Goal: Information Seeking & Learning: Learn about a topic

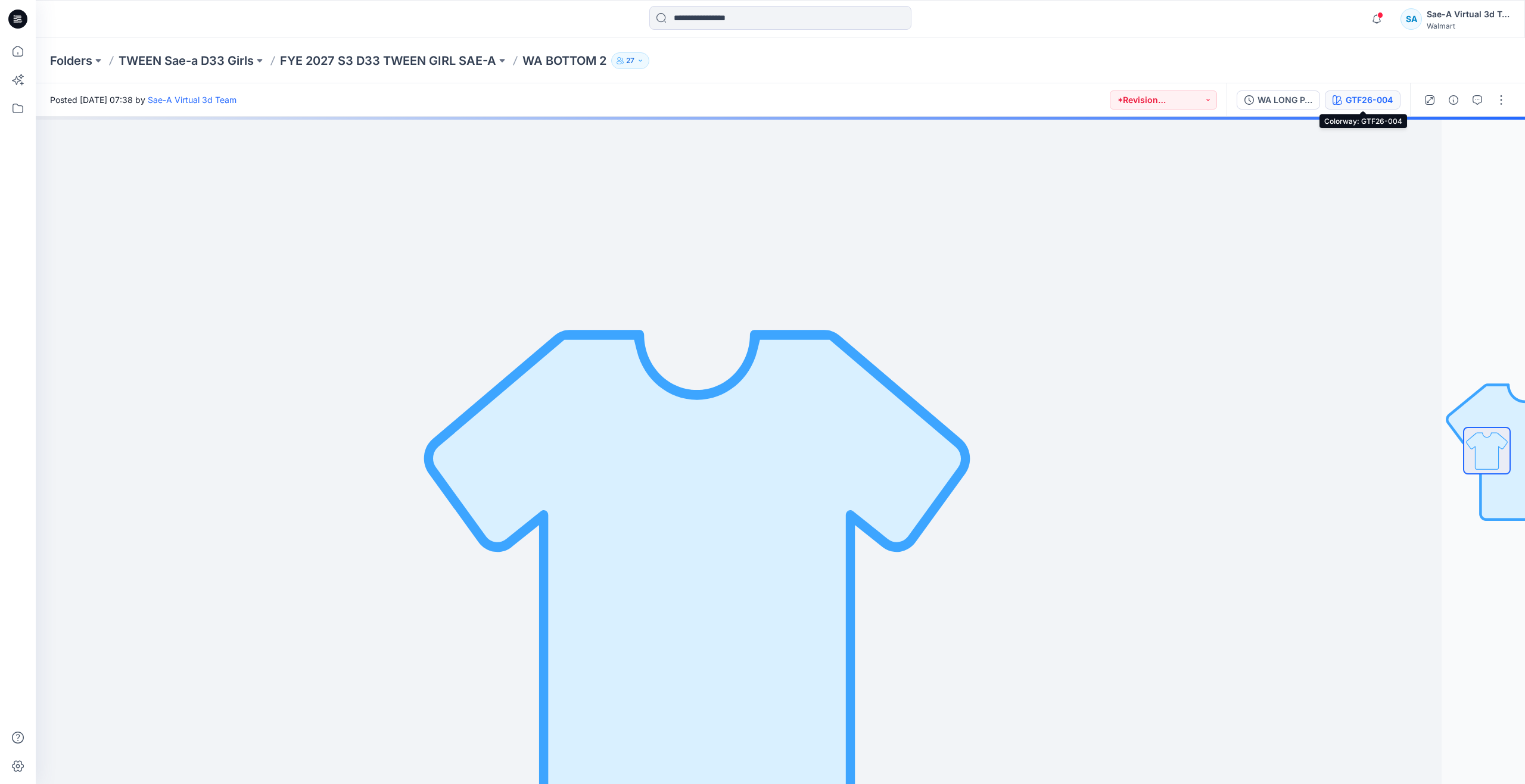
click at [1328, 97] on button "GTF26-004" at bounding box center [1363, 100] width 76 height 19
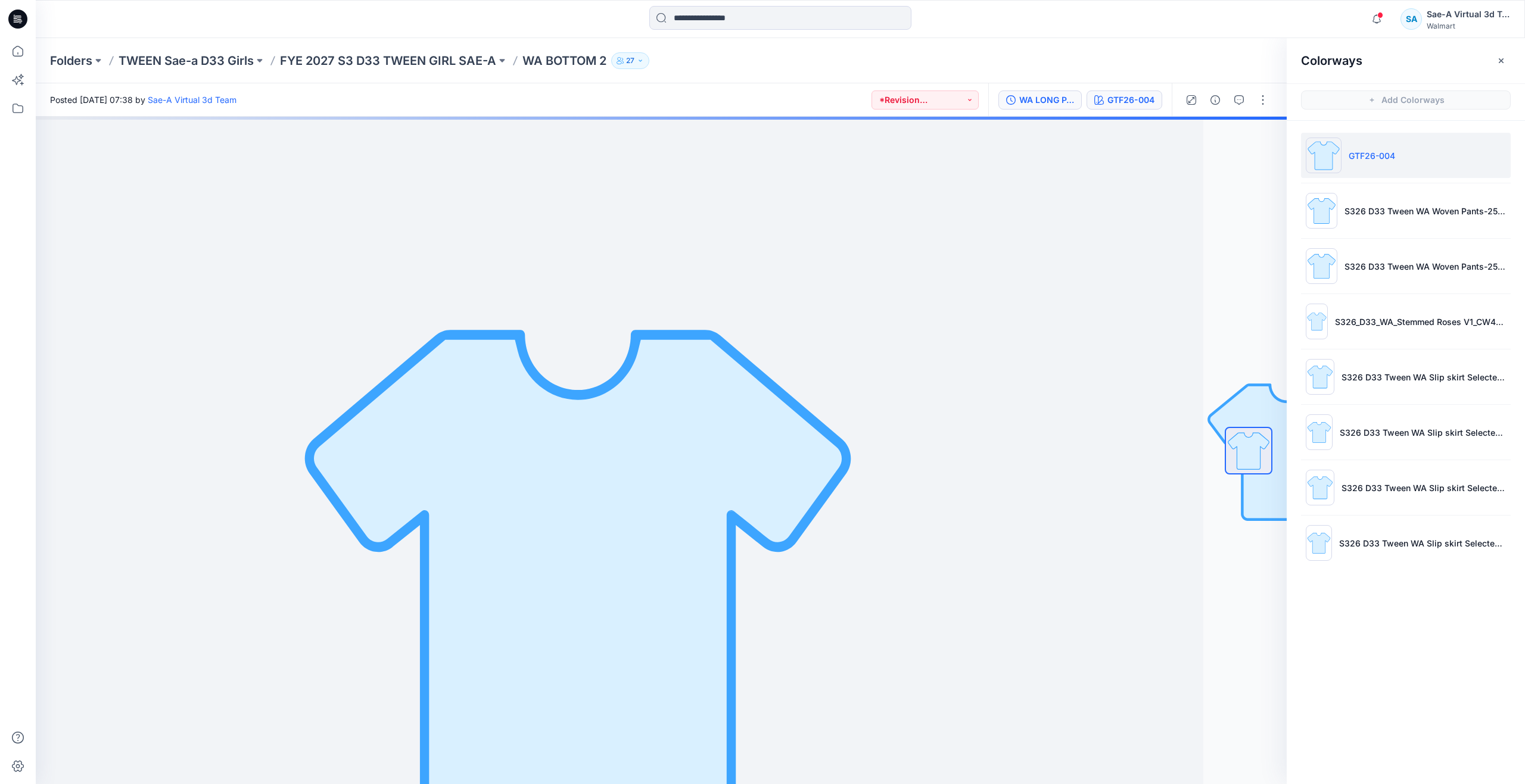
click at [1045, 101] on div "WA LONG PANTS_FULL COLORWAYS" at bounding box center [1046, 99] width 54 height 13
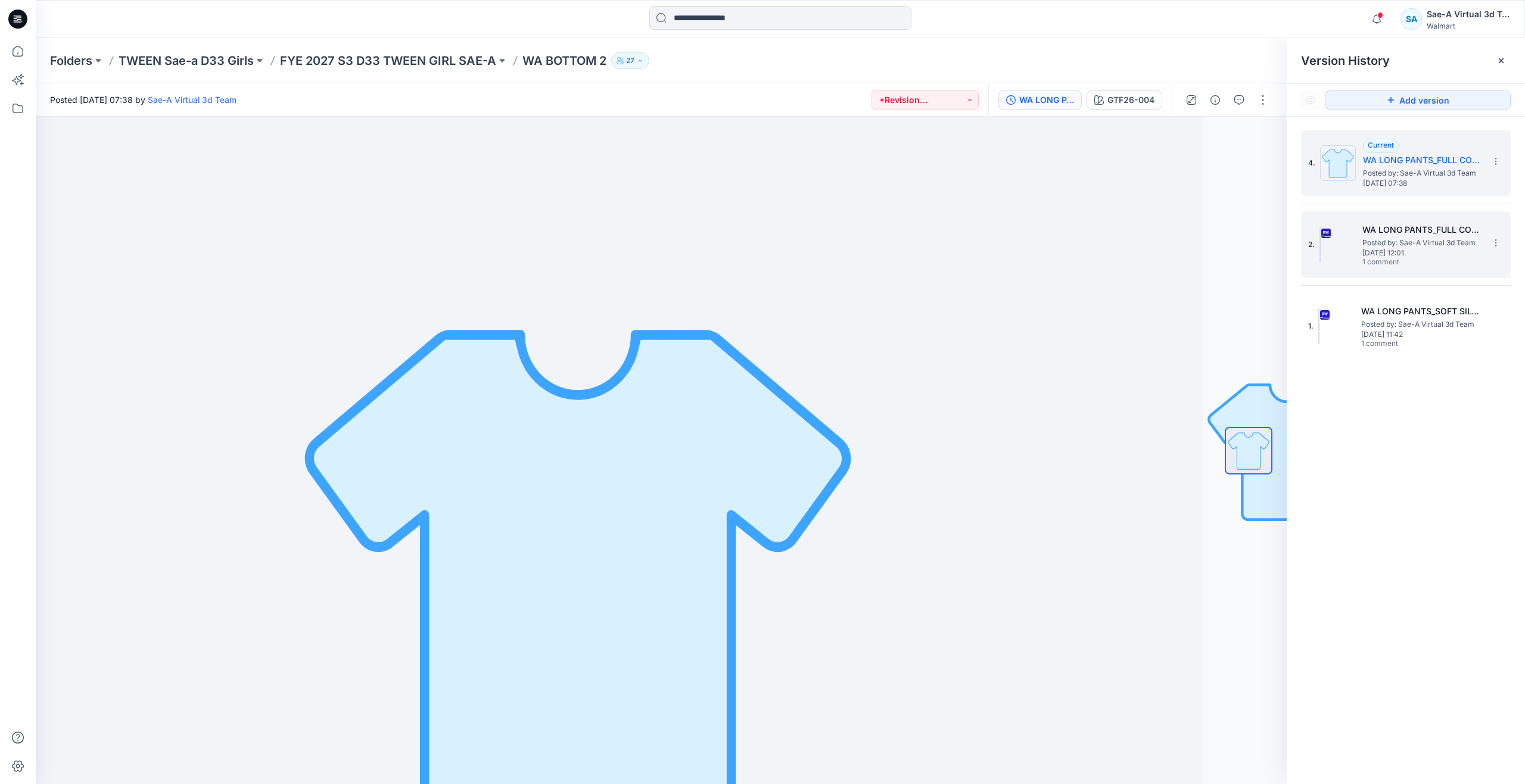
click at [1410, 250] on span "[DATE] 12:01" at bounding box center [1422, 253] width 119 height 9
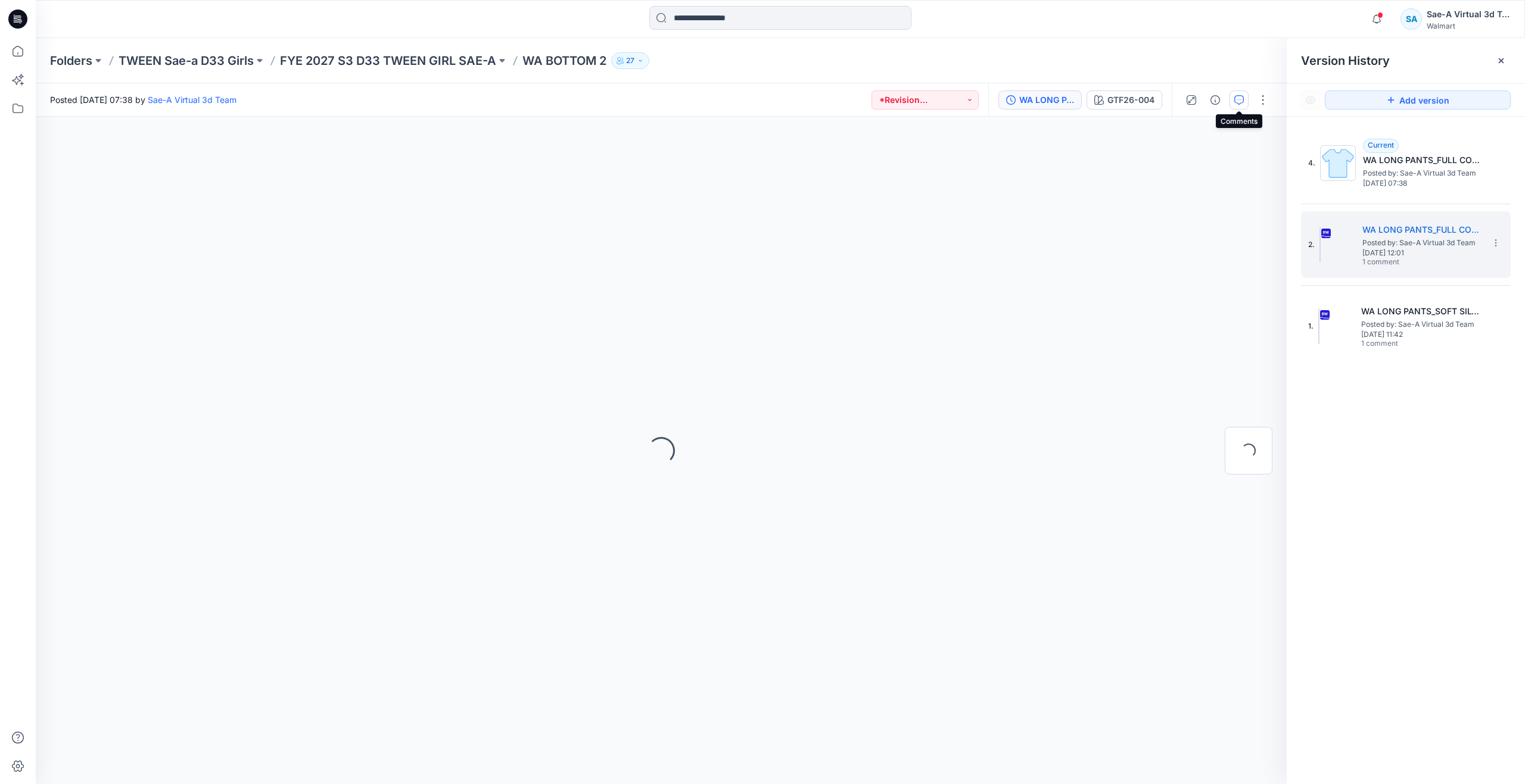
click at [1234, 103] on button "button" at bounding box center [1239, 100] width 19 height 19
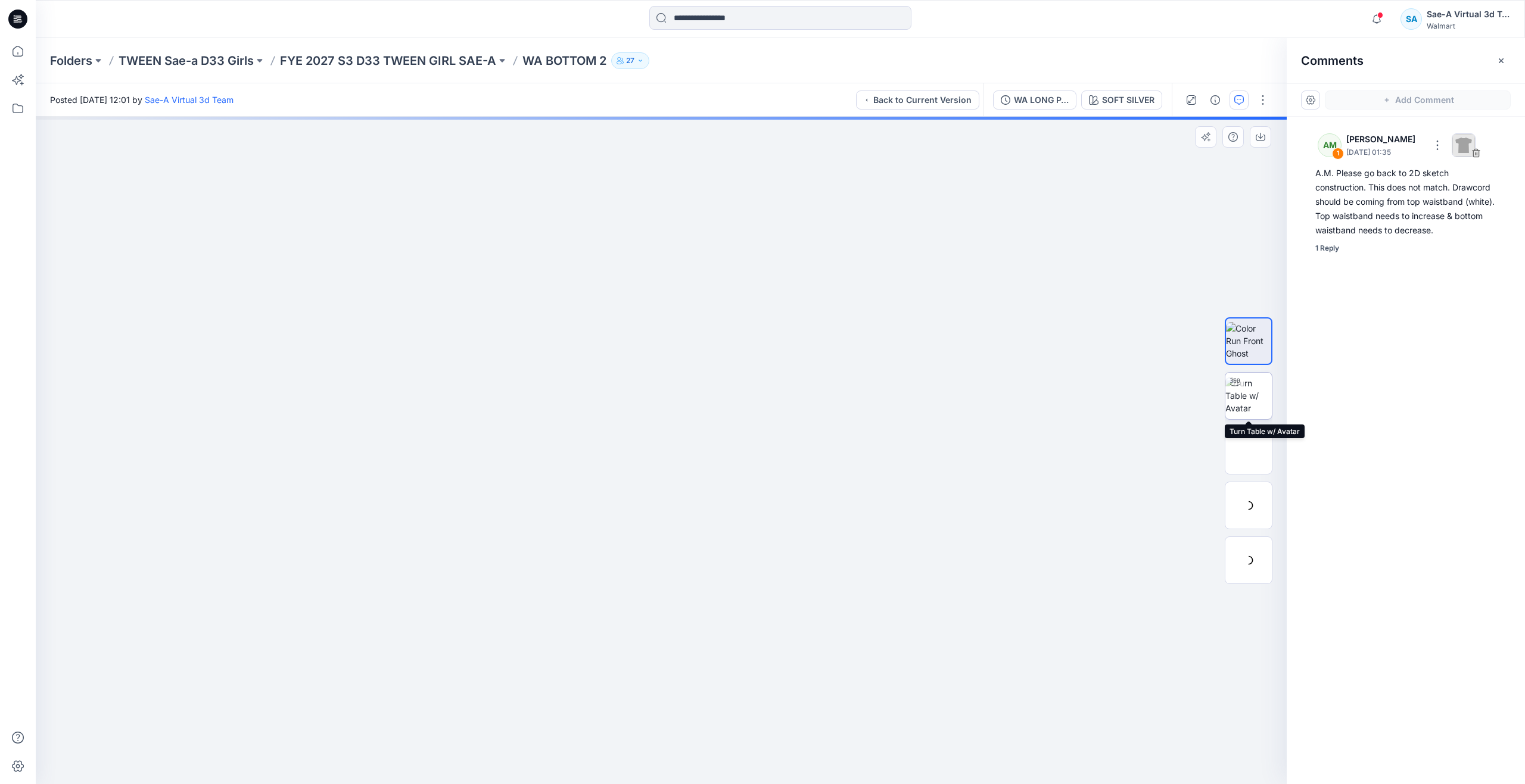
click at [1249, 400] on img at bounding box center [1249, 396] width 47 height 38
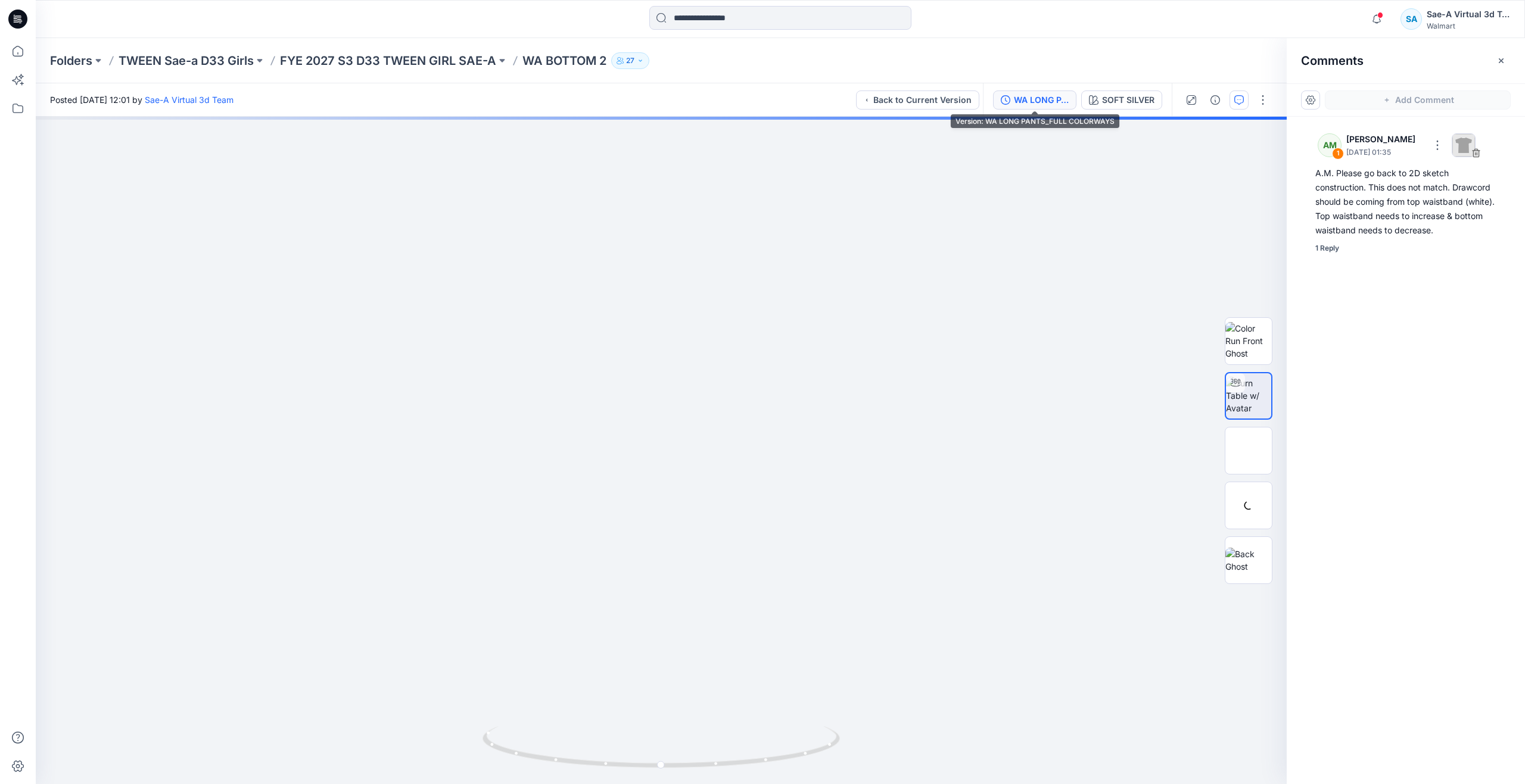
click at [1030, 104] on div "WA LONG PANTS_FULL COLORWAYS" at bounding box center [1041, 99] width 54 height 13
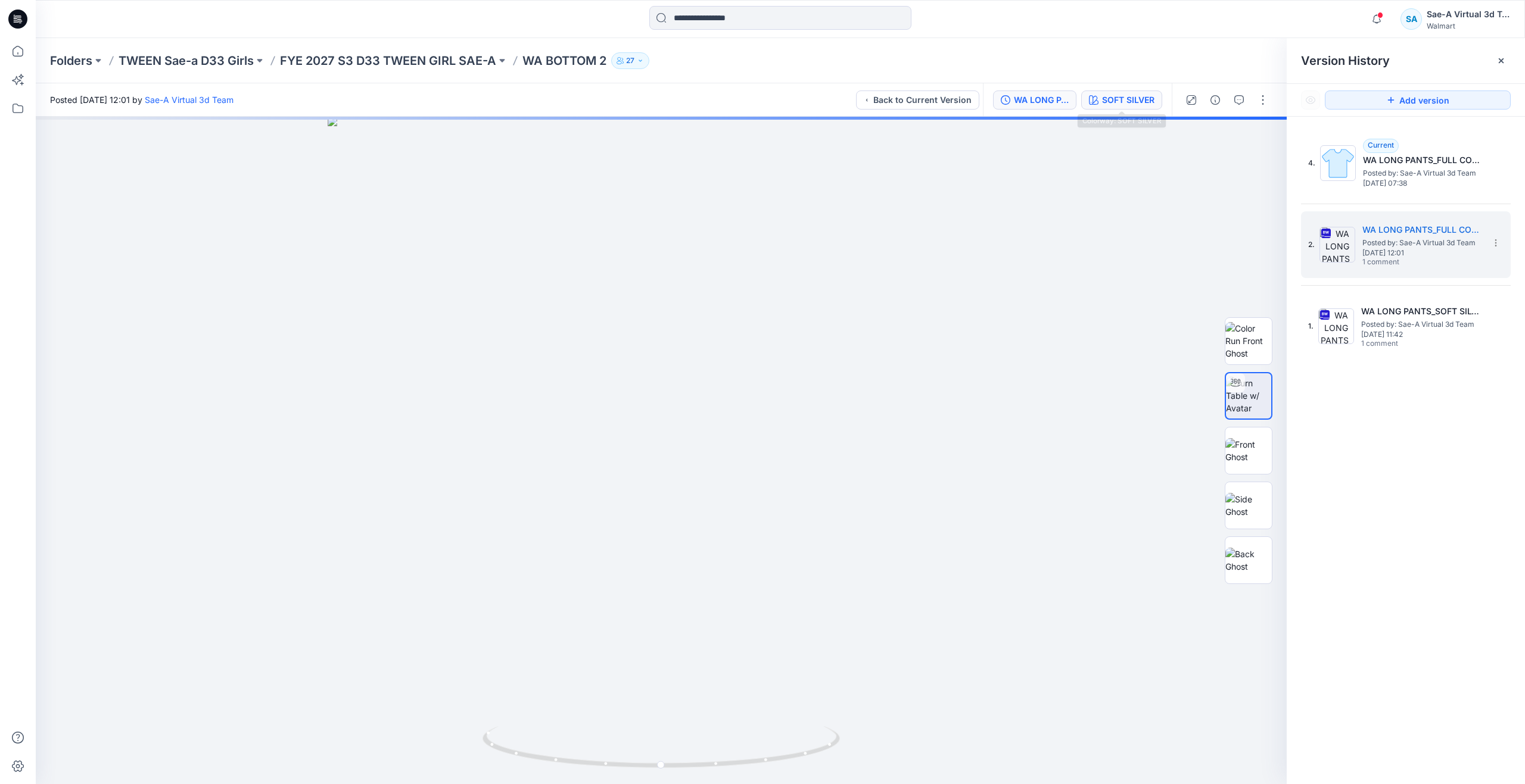
click at [1102, 106] on div "SOFT SILVER" at bounding box center [1129, 99] width 52 height 13
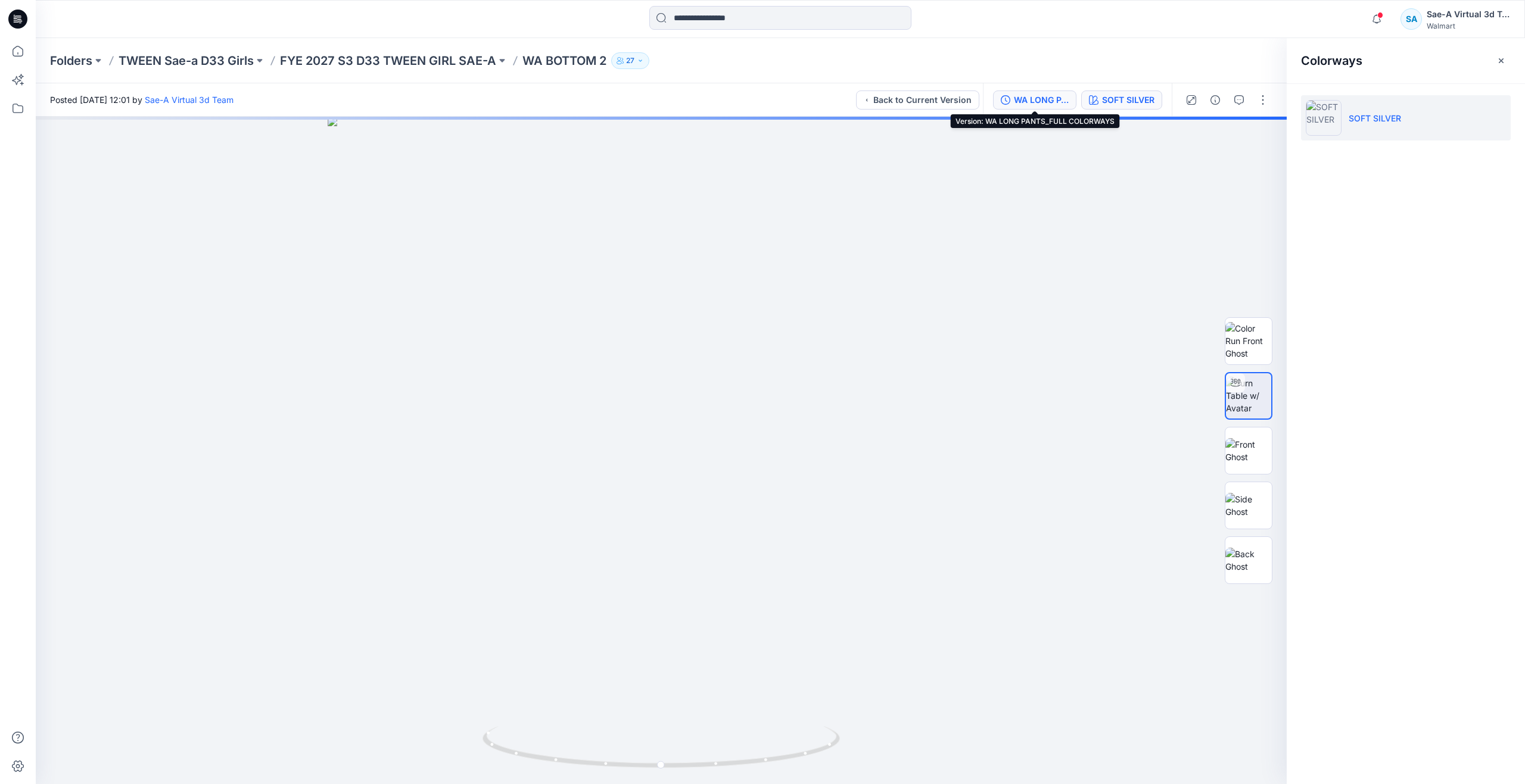
click at [1014, 104] on div "WA LONG PANTS_FULL COLORWAYS" at bounding box center [1041, 99] width 54 height 13
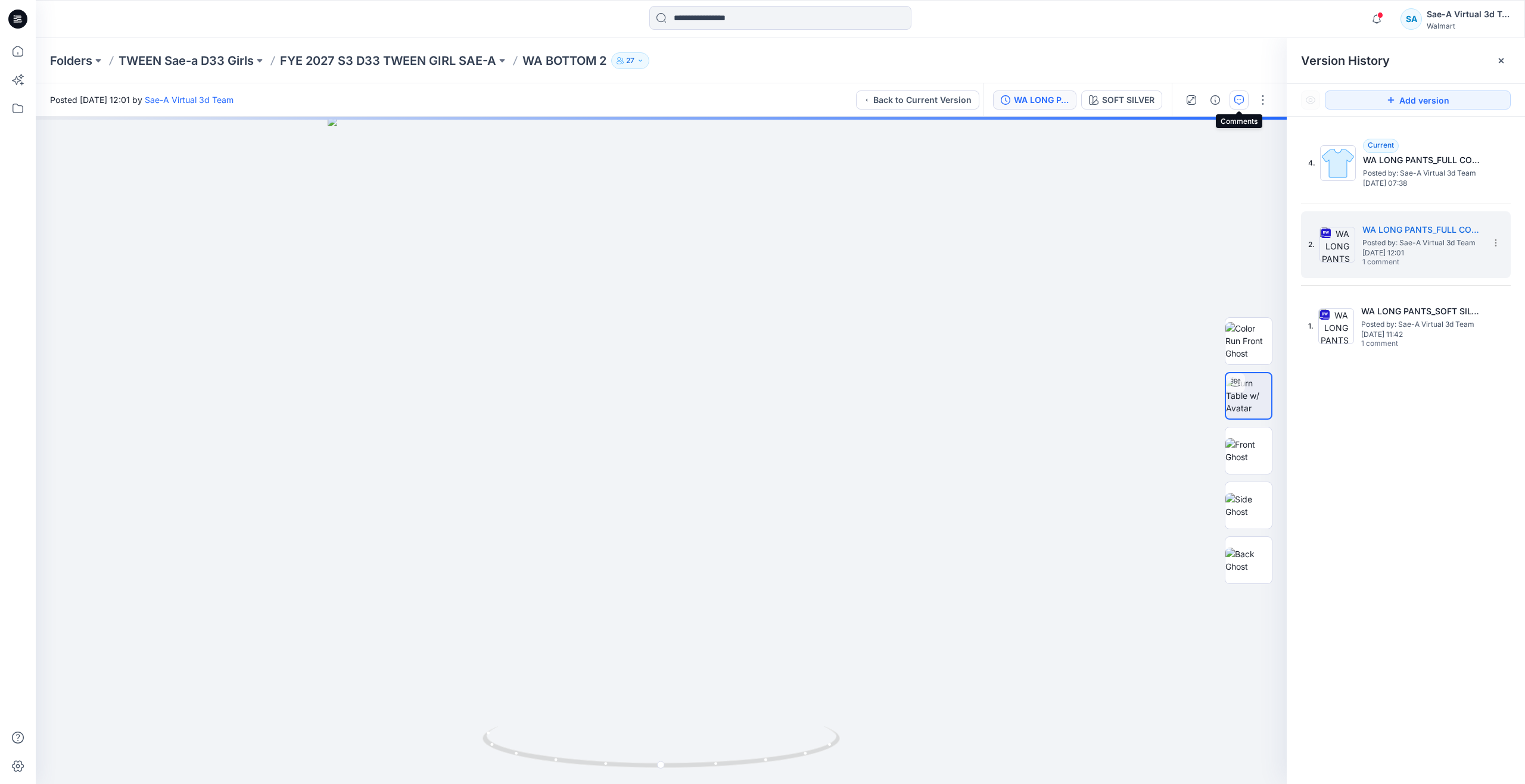
click at [1232, 99] on button "button" at bounding box center [1239, 100] width 19 height 19
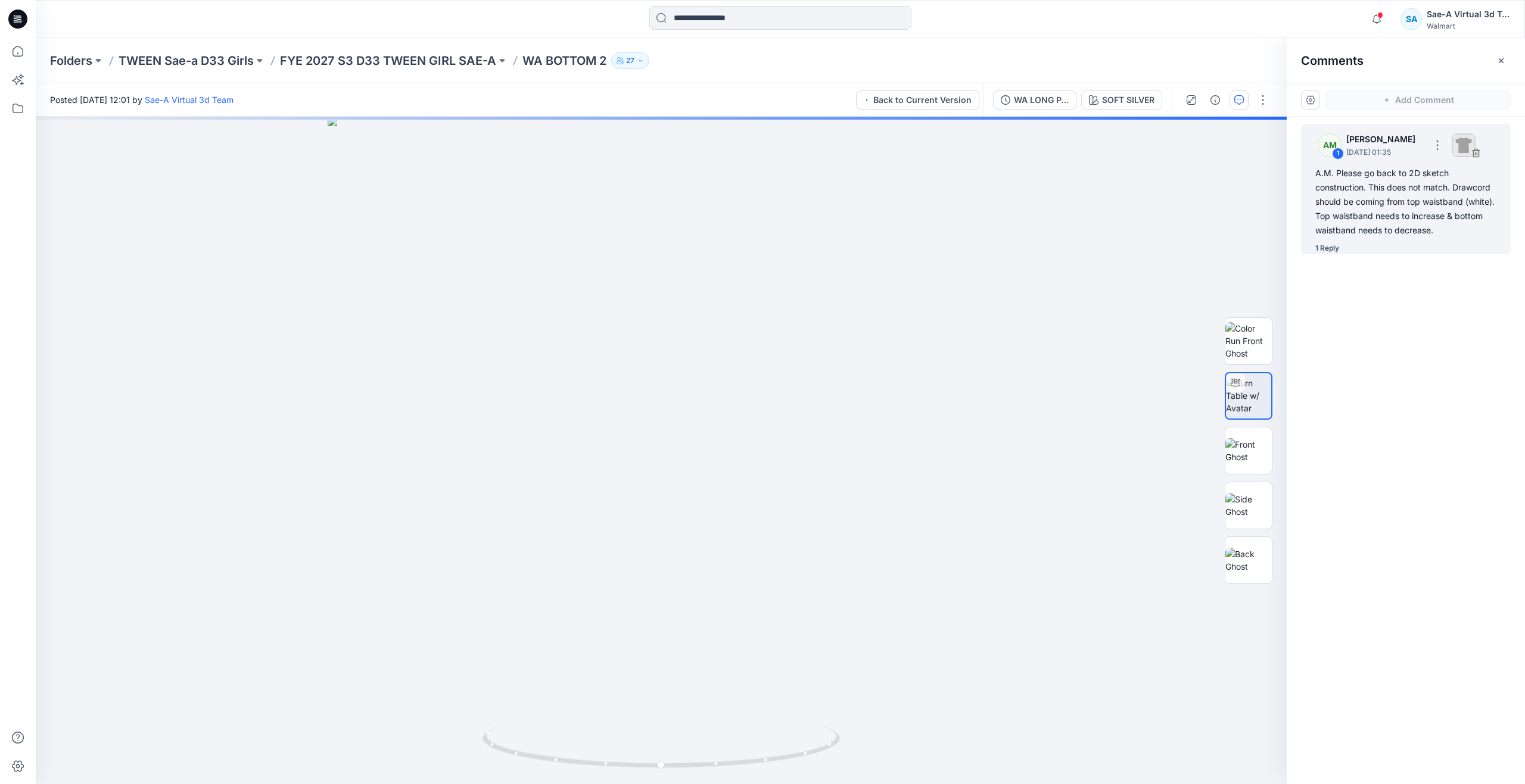
click at [1436, 207] on div "A.M. Please go back to 2D sketch construction. This does not match. Drawcord sh…" at bounding box center [1406, 201] width 181 height 72
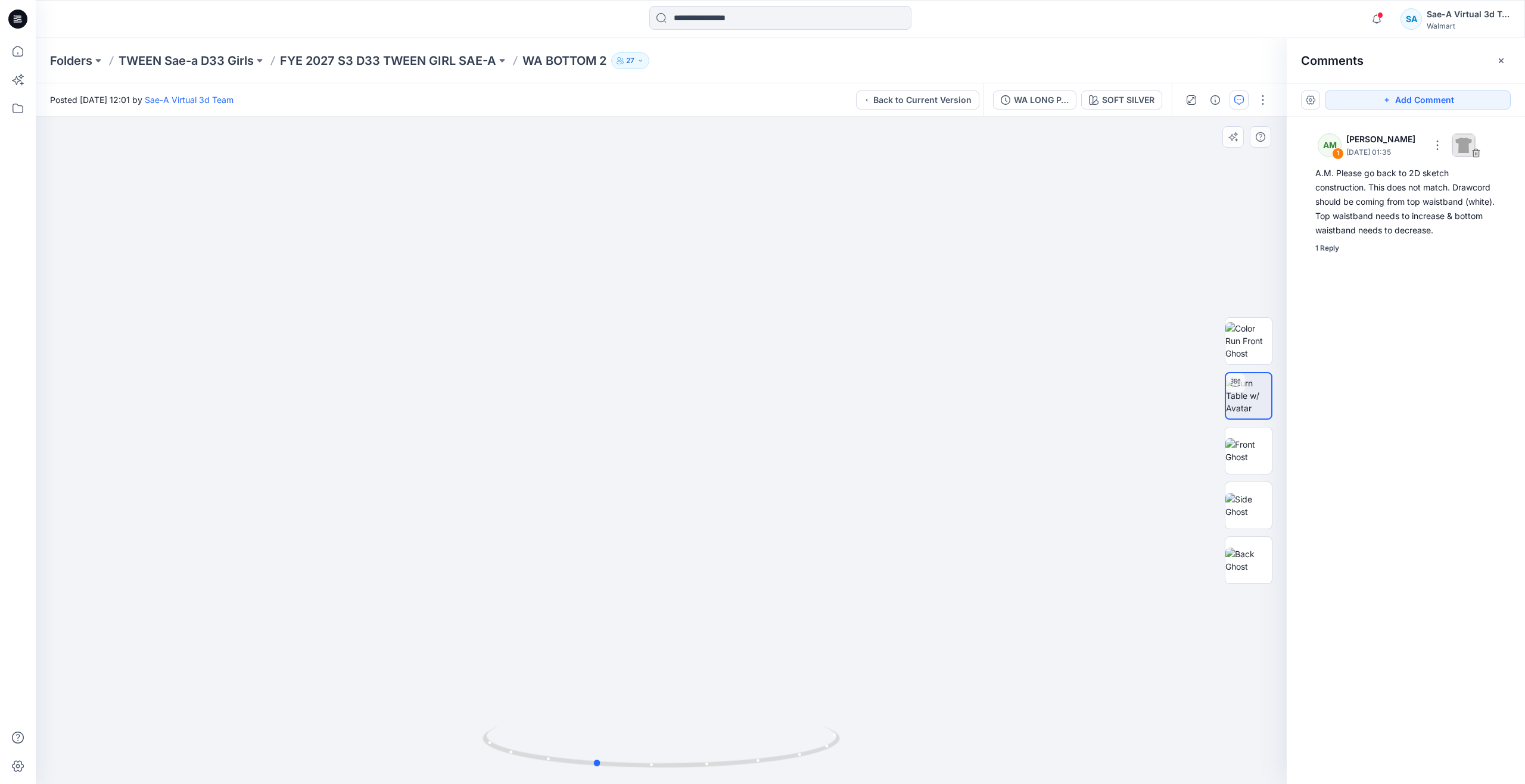
drag, startPoint x: 666, startPoint y: 765, endPoint x: 242, endPoint y: 597, distance: 456.1
click at [242, 597] on div at bounding box center [661, 451] width 1251 height 668
click at [16, 52] on icon at bounding box center [17, 51] width 26 height 26
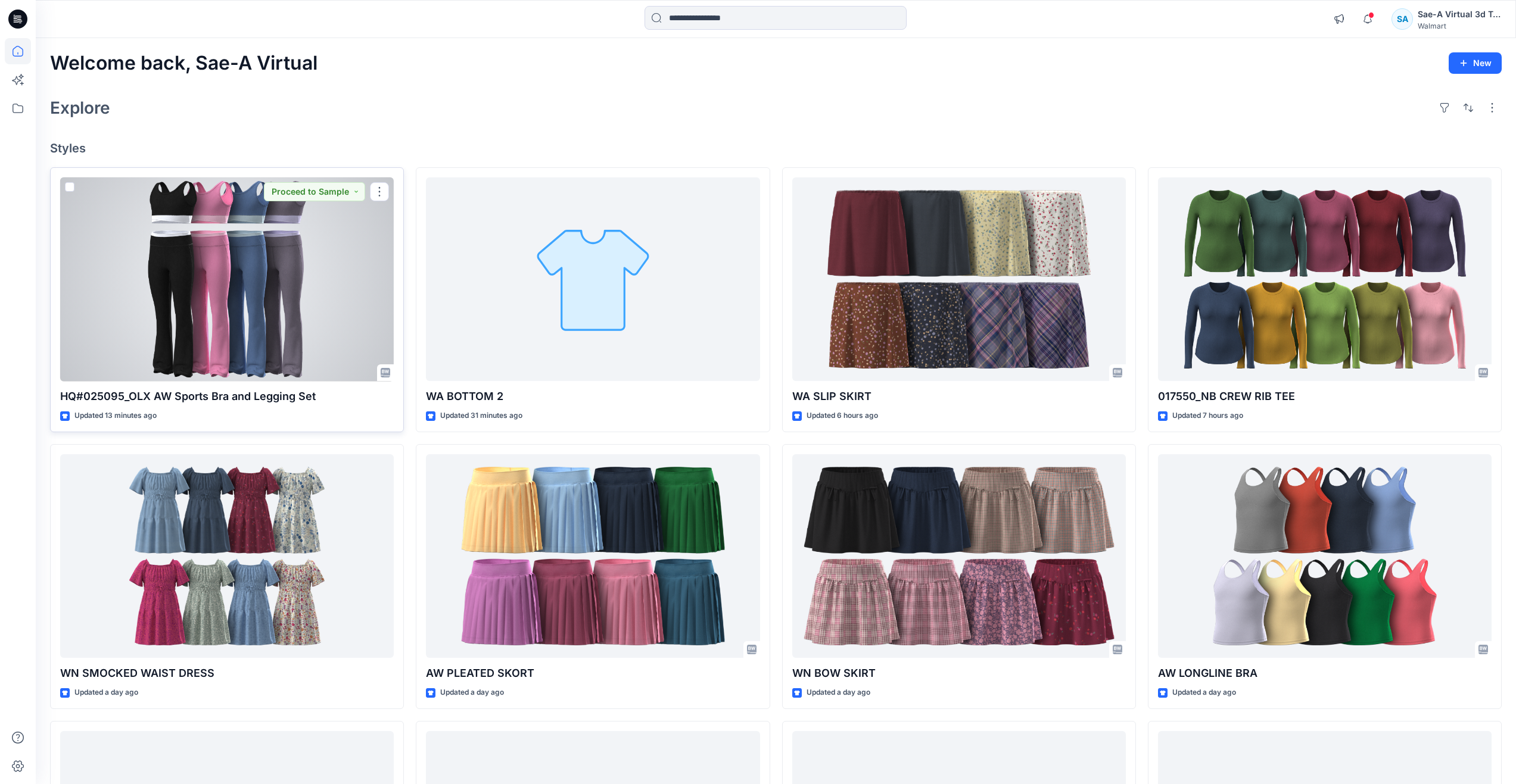
click at [214, 295] on div at bounding box center [227, 279] width 333 height 204
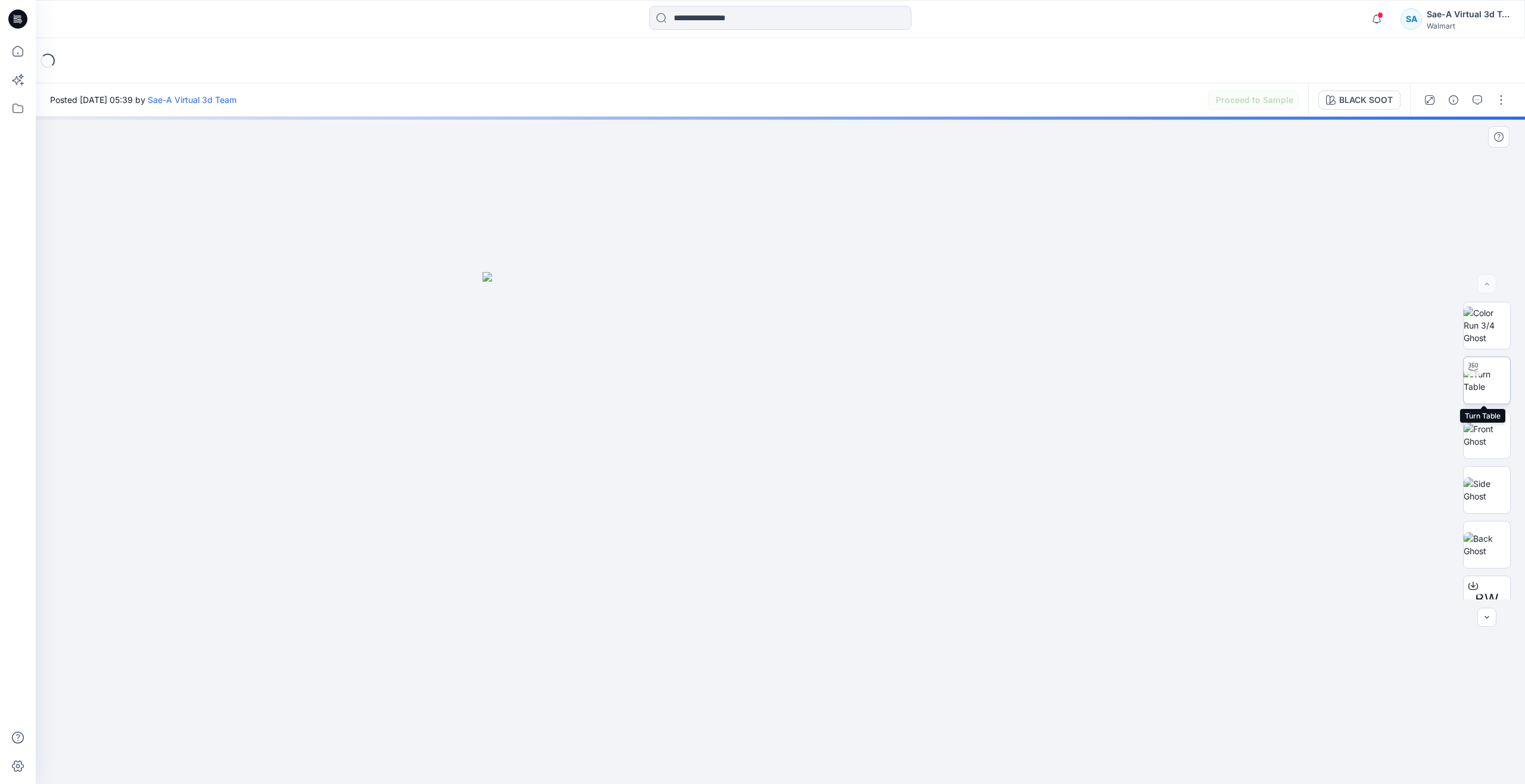
click at [1486, 377] on img at bounding box center [1486, 381] width 47 height 25
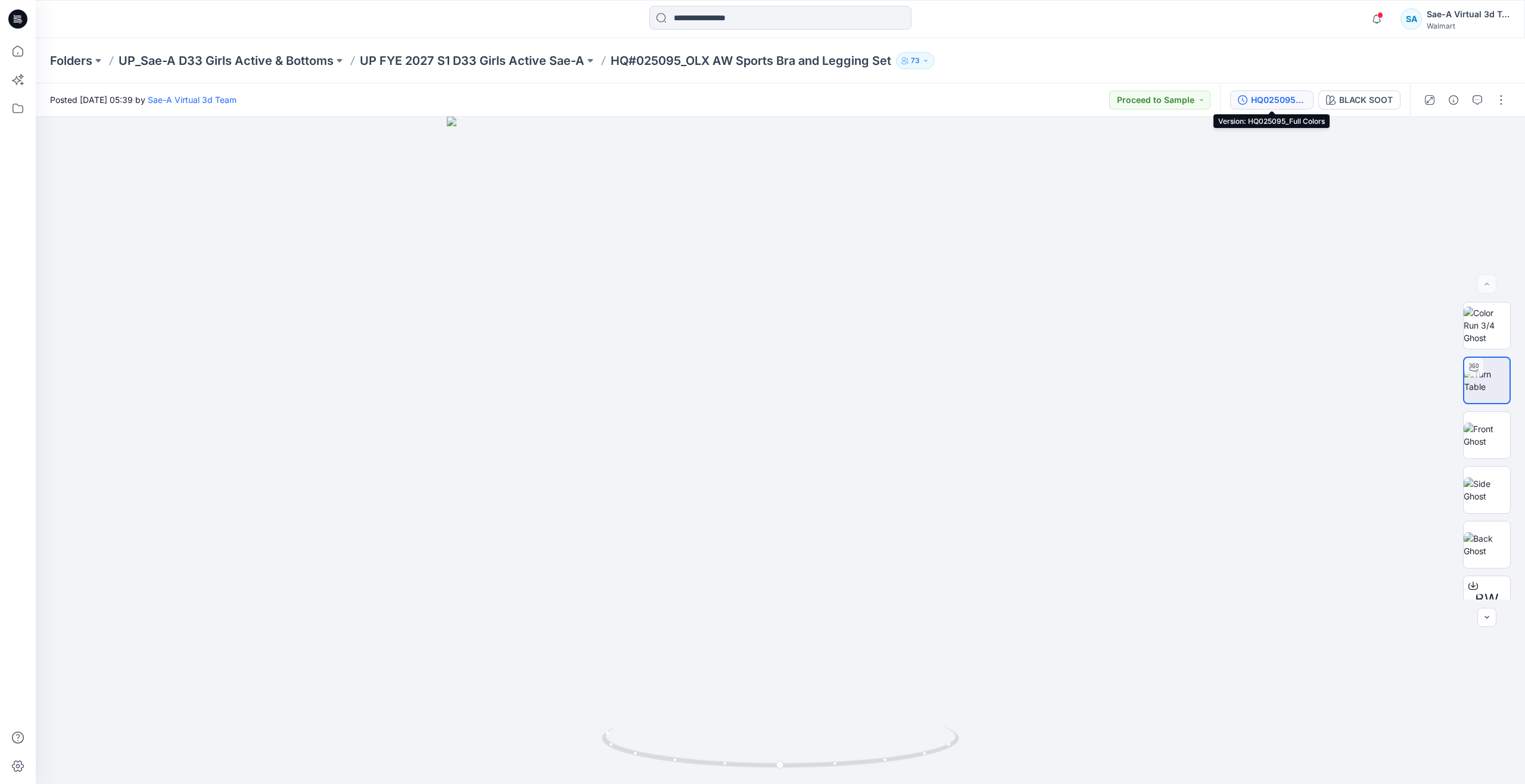
click at [1292, 103] on div "HQ025095_Full Colors" at bounding box center [1278, 99] width 54 height 13
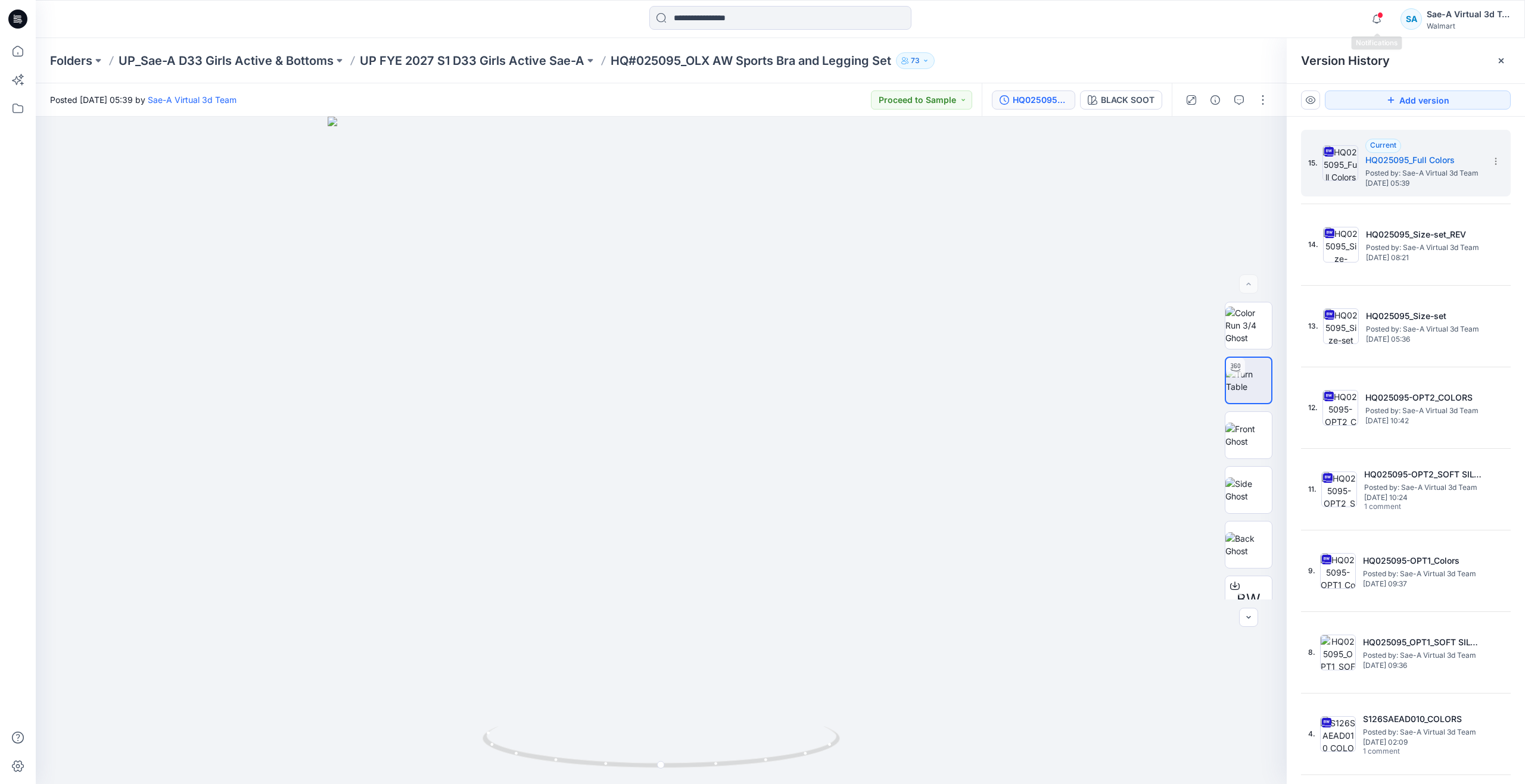
click at [1377, 13] on div at bounding box center [1374, 10] width 19 height 6
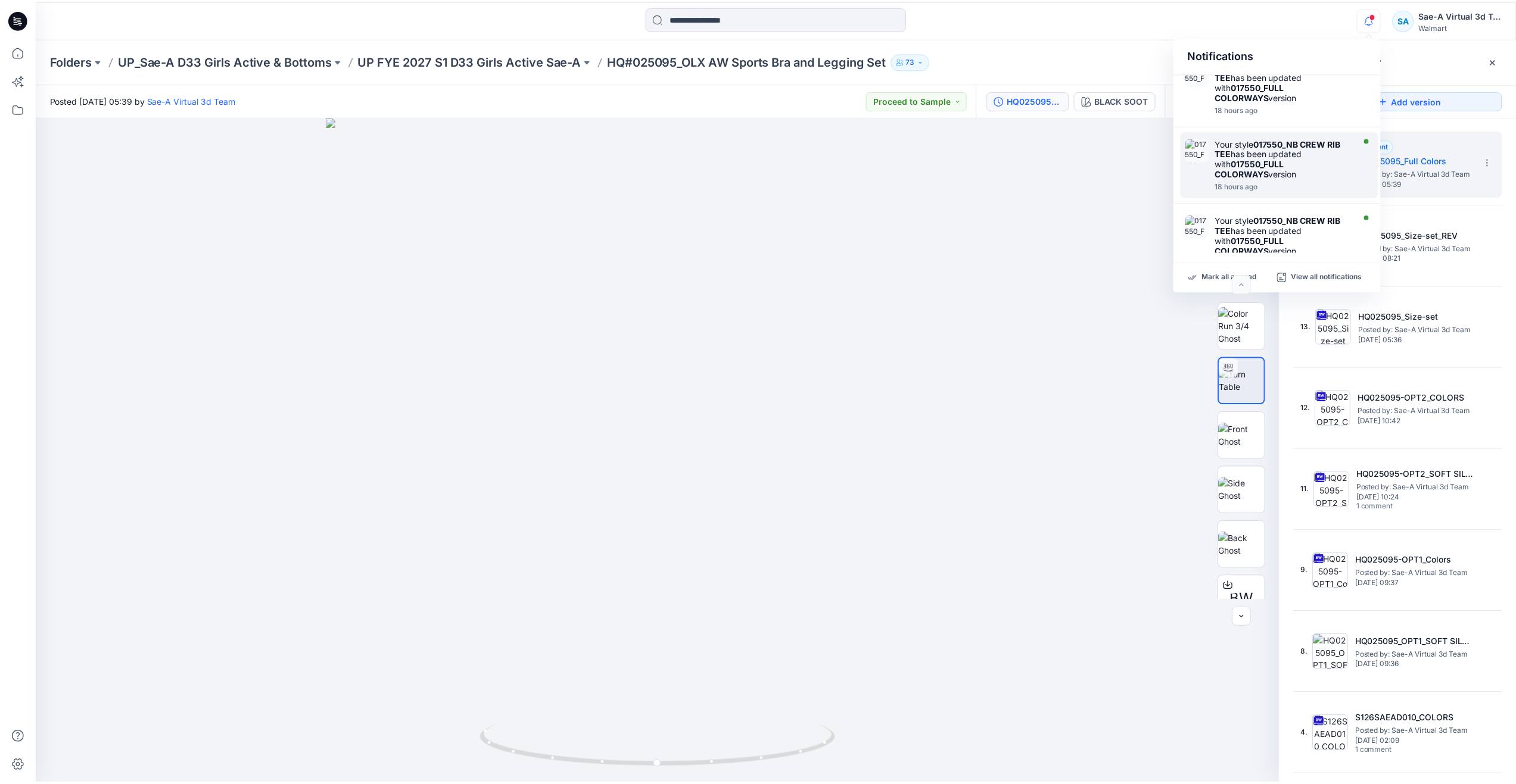
scroll to position [178, 0]
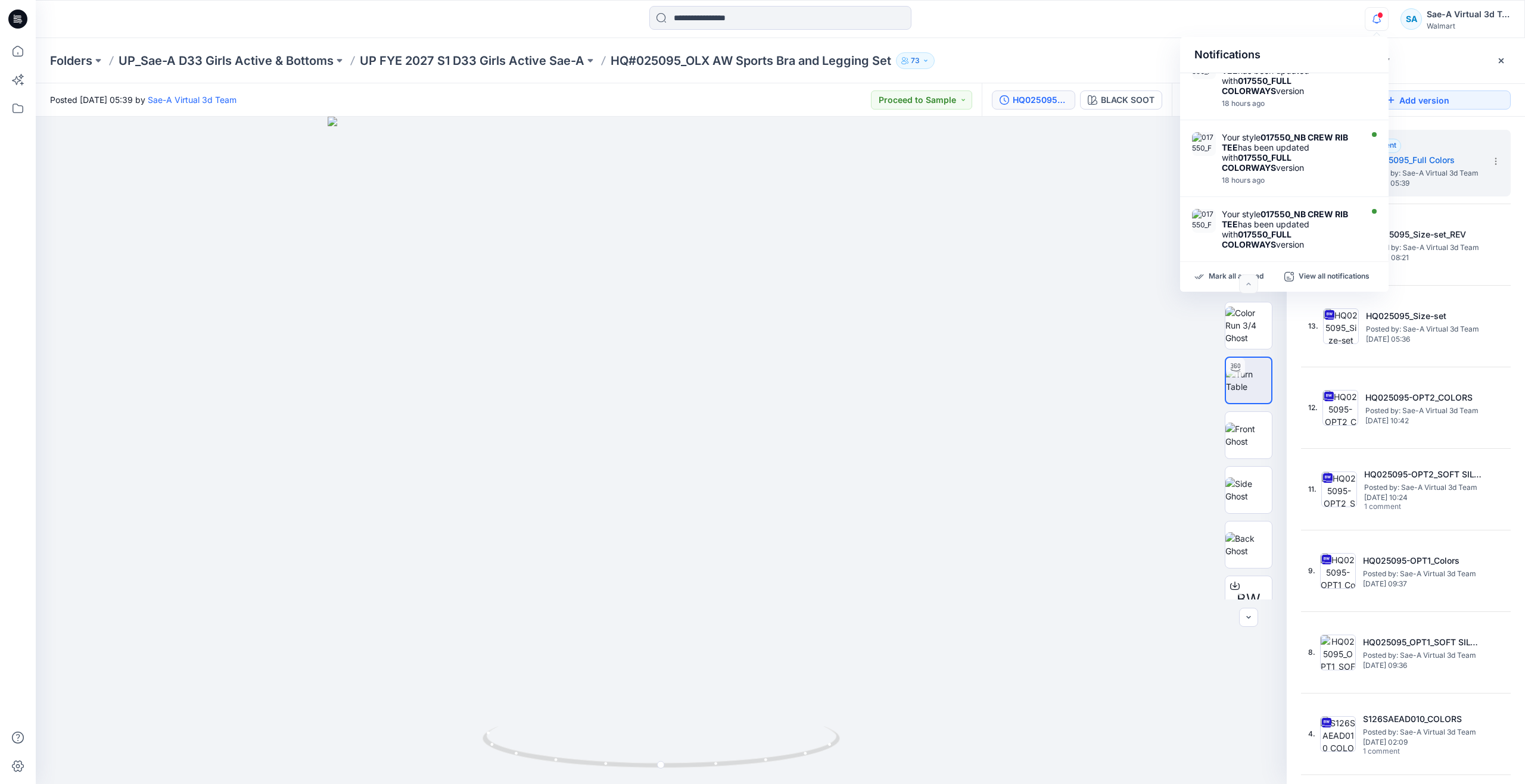
click at [1144, 45] on div "Folders UP_Sae-A D33 Girls Active & Bottoms UP FYE 2027 S1 D33 Girls Active Sae…" at bounding box center [780, 60] width 1489 height 45
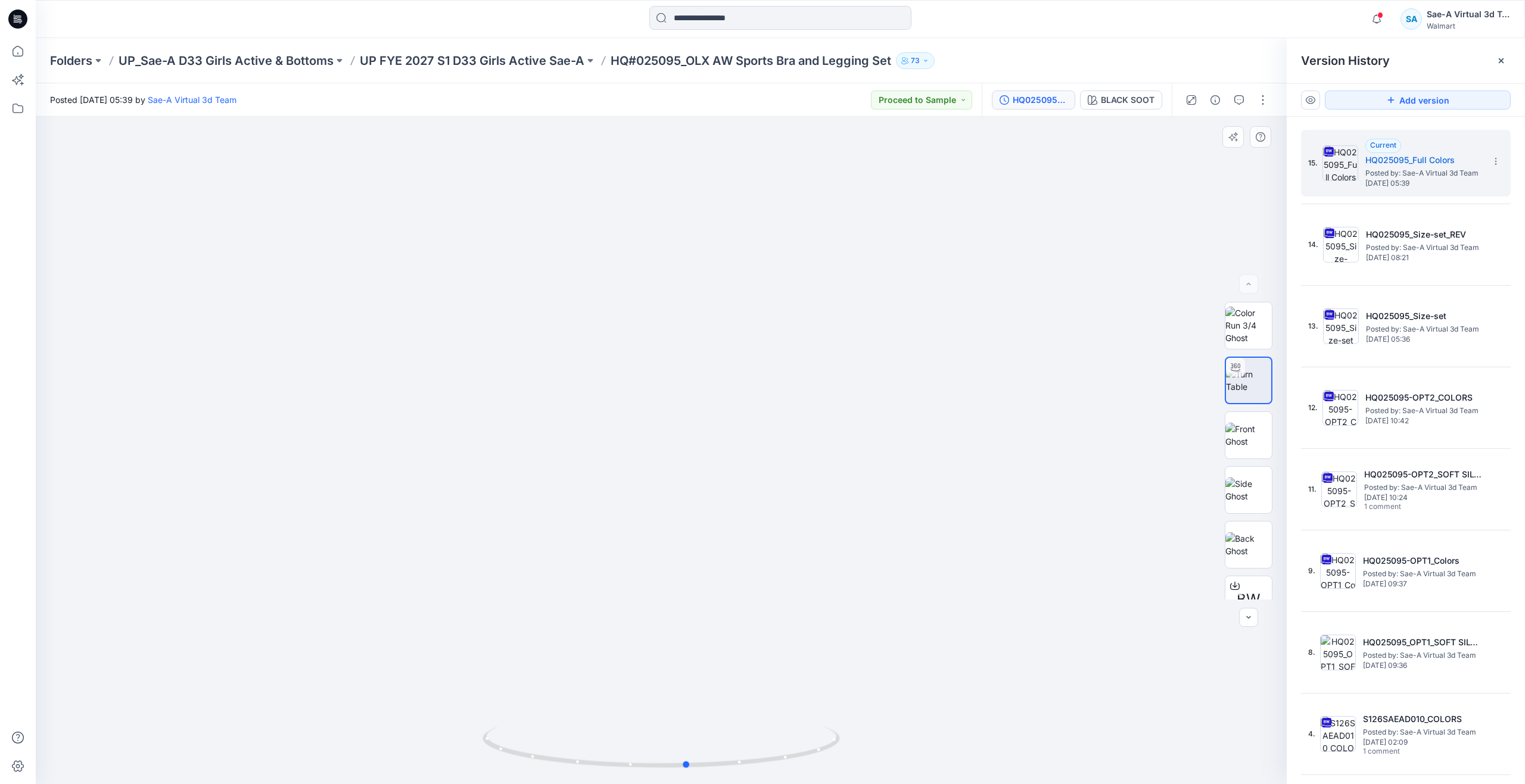
drag, startPoint x: 659, startPoint y: 763, endPoint x: 329, endPoint y: 658, distance: 346.3
click at [329, 658] on div at bounding box center [661, 451] width 1251 height 668
click at [21, 57] on icon at bounding box center [17, 51] width 26 height 26
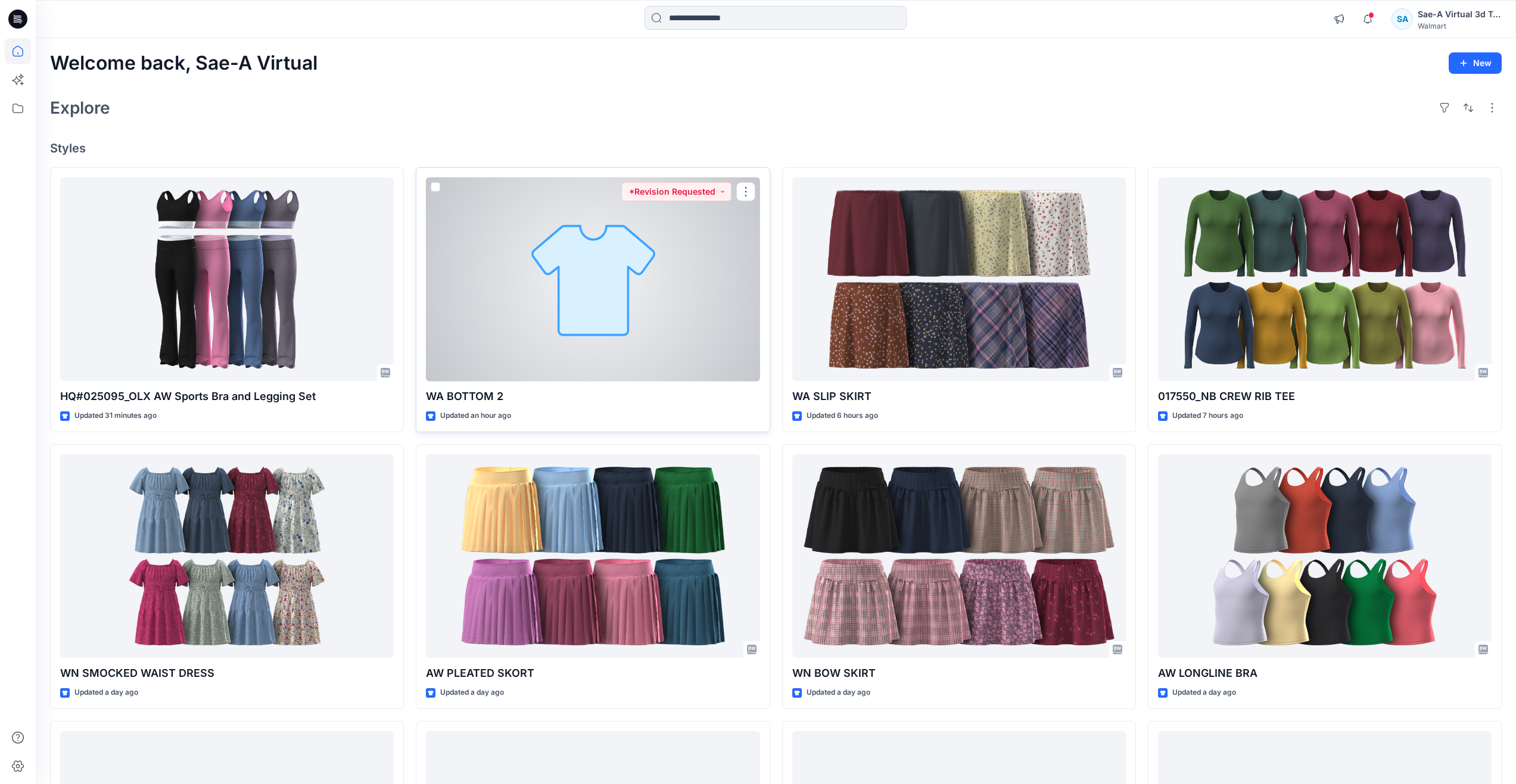
click at [521, 332] on div at bounding box center [592, 279] width 333 height 204
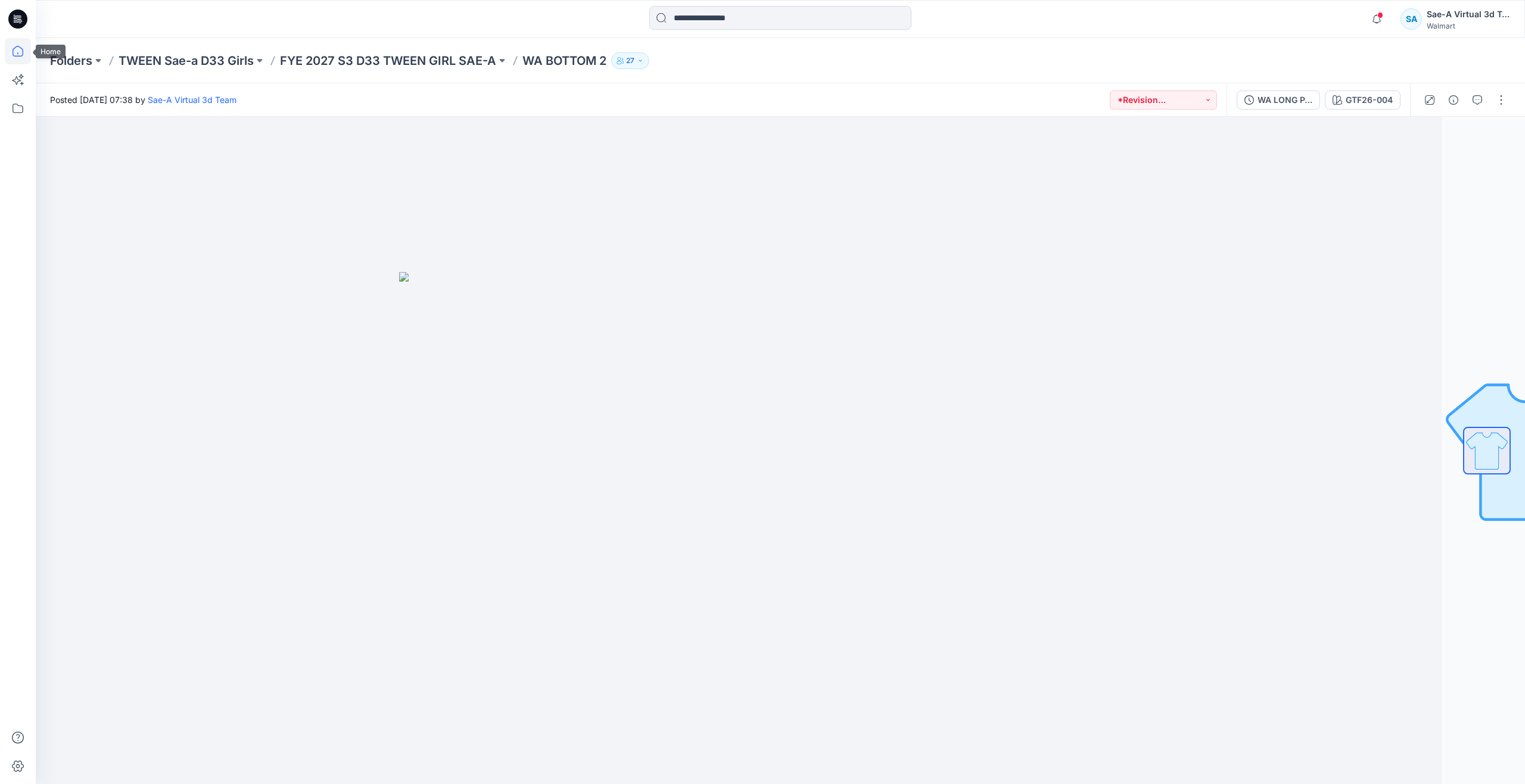
click at [28, 58] on icon at bounding box center [17, 51] width 26 height 26
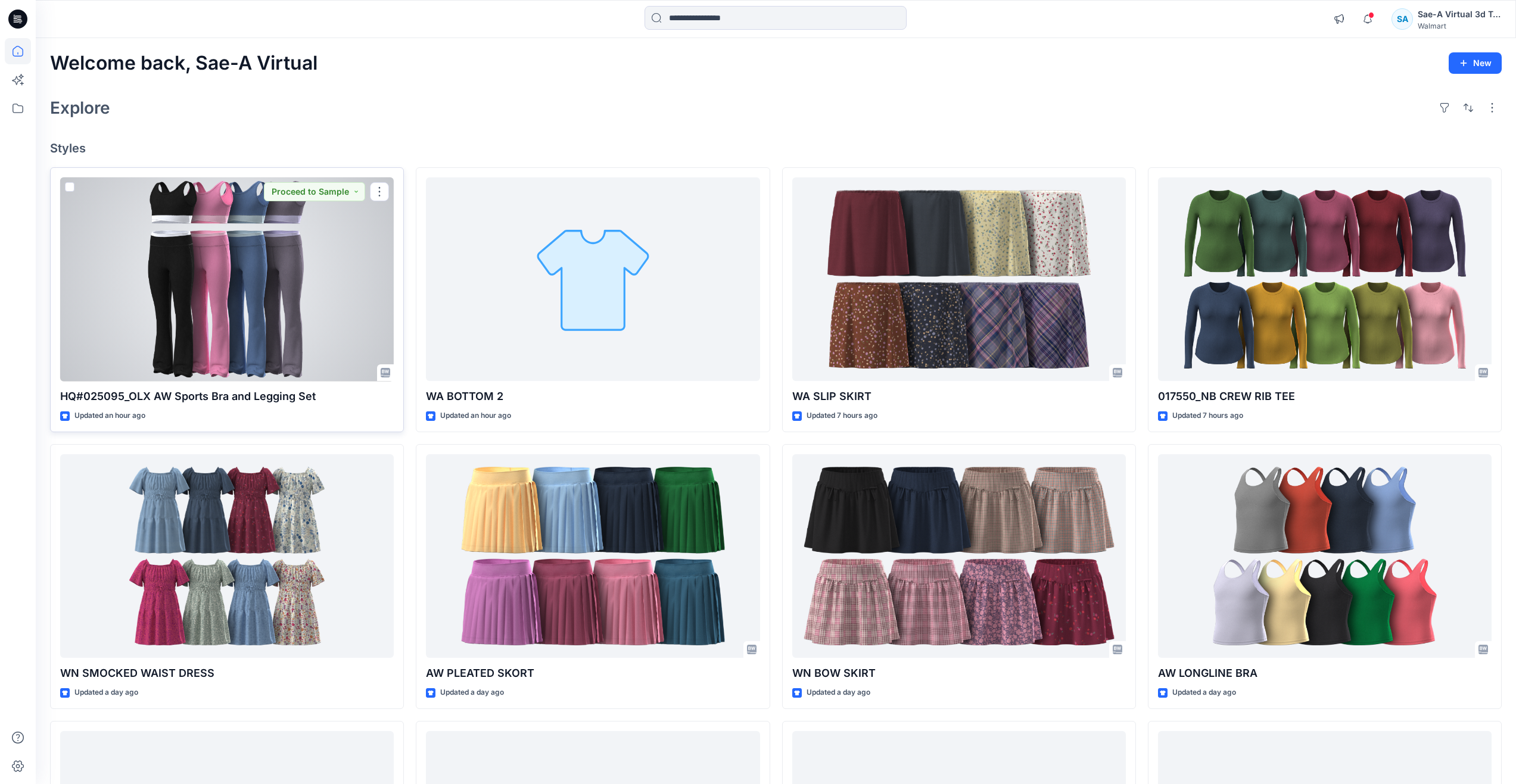
click at [224, 272] on div at bounding box center [227, 279] width 333 height 204
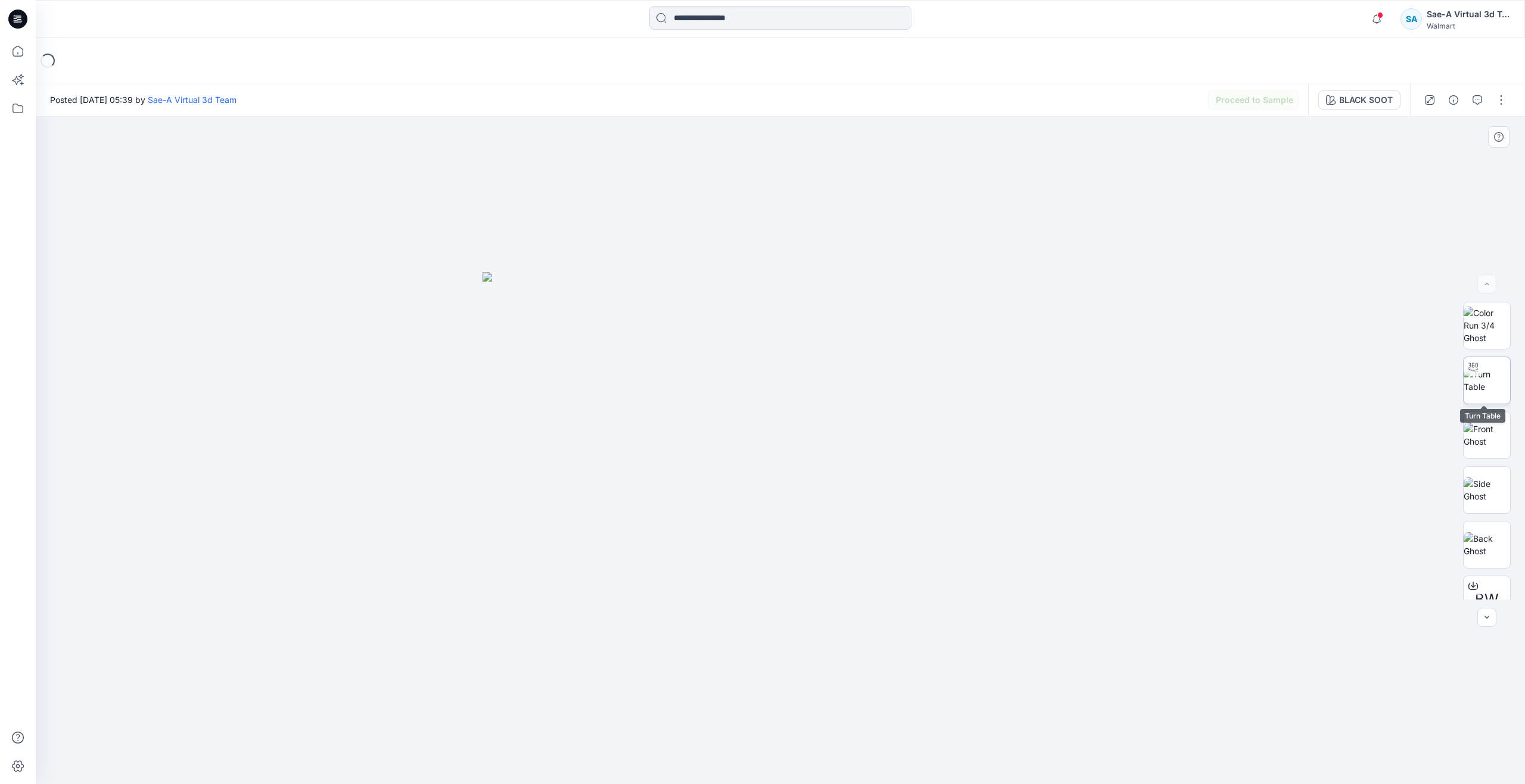
click at [1486, 377] on img at bounding box center [1486, 381] width 47 height 25
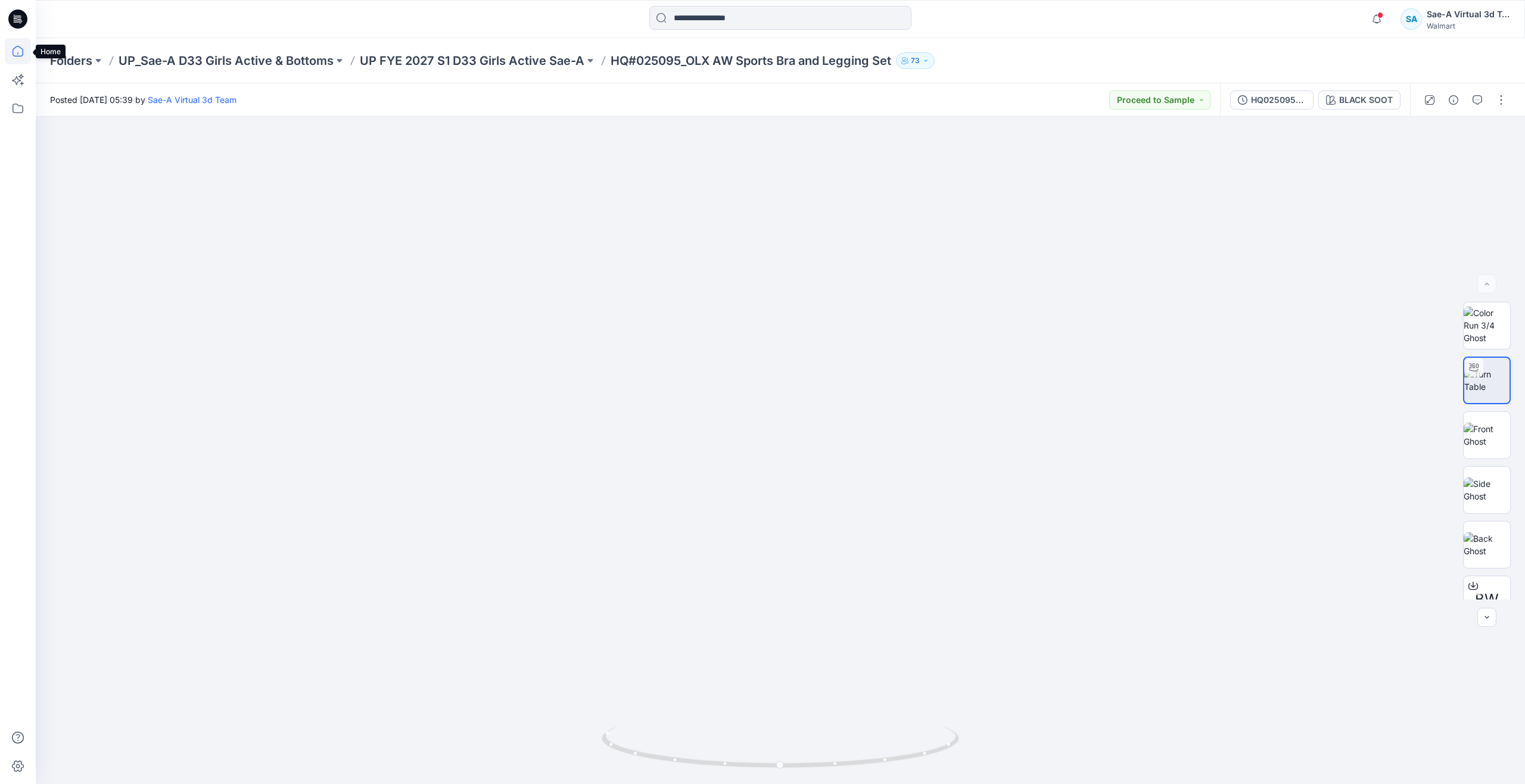
click at [13, 57] on icon at bounding box center [17, 51] width 26 height 26
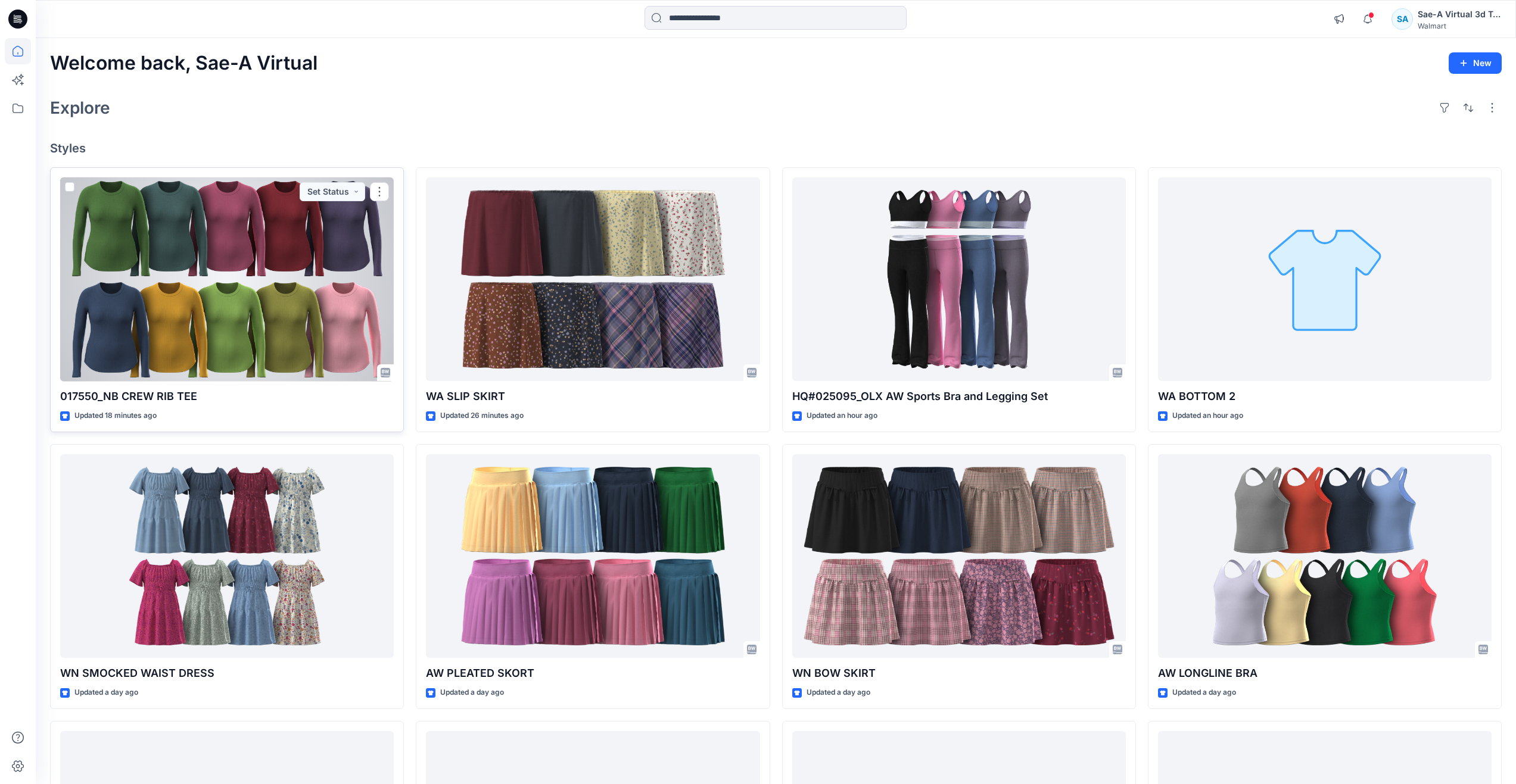
click at [201, 334] on div at bounding box center [227, 279] width 333 height 204
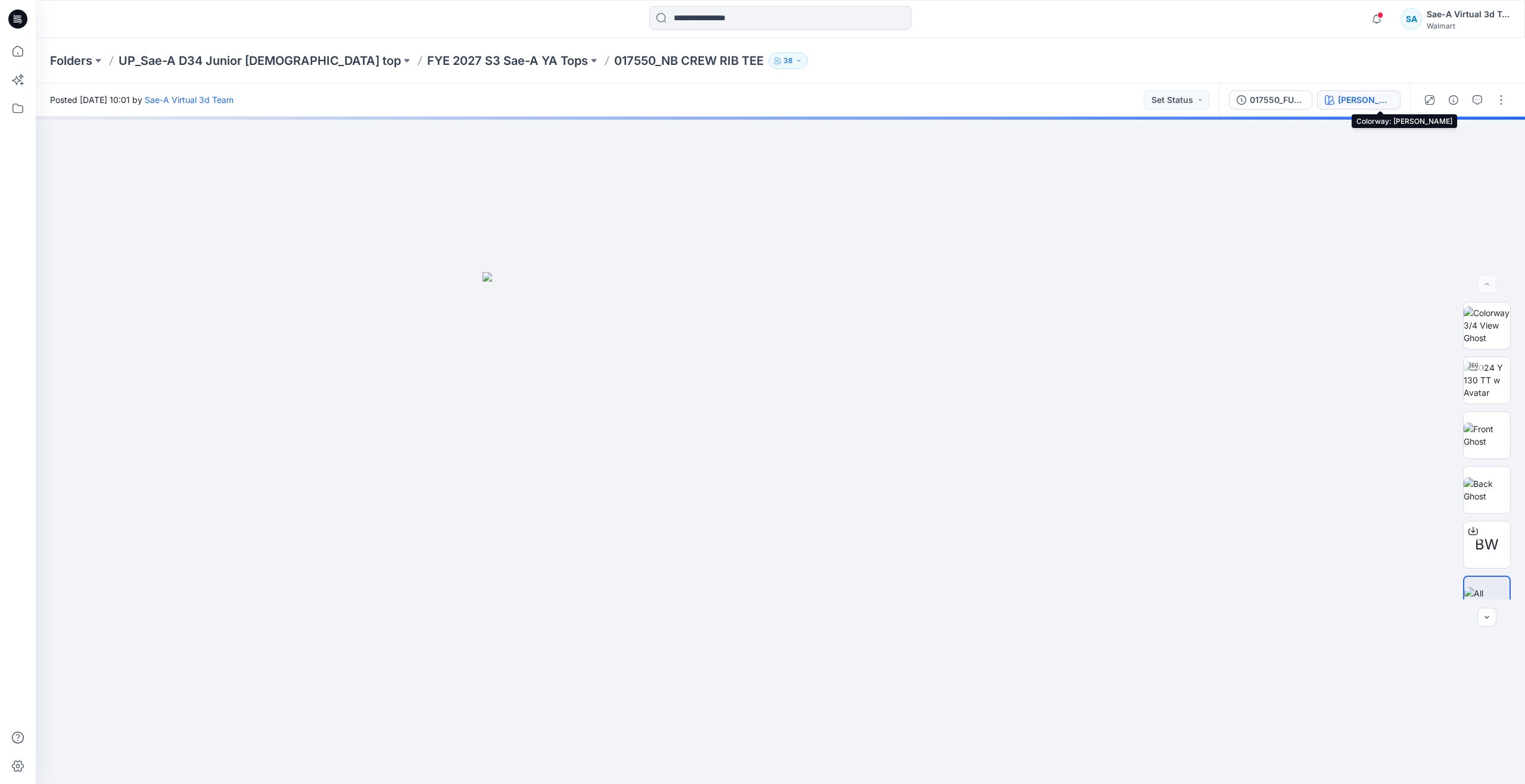
click at [1335, 99] on icon "button" at bounding box center [1330, 100] width 9 height 9
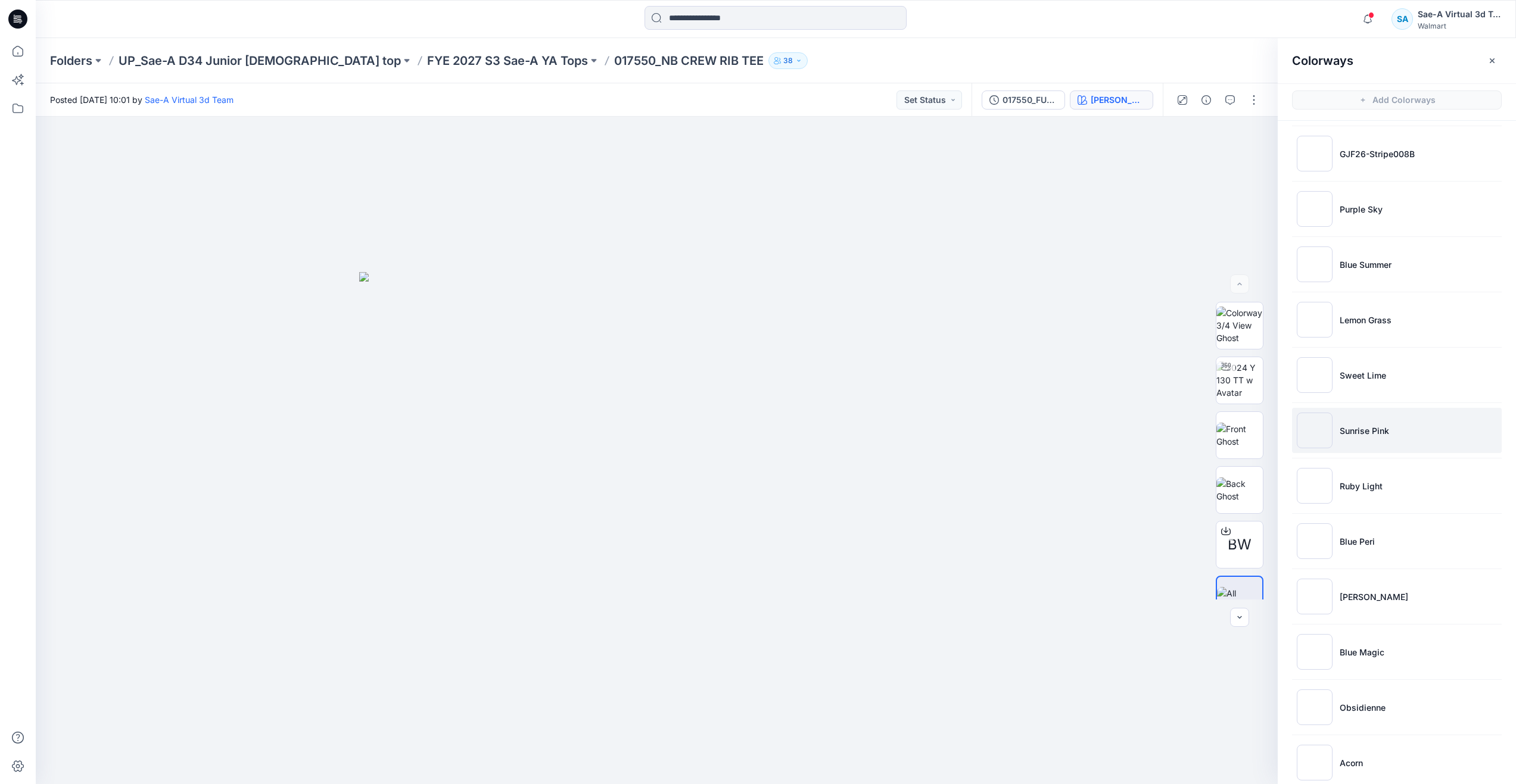
scroll to position [1129, 0]
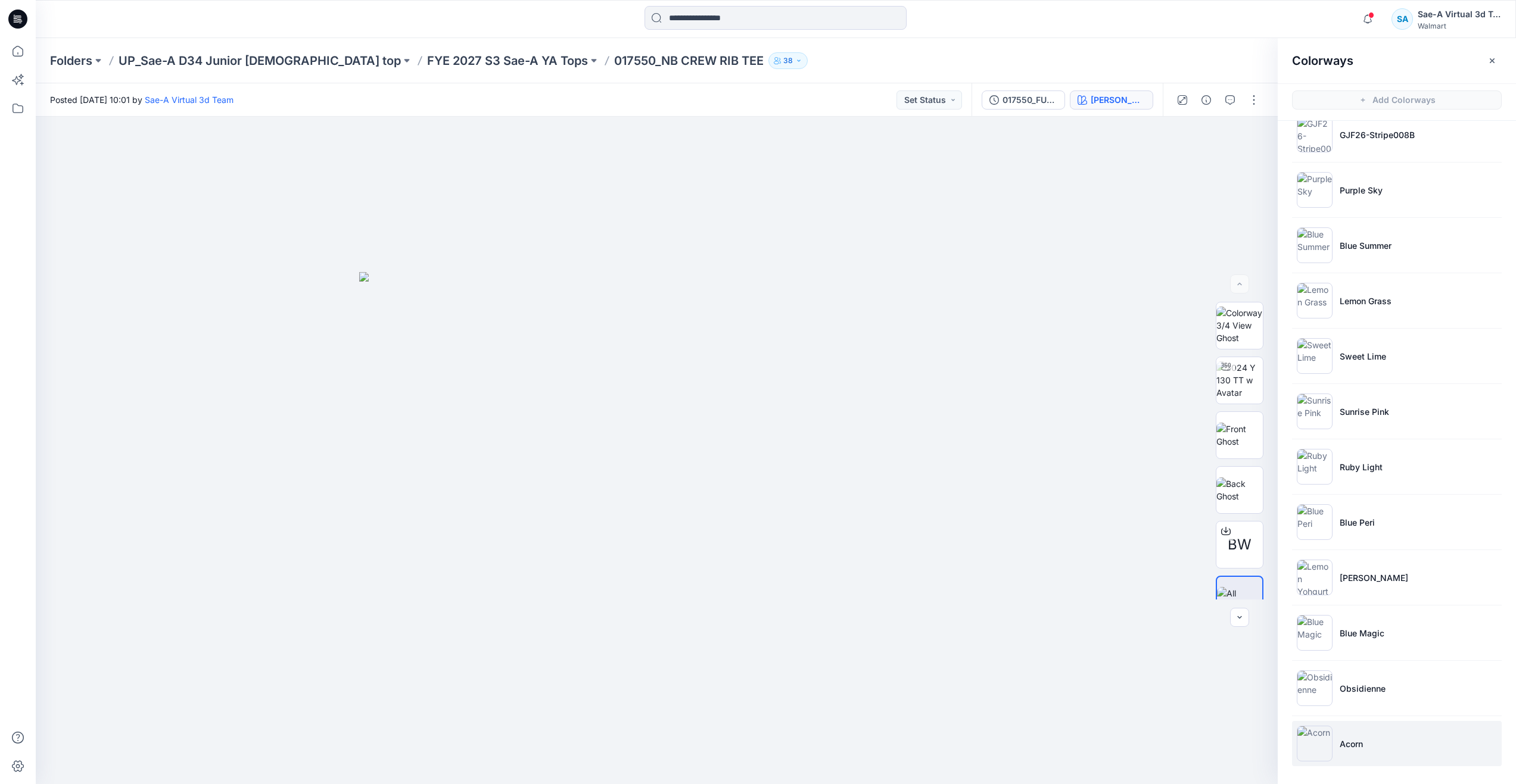
click at [1345, 730] on li "Acorn" at bounding box center [1397, 744] width 210 height 45
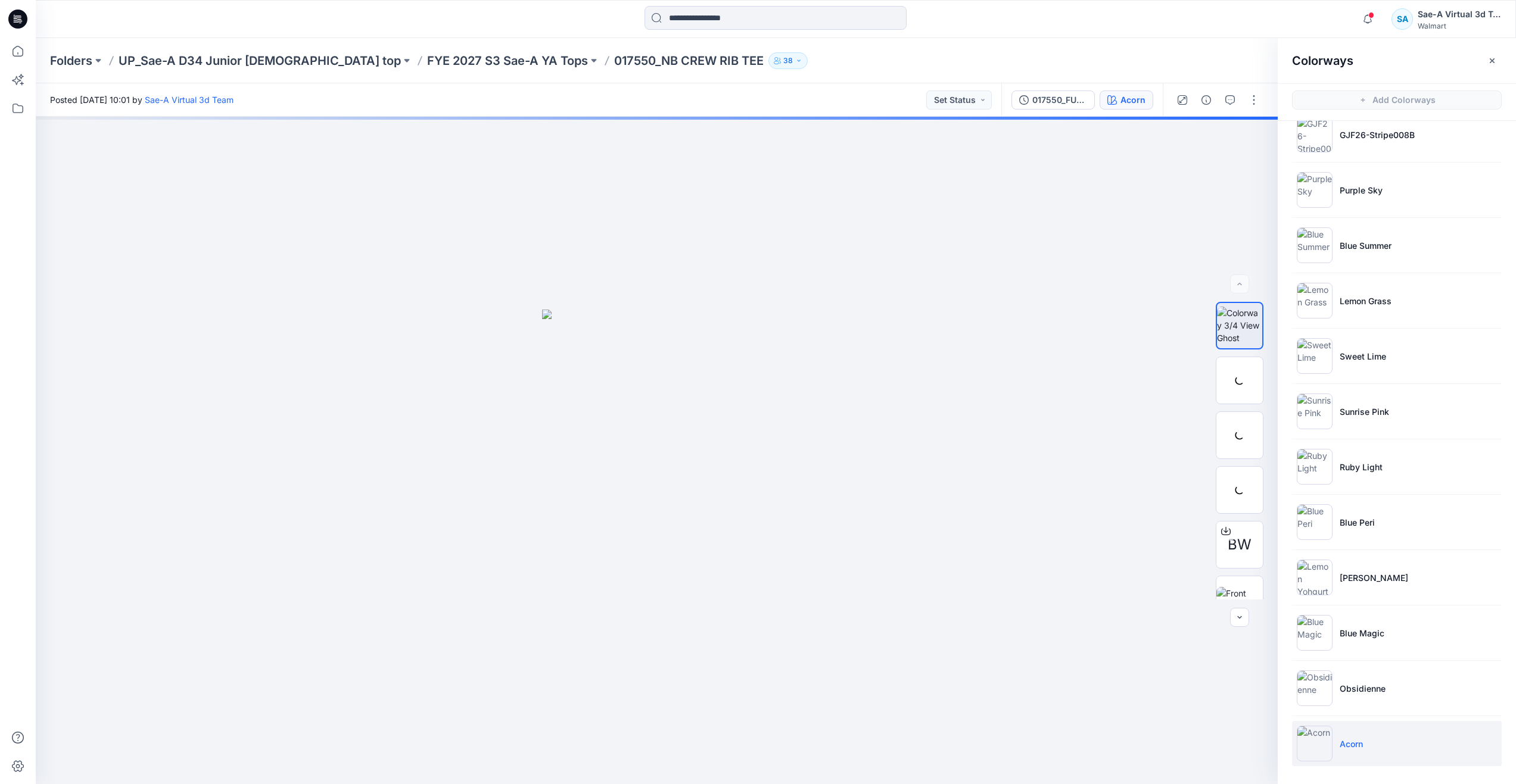
click at [1345, 730] on li "Acorn" at bounding box center [1397, 744] width 210 height 45
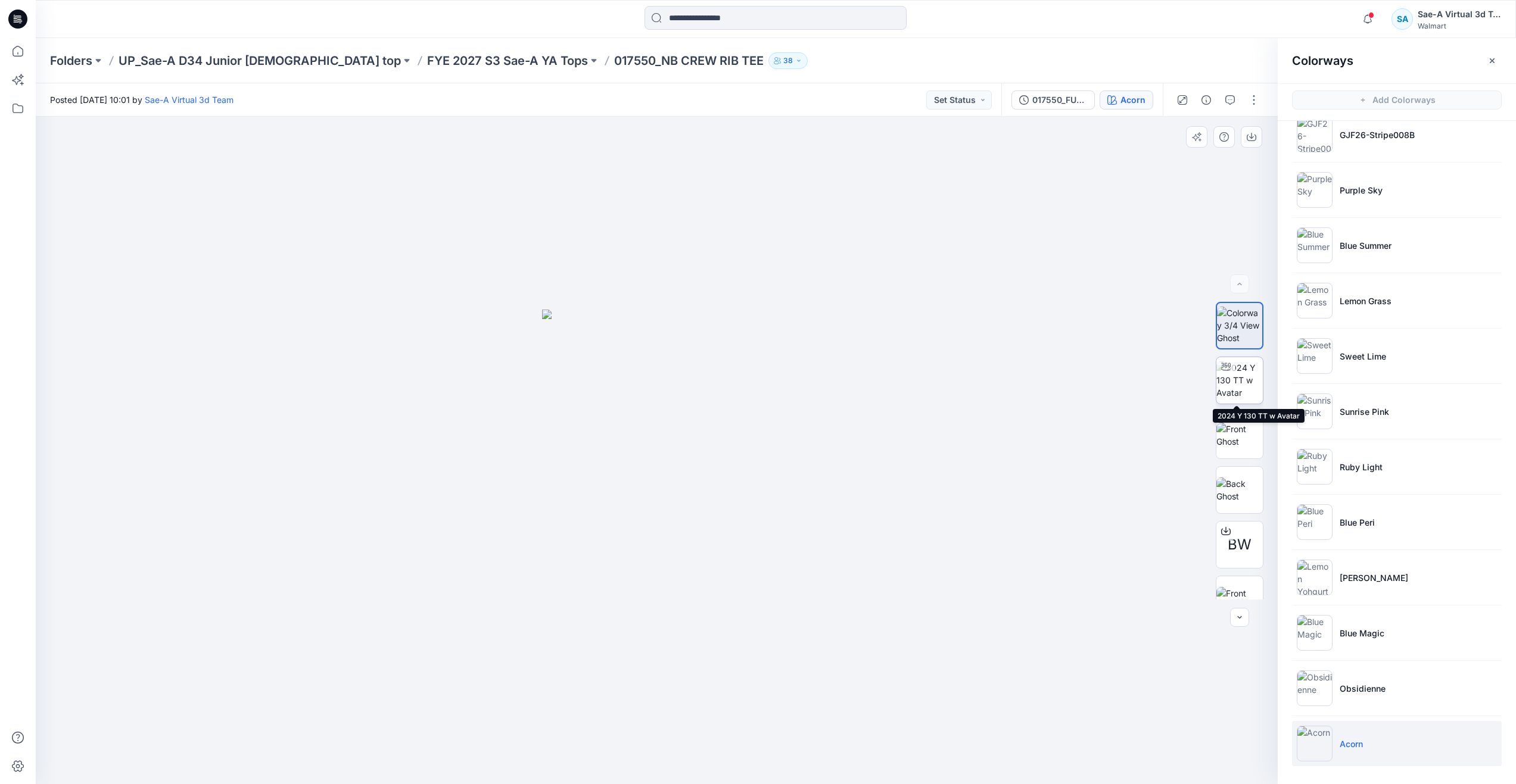
click at [1248, 374] on img at bounding box center [1239, 381] width 47 height 38
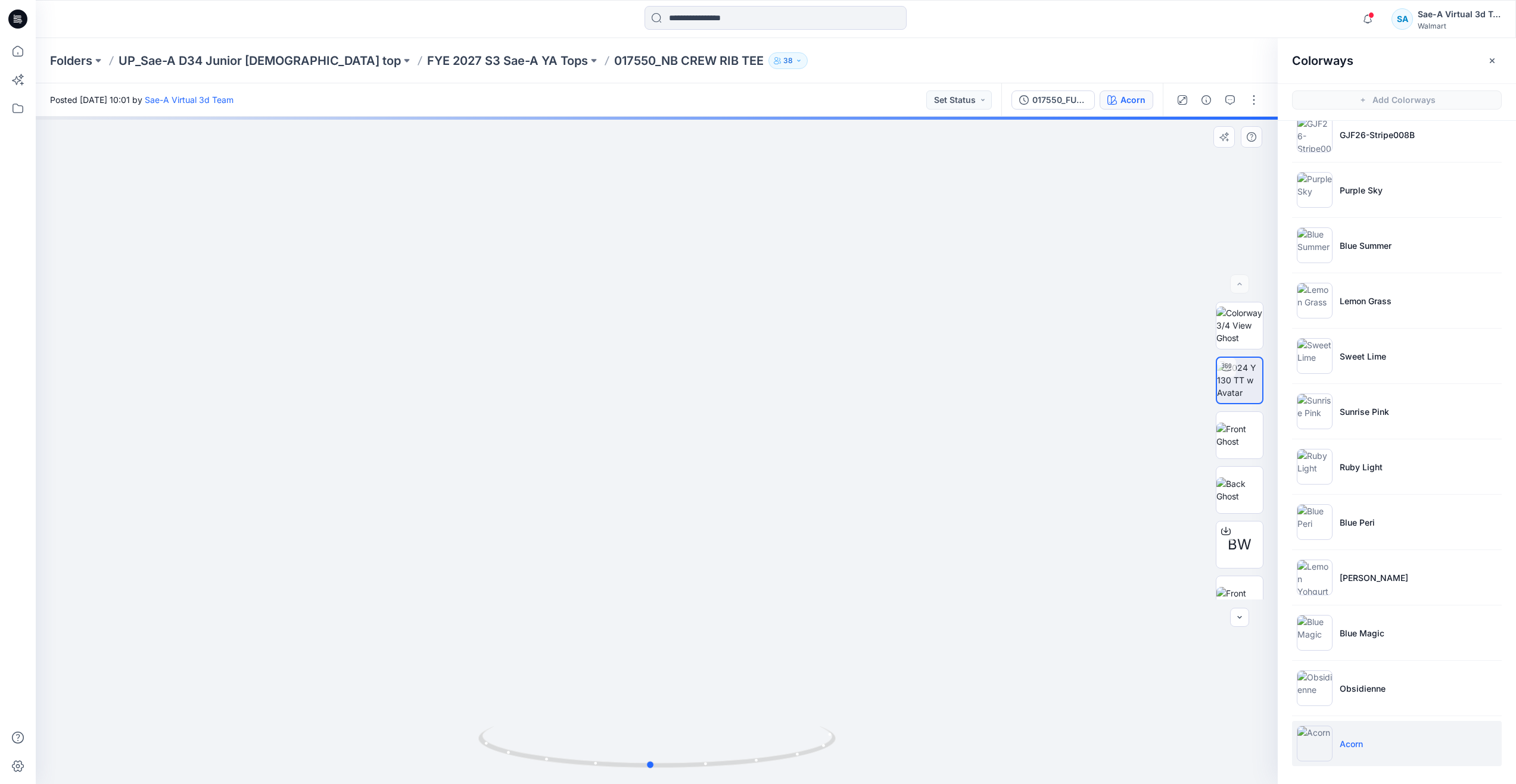
drag, startPoint x: 663, startPoint y: 768, endPoint x: 299, endPoint y: 648, distance: 383.3
click at [299, 648] on div at bounding box center [656, 451] width 1242 height 668
click at [14, 51] on icon at bounding box center [17, 51] width 26 height 26
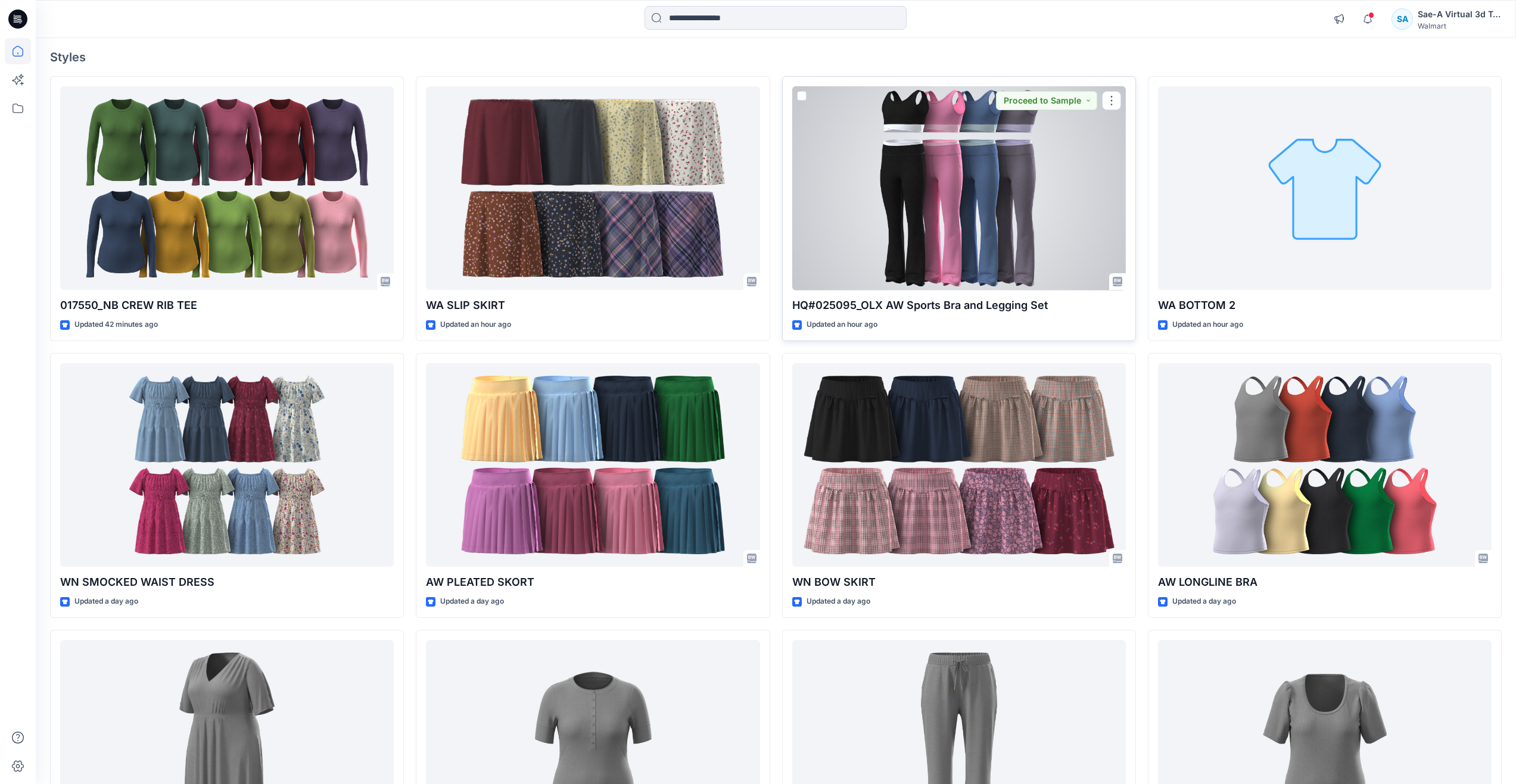
scroll to position [59, 0]
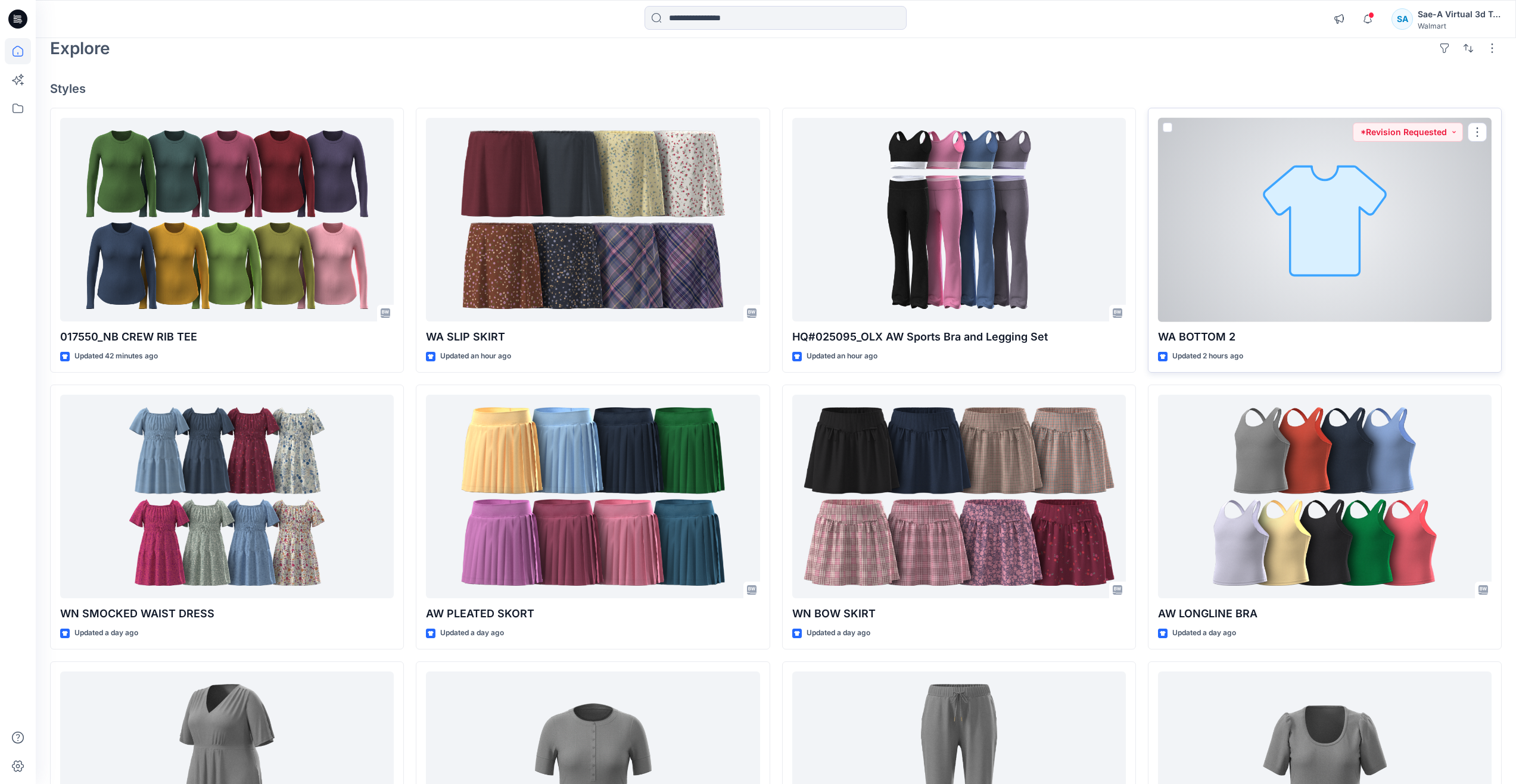
click at [1301, 254] on div at bounding box center [1324, 219] width 333 height 204
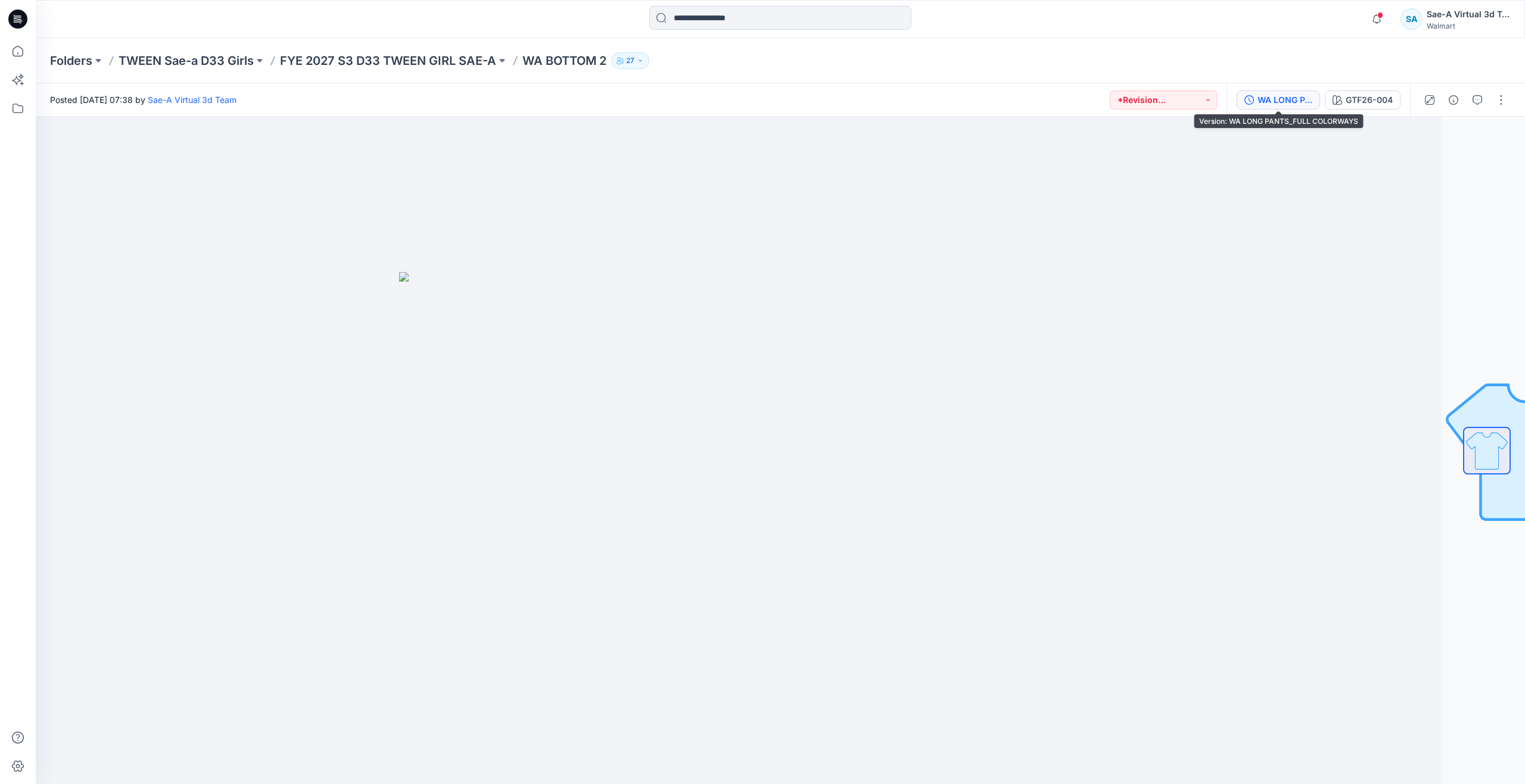
click at [1277, 96] on div "WA LONG PANTS_FULL COLORWAYS" at bounding box center [1284, 99] width 54 height 13
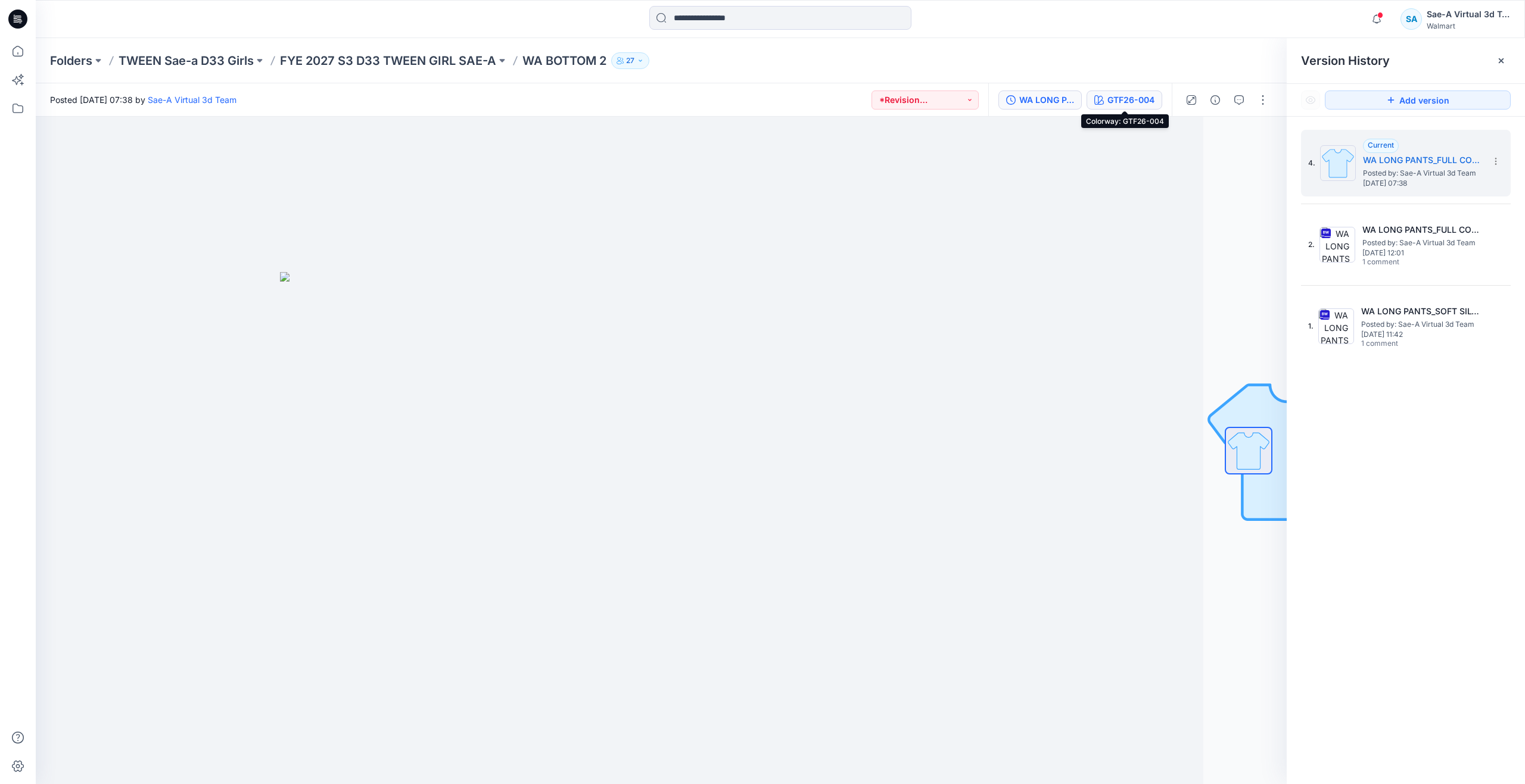
click at [1126, 99] on div "GTF26-004" at bounding box center [1131, 99] width 47 height 13
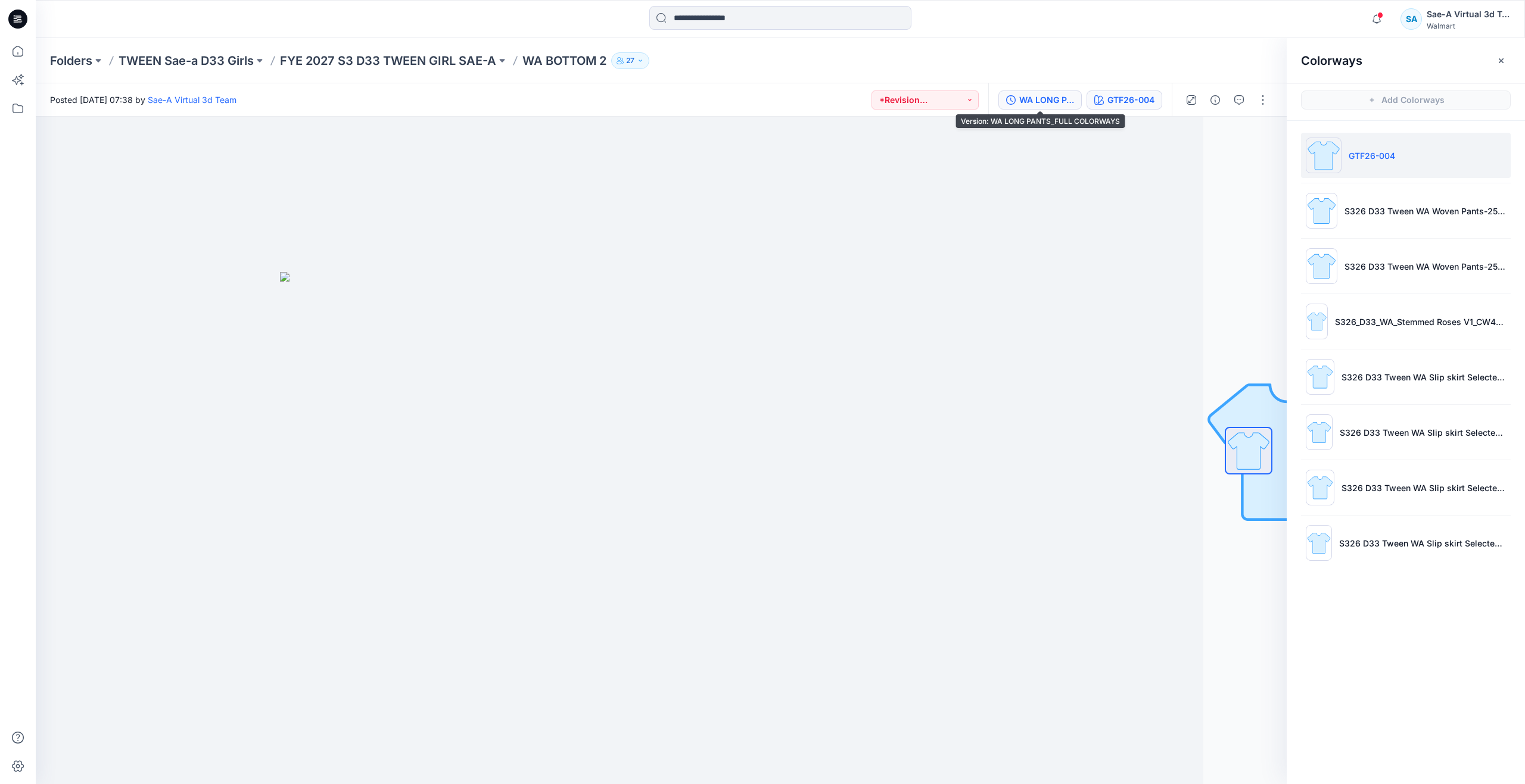
click at [1034, 103] on div "WA LONG PANTS_FULL COLORWAYS" at bounding box center [1046, 99] width 54 height 13
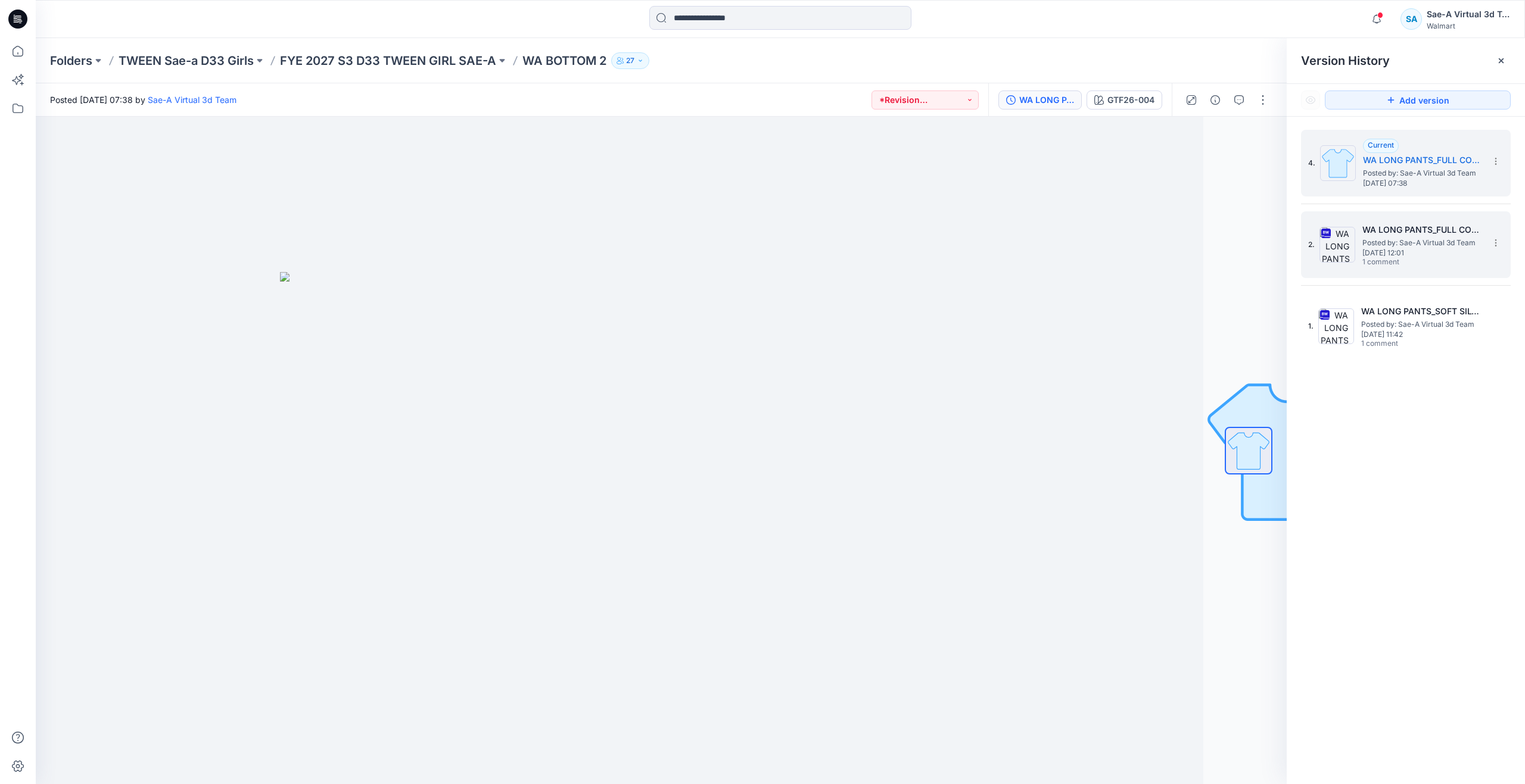
click at [1365, 233] on h5 "WA LONG PANTS_FULL COLORWAYS" at bounding box center [1422, 230] width 119 height 14
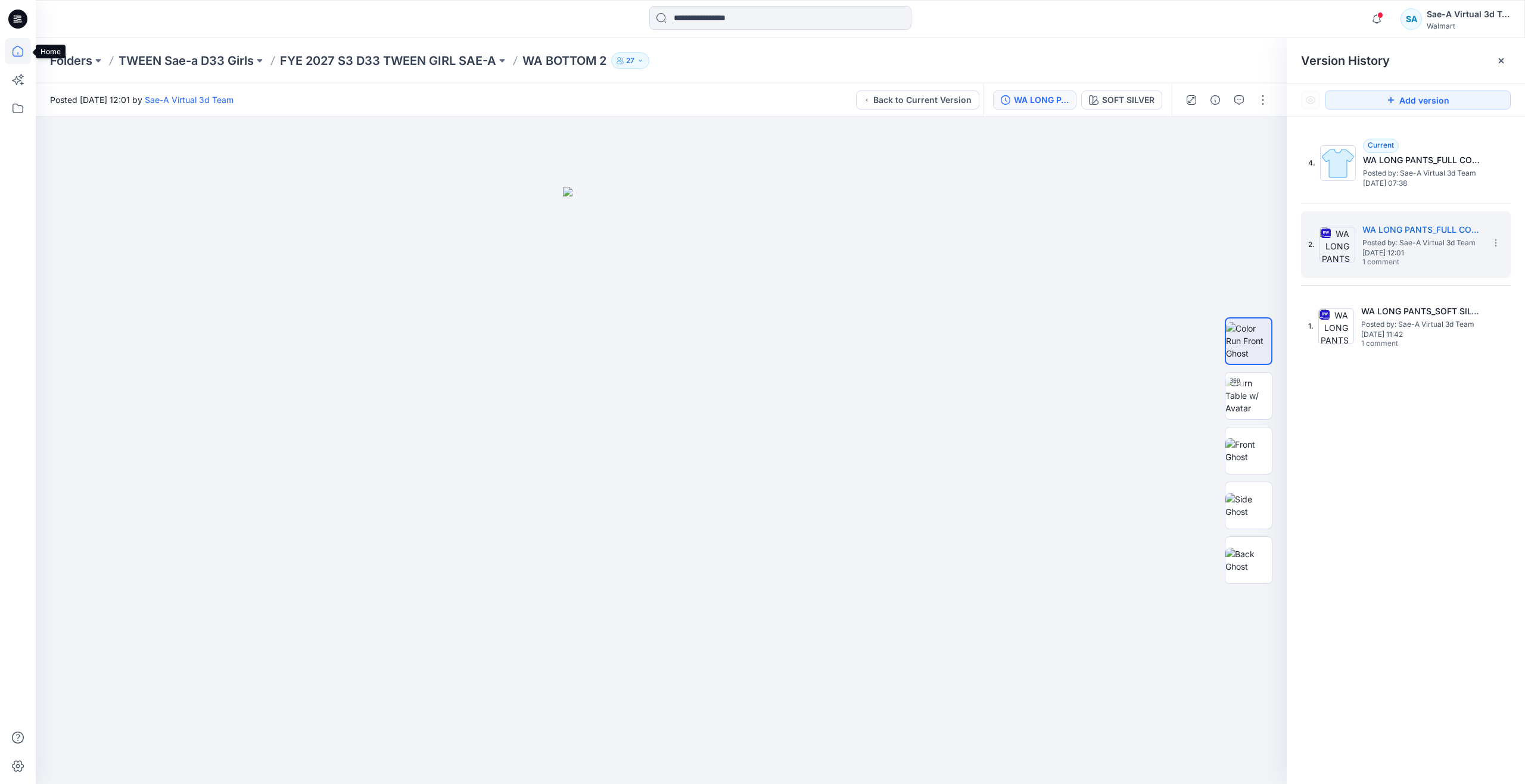
click at [18, 56] on icon at bounding box center [18, 51] width 11 height 11
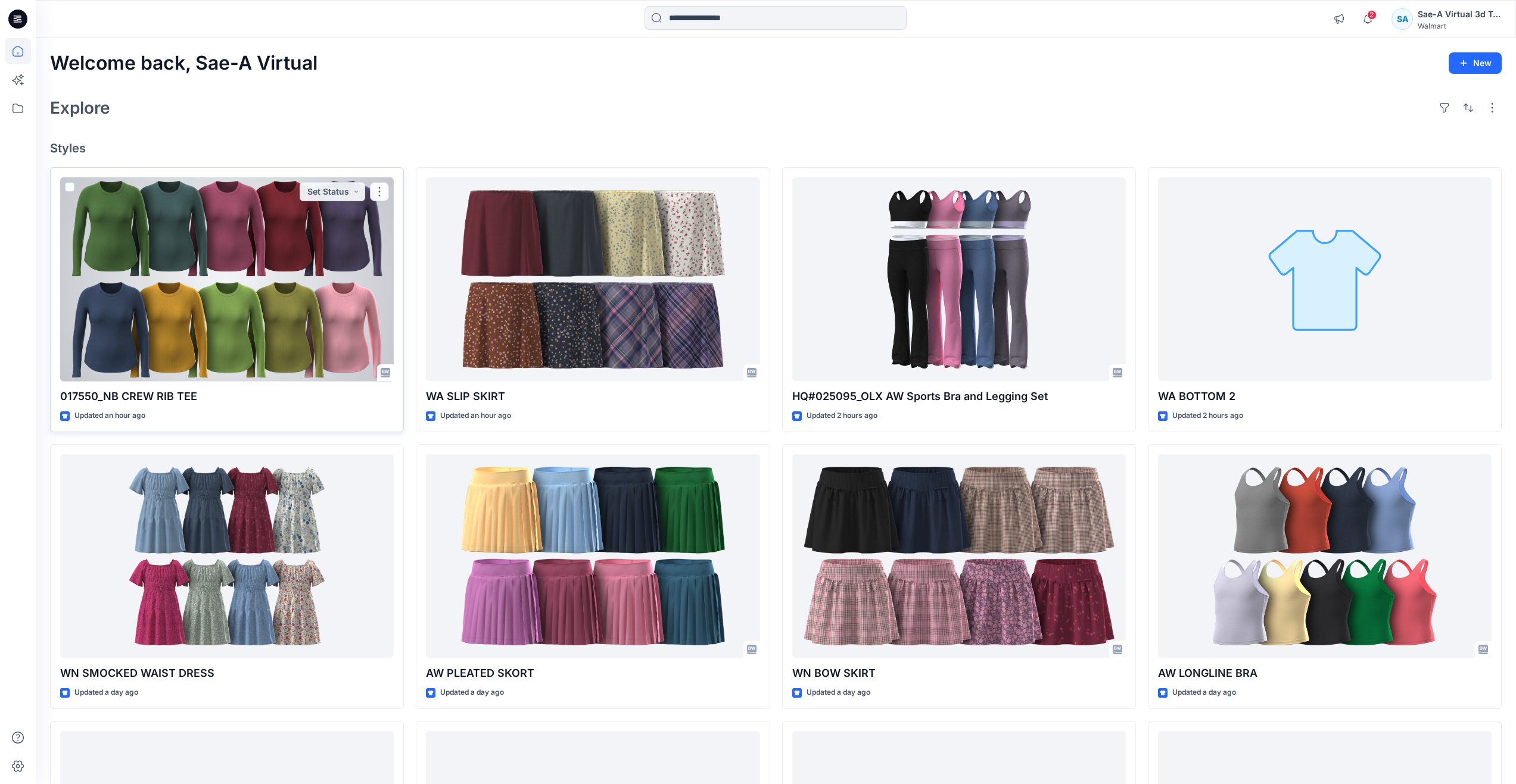
click at [182, 242] on div at bounding box center [227, 279] width 333 height 204
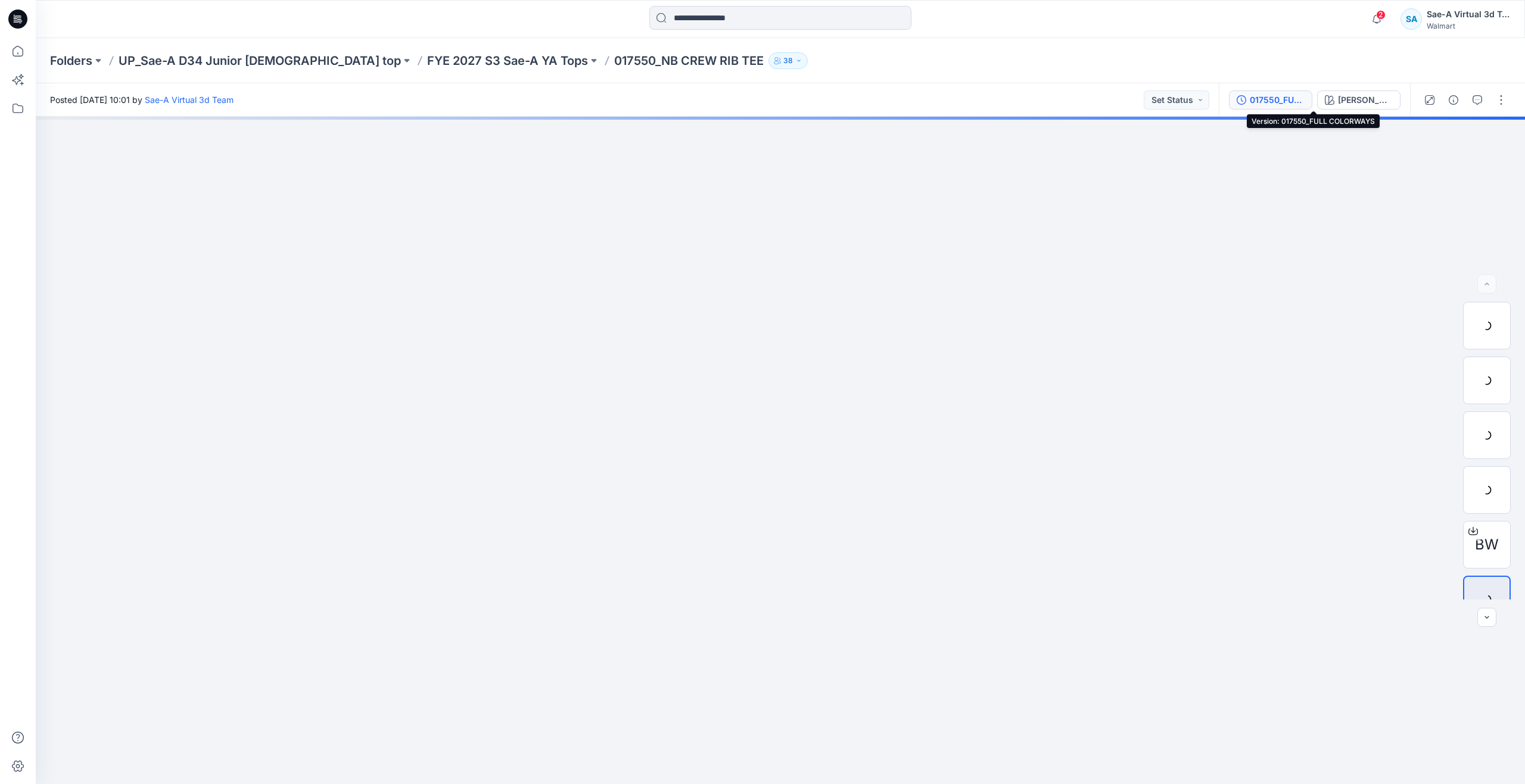
click at [1305, 98] on div "017550_FULL COLORWAYS" at bounding box center [1277, 99] width 54 height 13
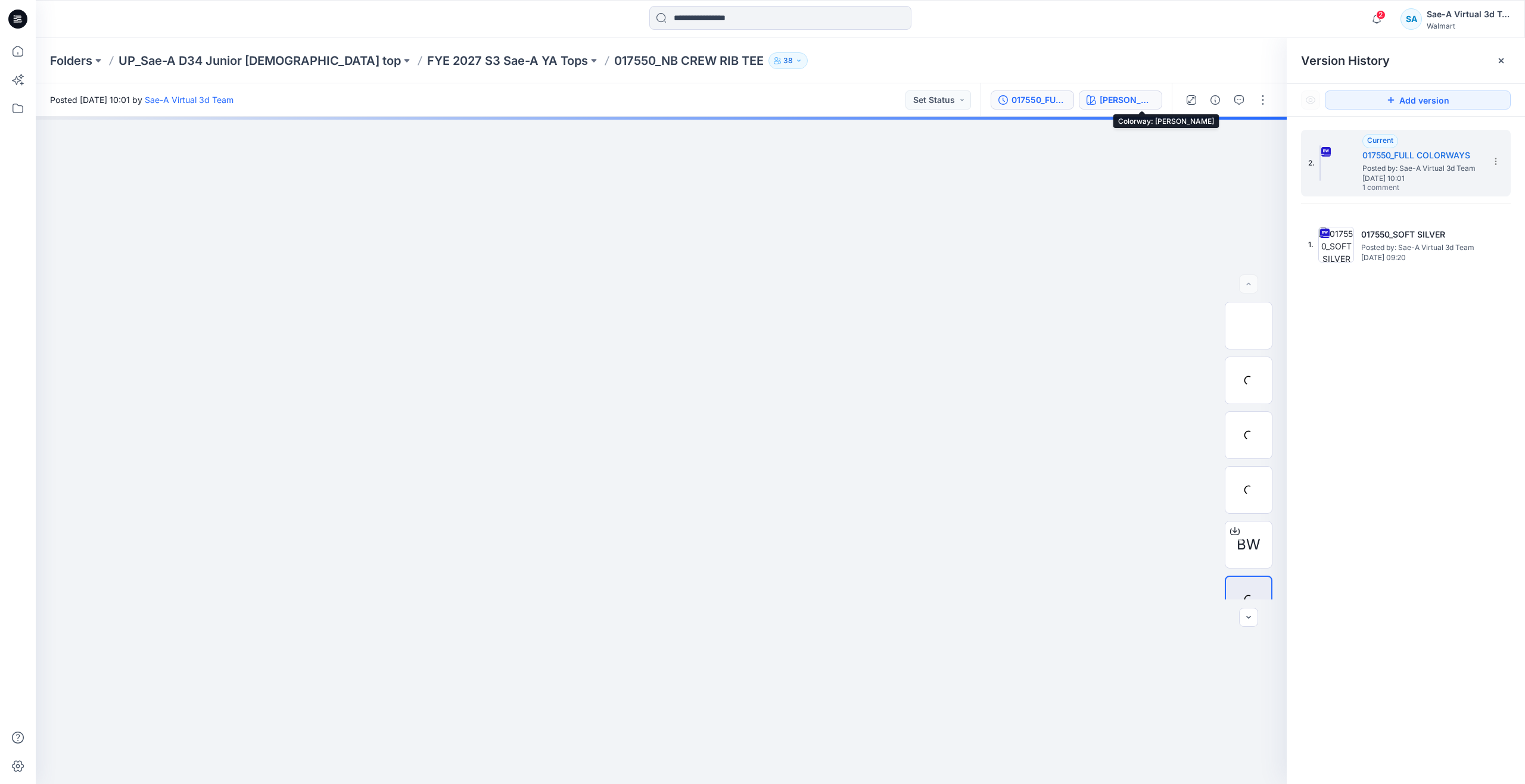
click at [1144, 106] on div "[PERSON_NAME]" at bounding box center [1127, 99] width 54 height 13
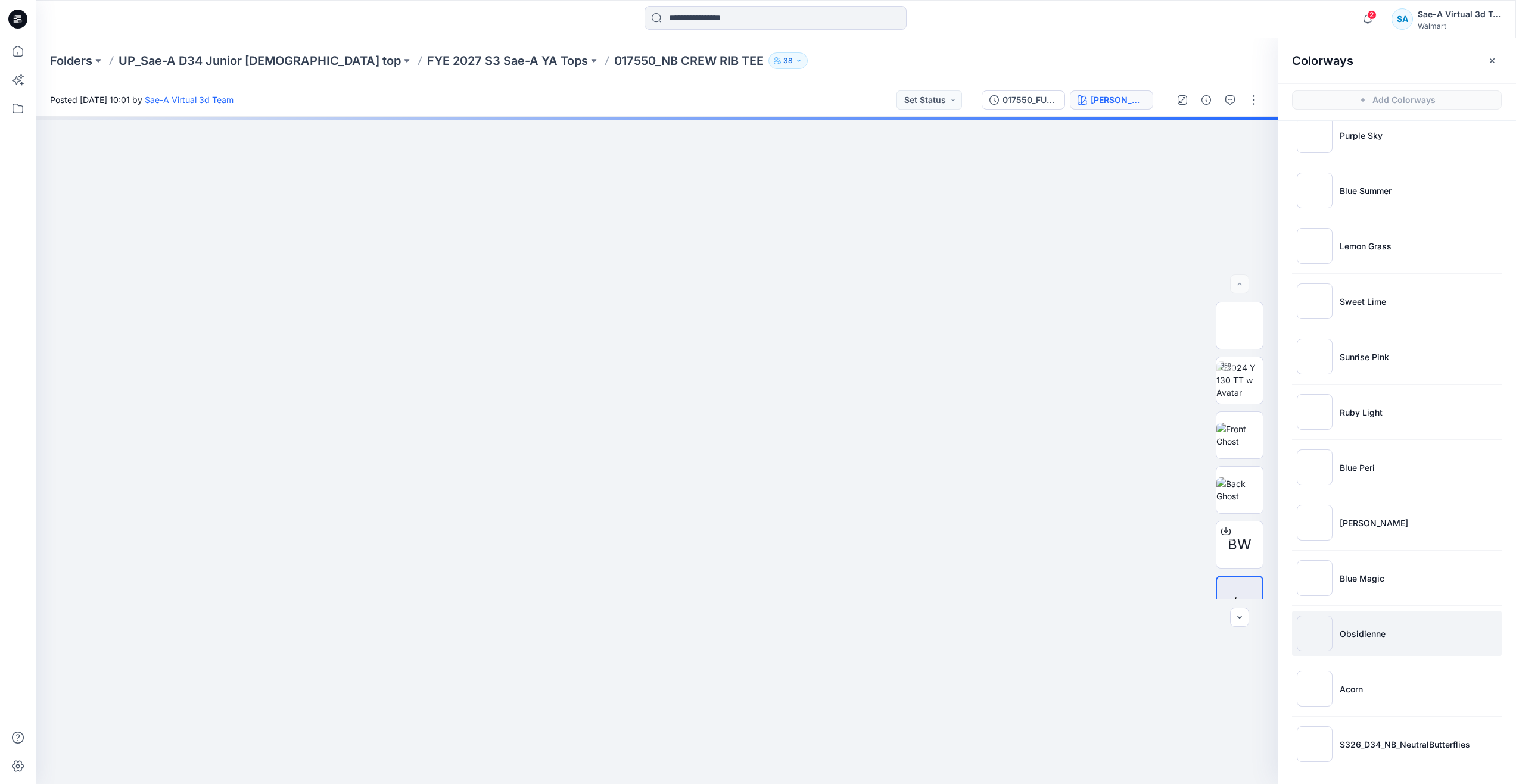
scroll to position [1184, 0]
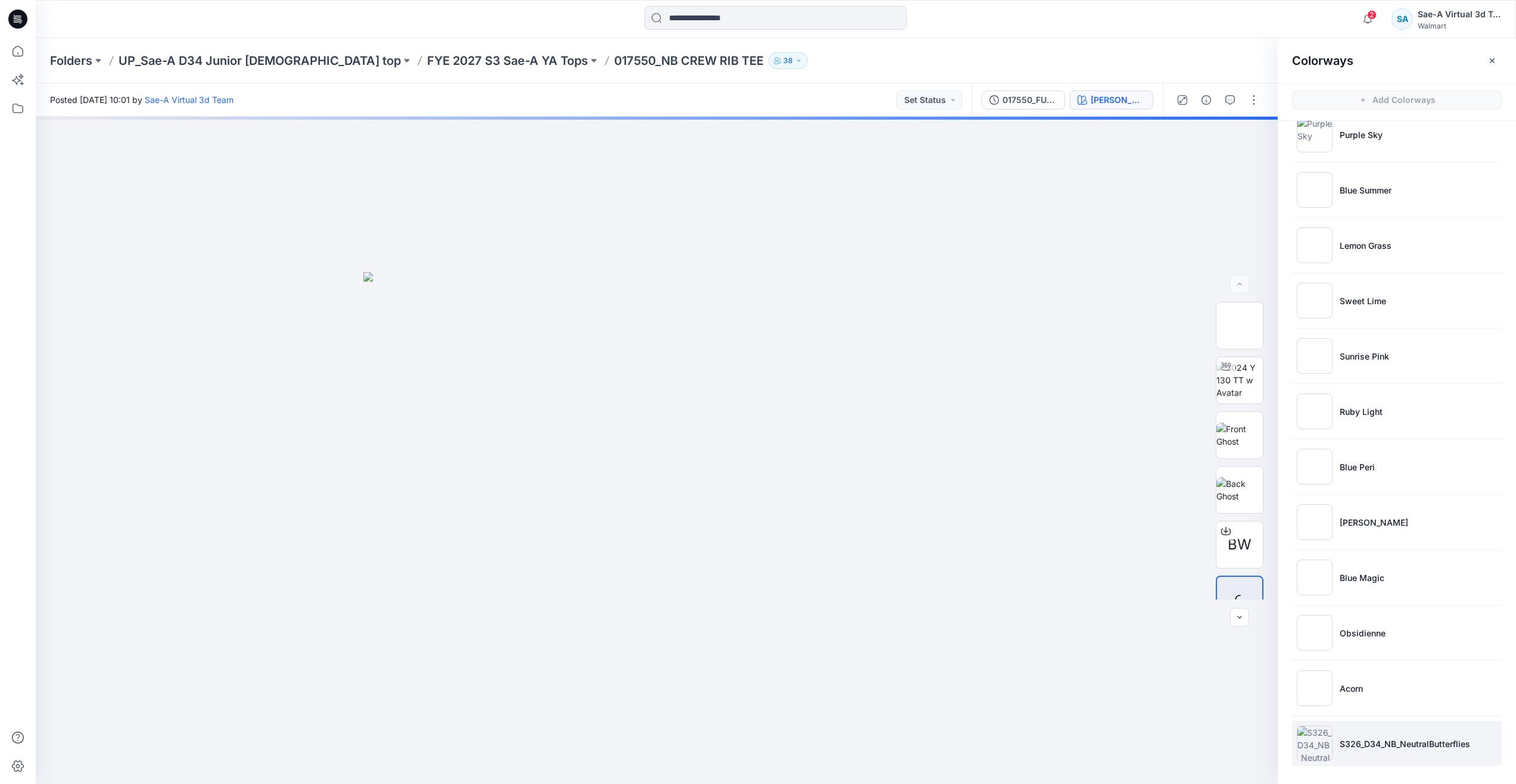
click at [1370, 741] on p "S326_D34_NB_NeutralButterflies" at bounding box center [1405, 745] width 130 height 13
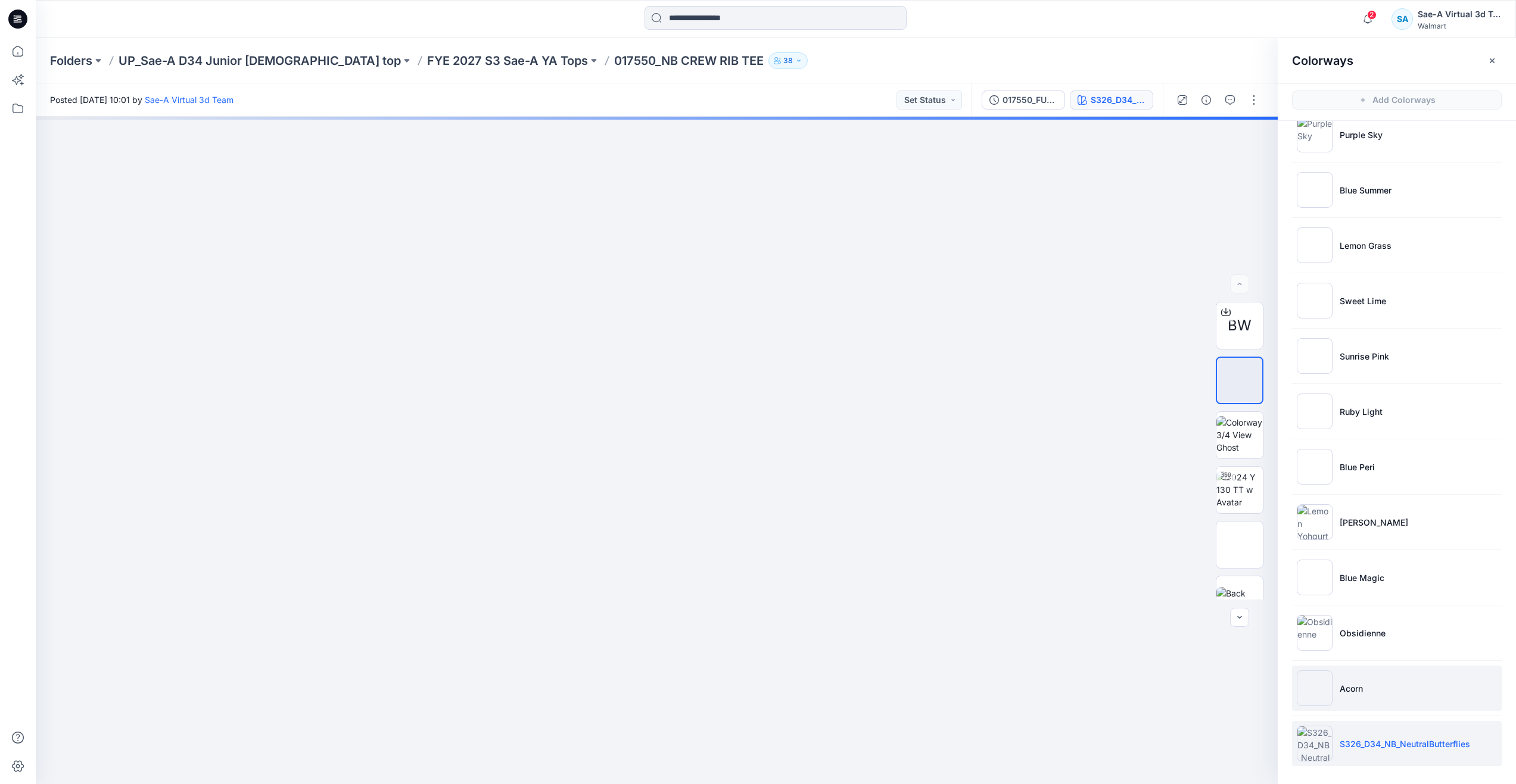
click at [1338, 678] on li "Acorn" at bounding box center [1397, 688] width 210 height 45
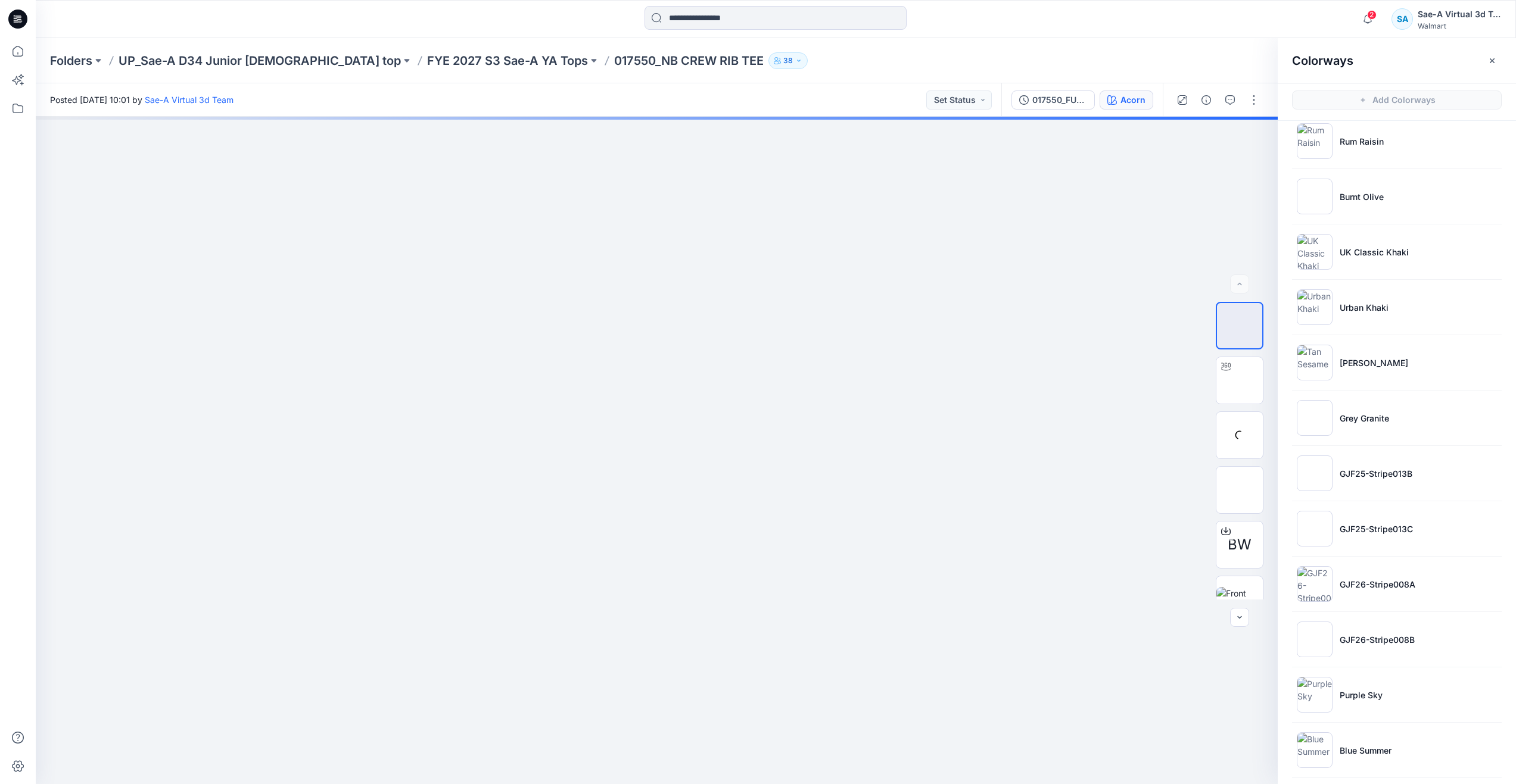
scroll to position [469, 0]
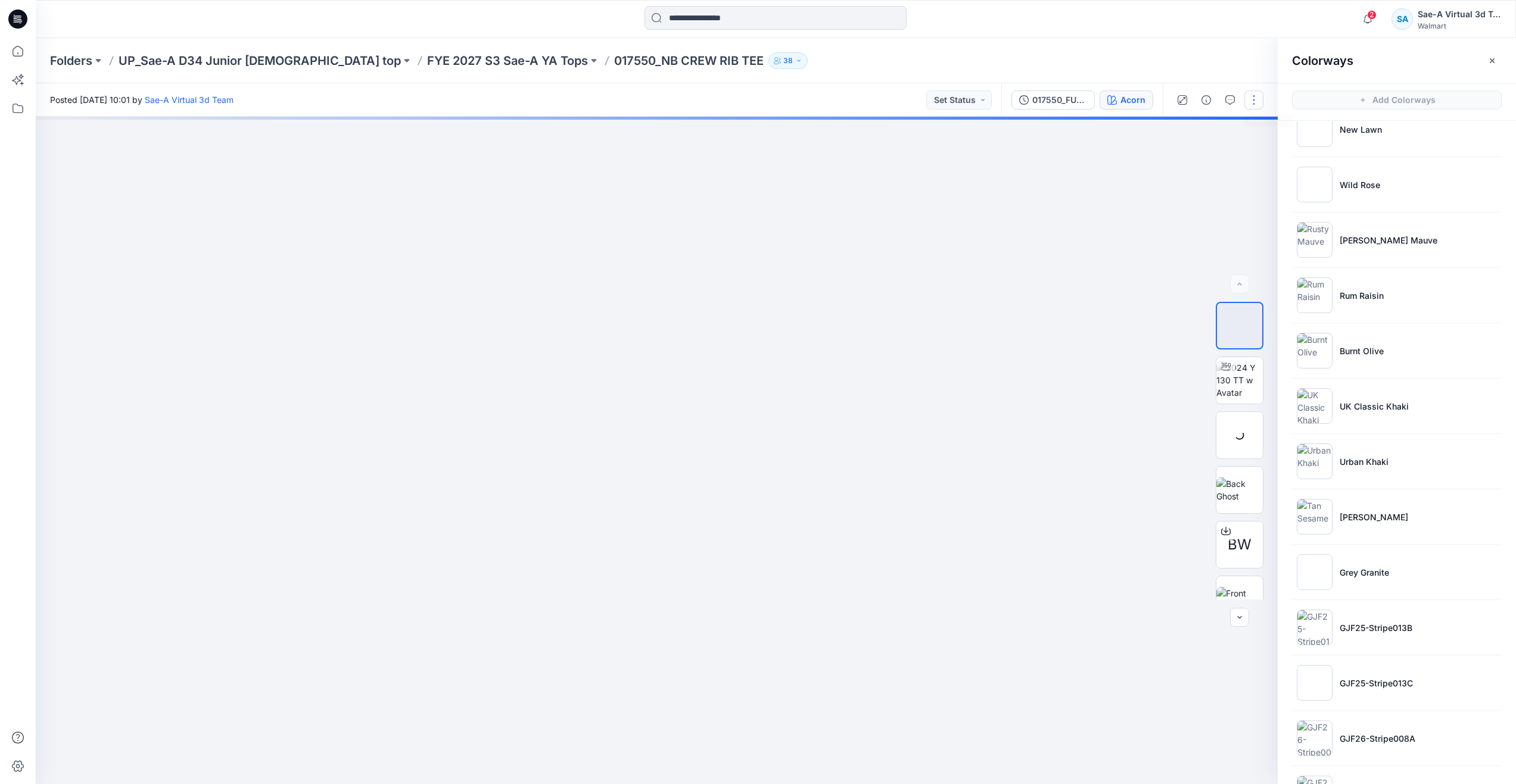
click at [1255, 96] on button "button" at bounding box center [1254, 100] width 19 height 19
click at [1209, 159] on button "Edit" at bounding box center [1203, 161] width 110 height 22
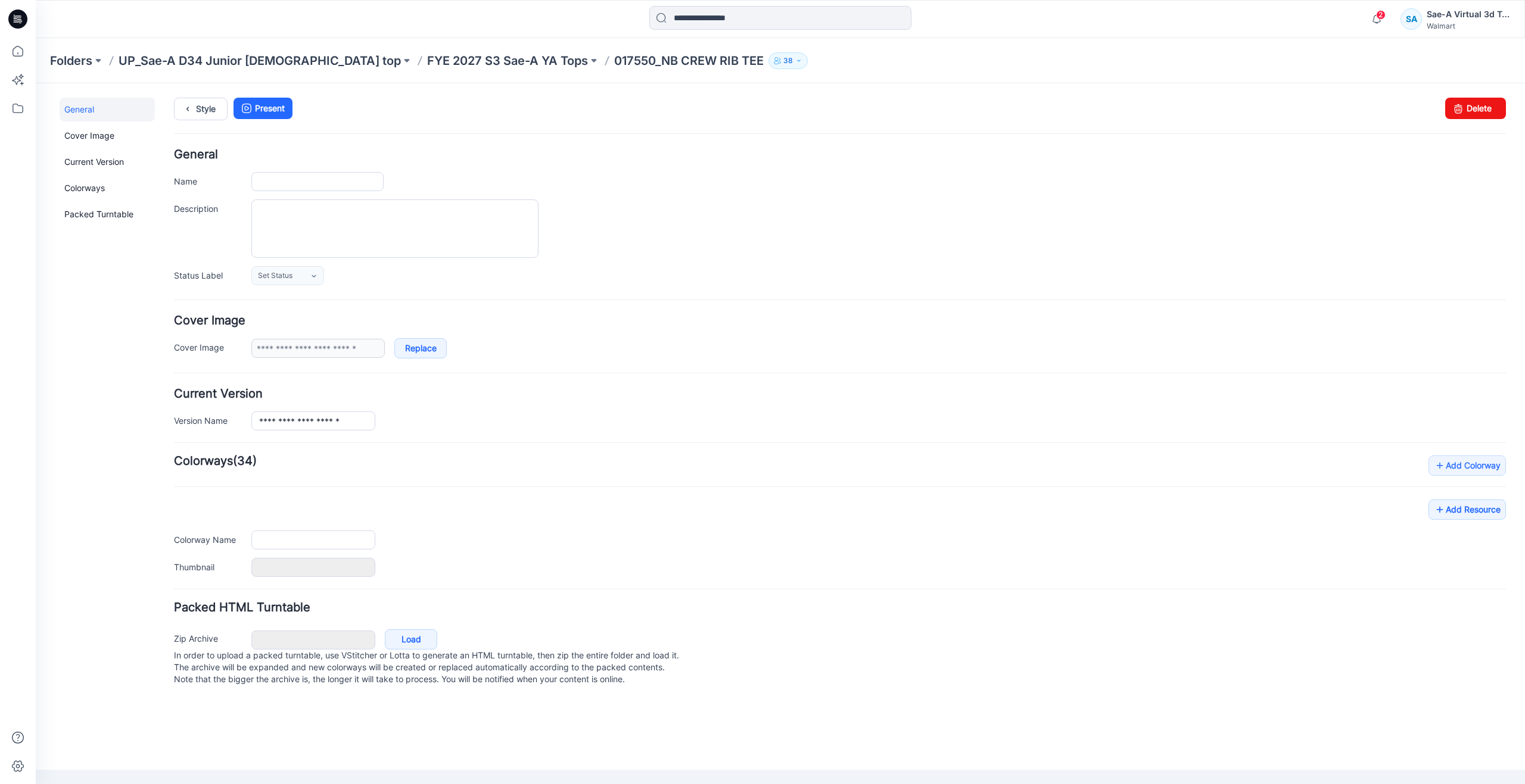
type input "**********"
type input "****"
type input "**********"
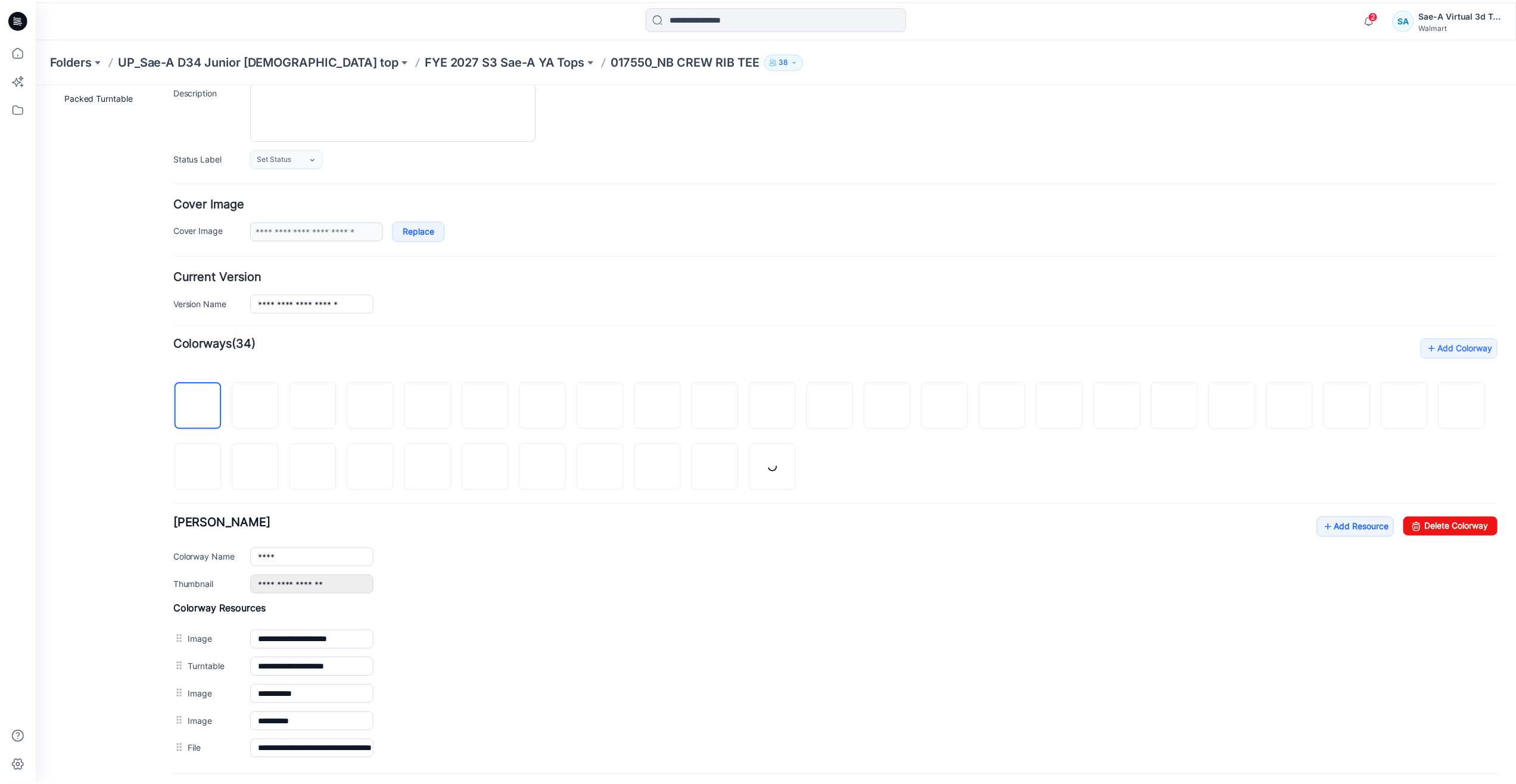
scroll to position [178, 0]
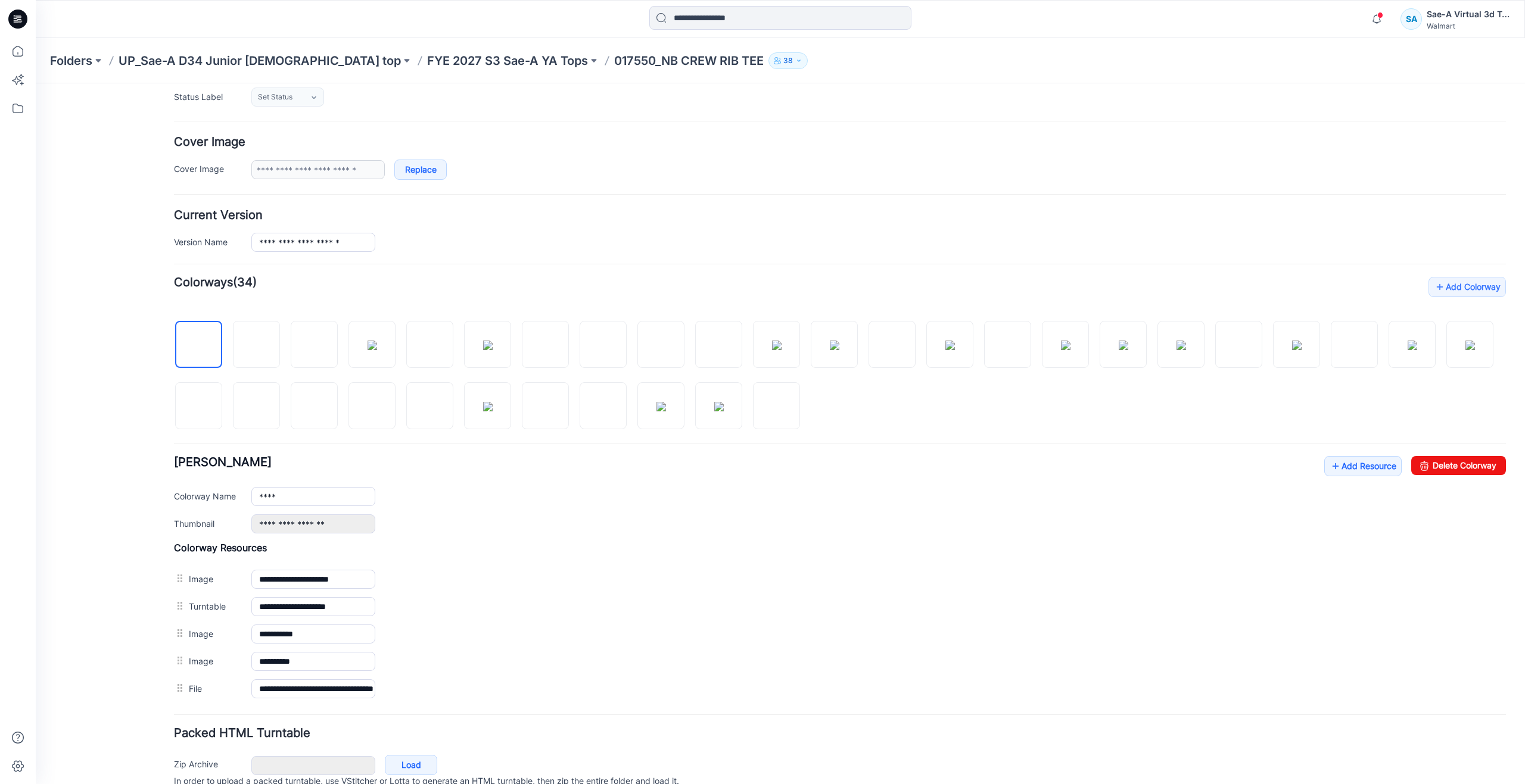
click at [116, 516] on div "General Cover Image Current Version Colorways Packed Turntable" at bounding box center [107, 373] width 96 height 908
click at [21, 61] on icon at bounding box center [17, 51] width 26 height 26
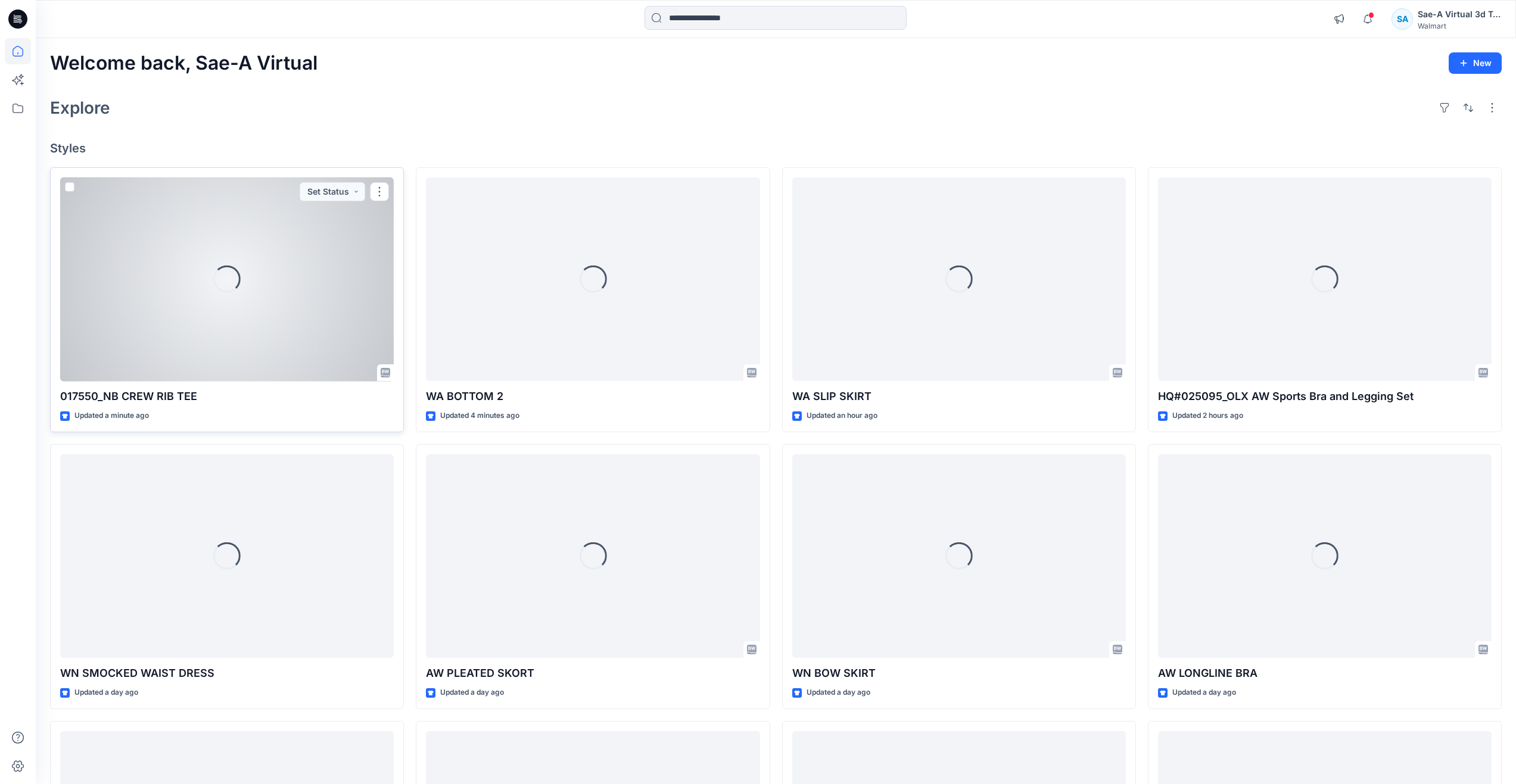
click at [272, 283] on div "Loading..." at bounding box center [227, 279] width 333 height 204
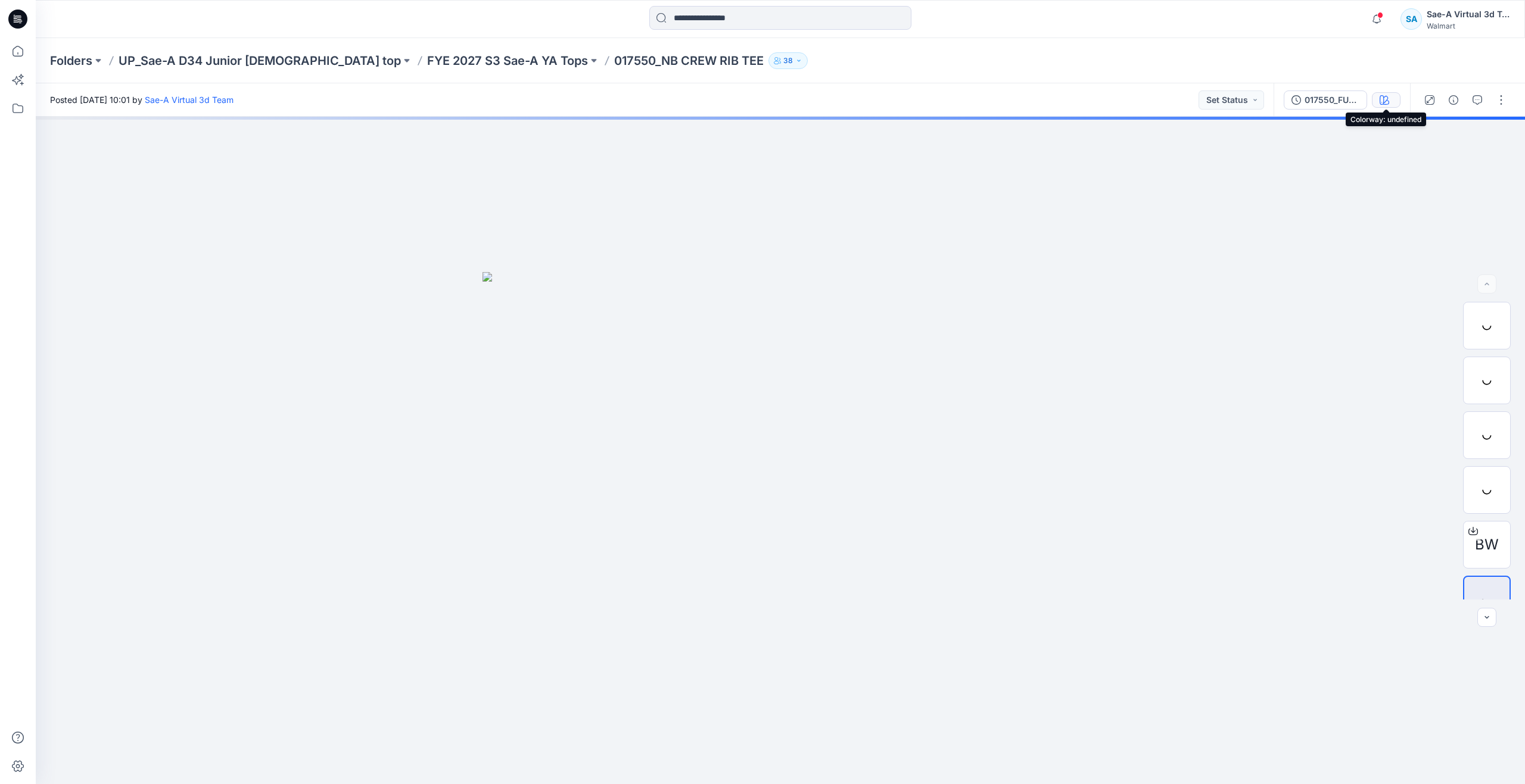
click at [1379, 99] on button "button" at bounding box center [1386, 100] width 28 height 16
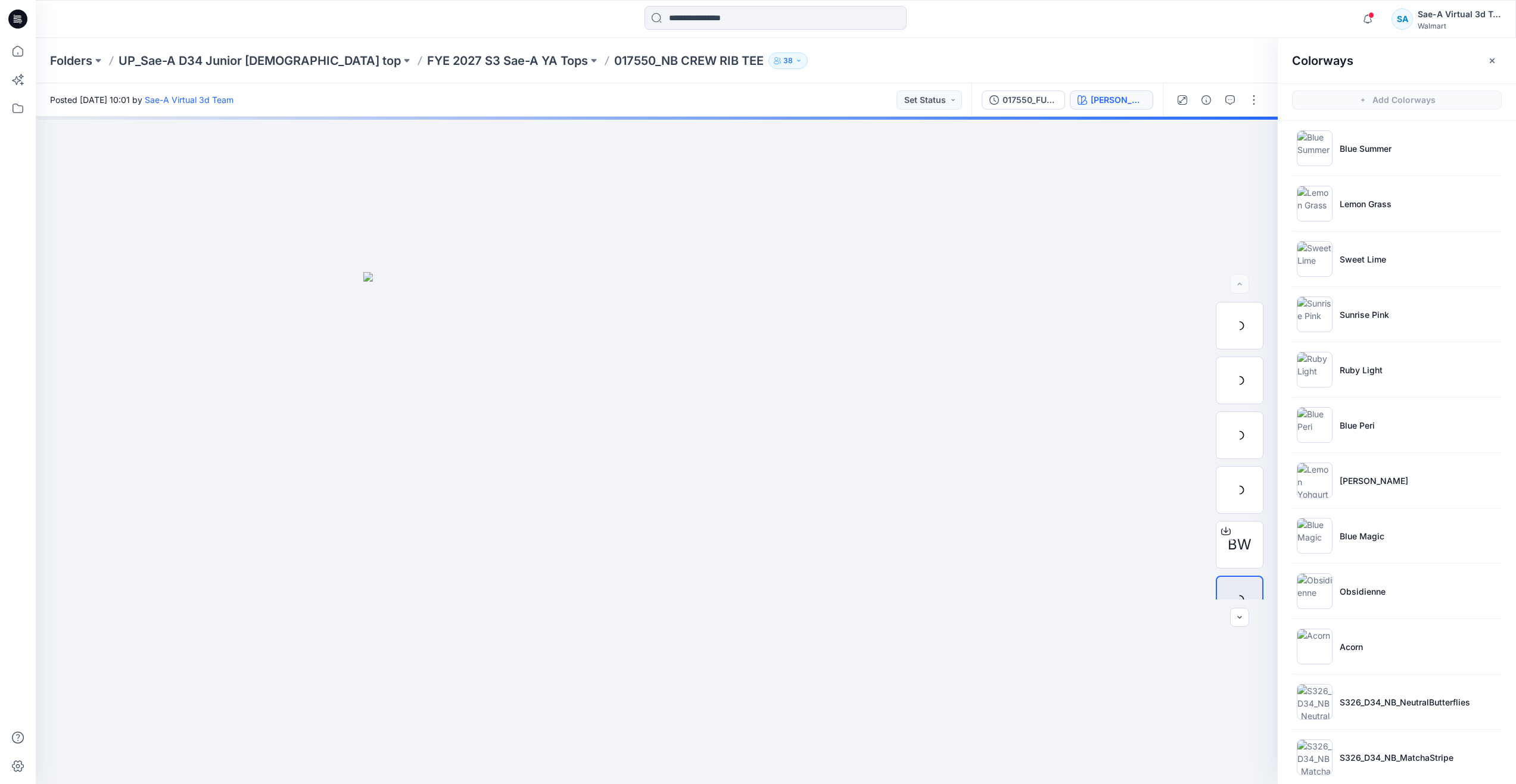
scroll to position [1240, 0]
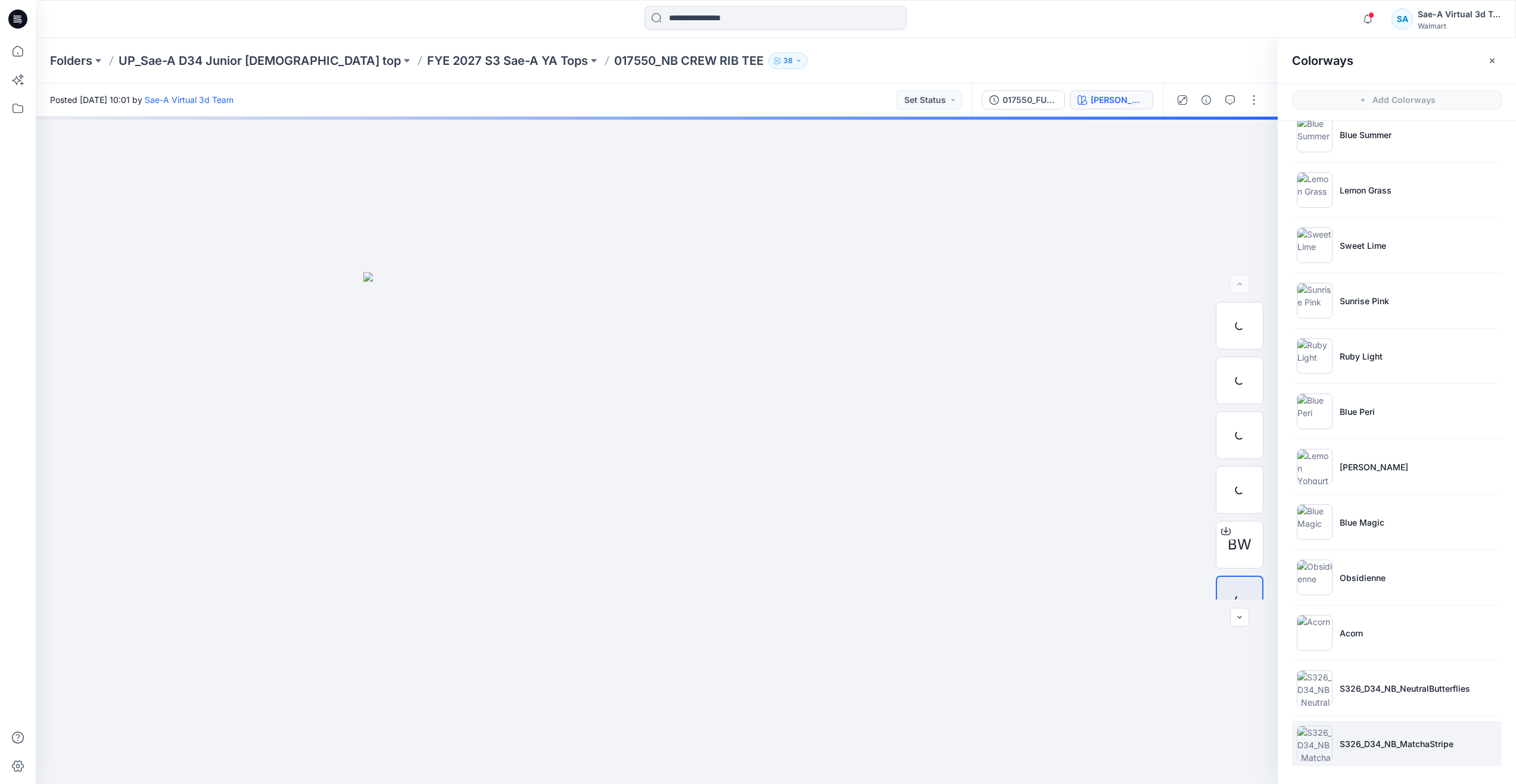
click at [1384, 741] on p "S326_D34_NB_MatchaStripe" at bounding box center [1397, 745] width 114 height 13
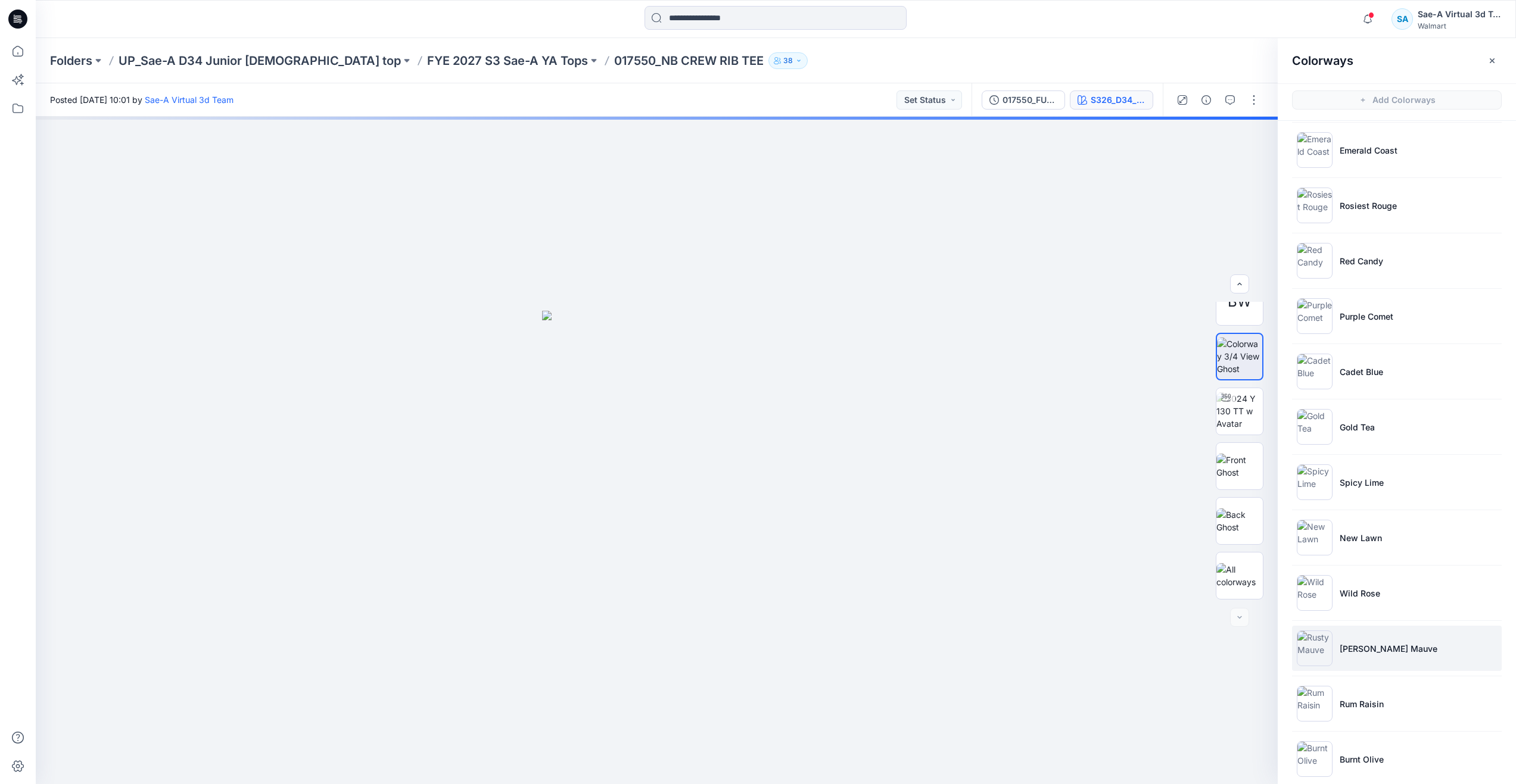
scroll to position [0, 0]
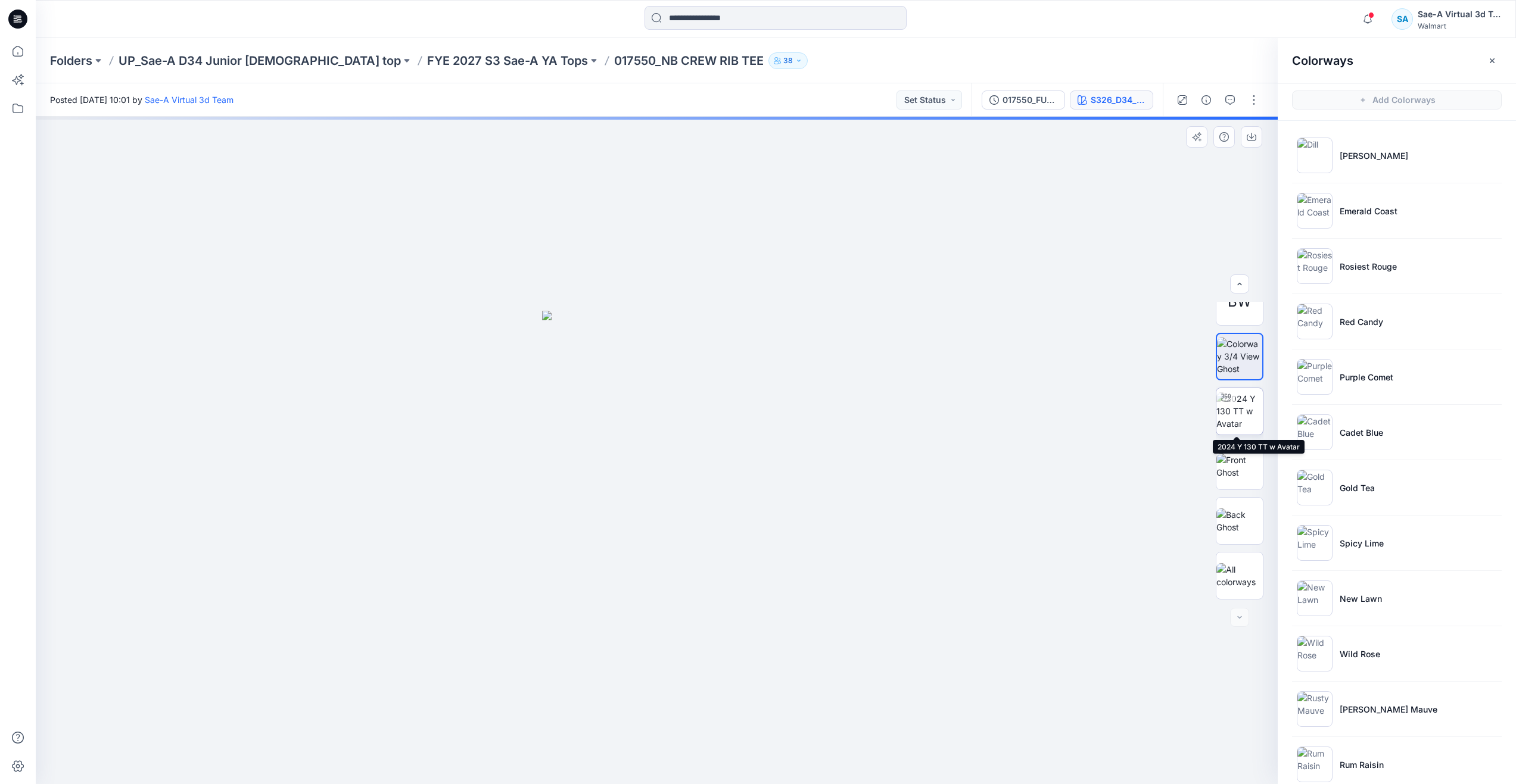
click at [1244, 399] on img at bounding box center [1239, 411] width 47 height 38
click at [17, 52] on icon at bounding box center [17, 51] width 26 height 26
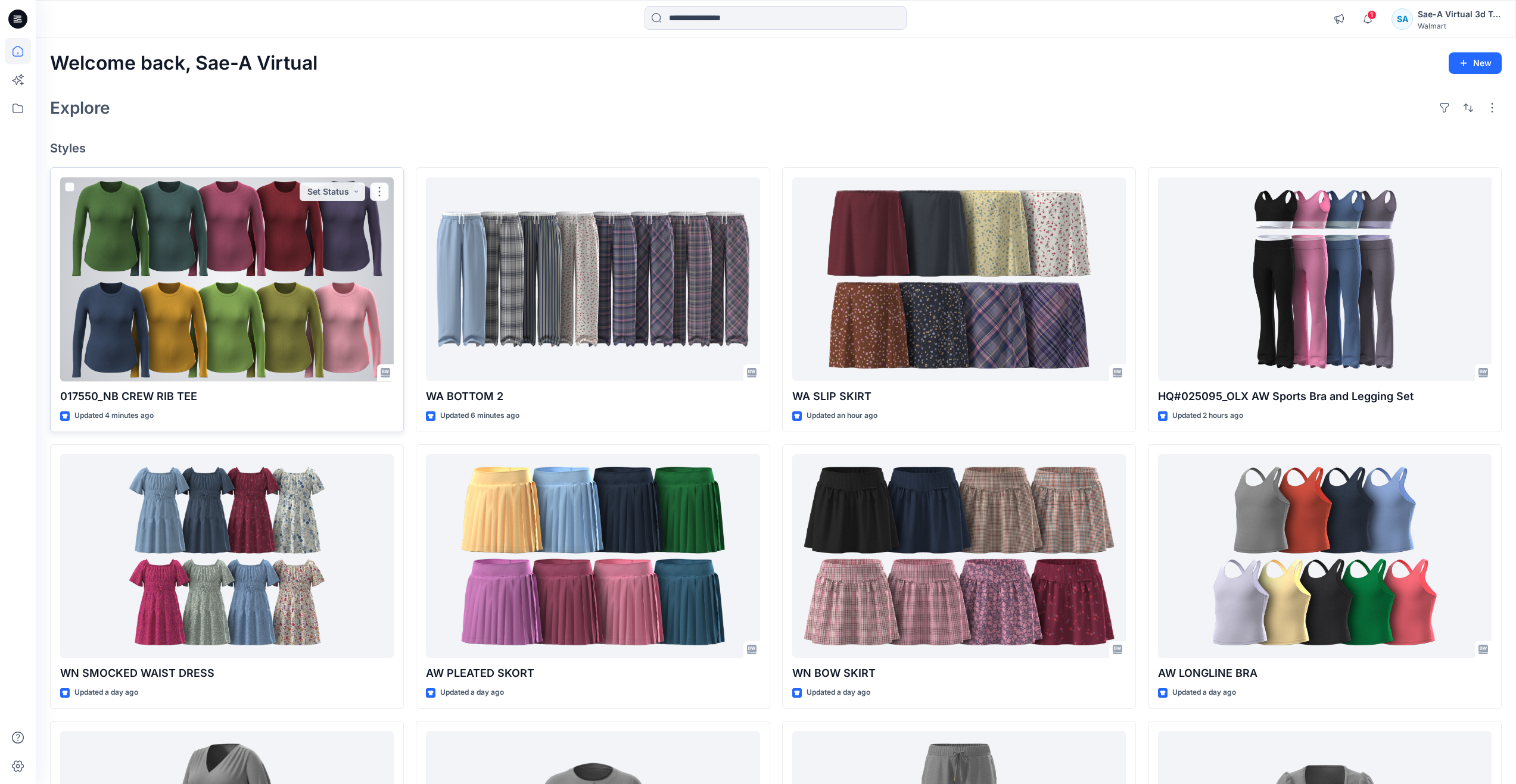
click at [208, 309] on div at bounding box center [227, 279] width 333 height 204
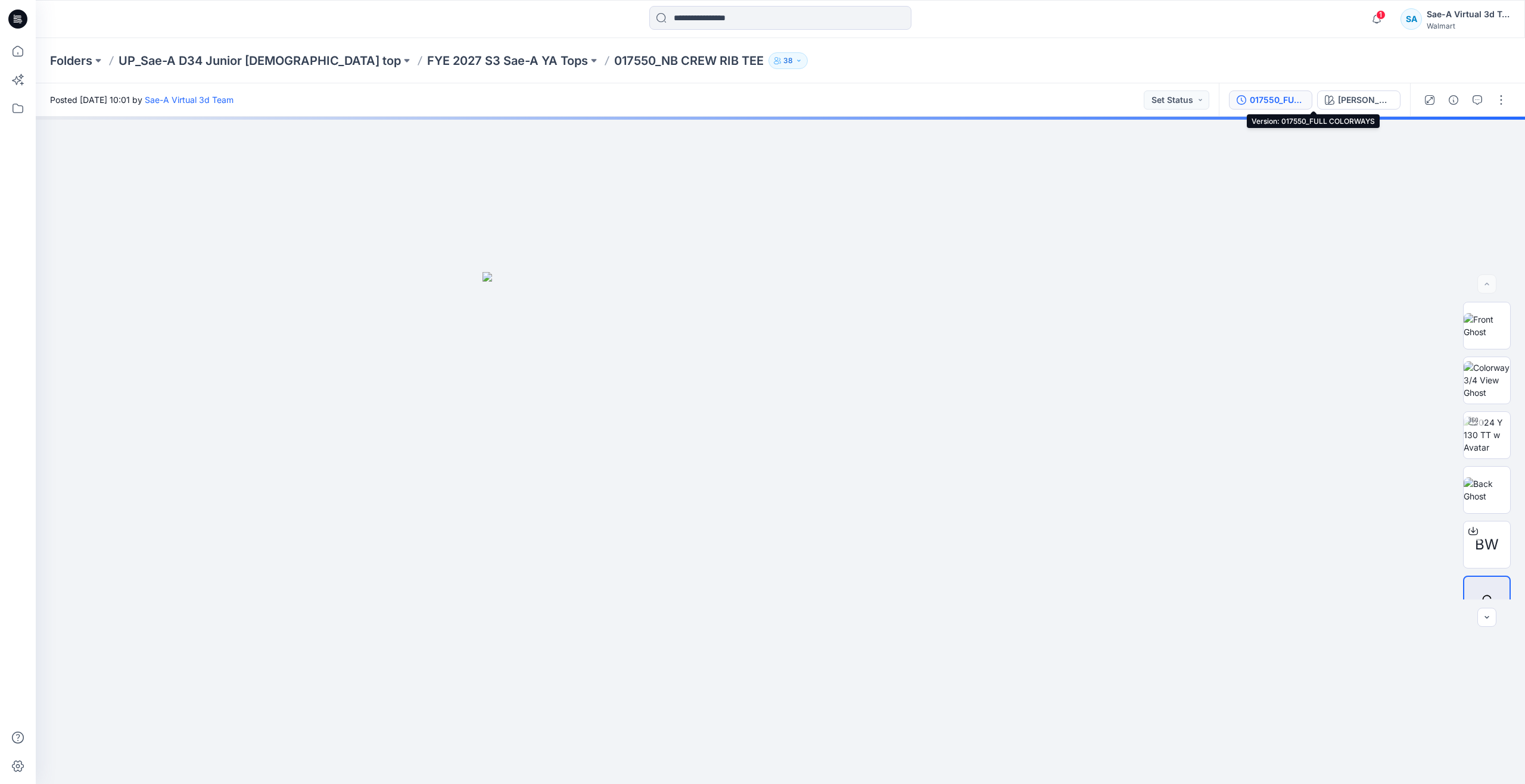
click at [1304, 97] on div "017550_FULL COLORWAYS" at bounding box center [1277, 99] width 54 height 13
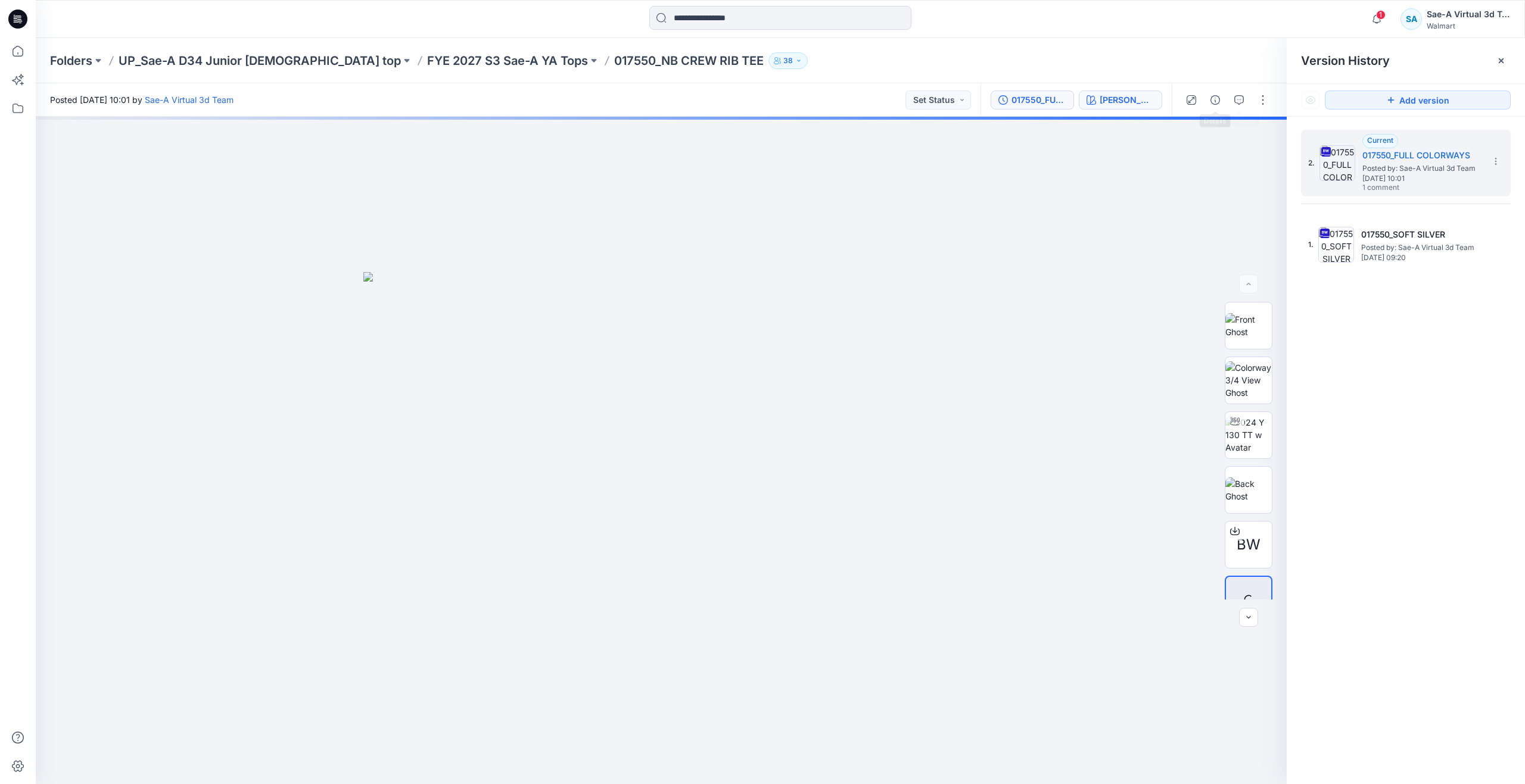
click at [1146, 103] on div "Dill" at bounding box center [1127, 99] width 54 height 13
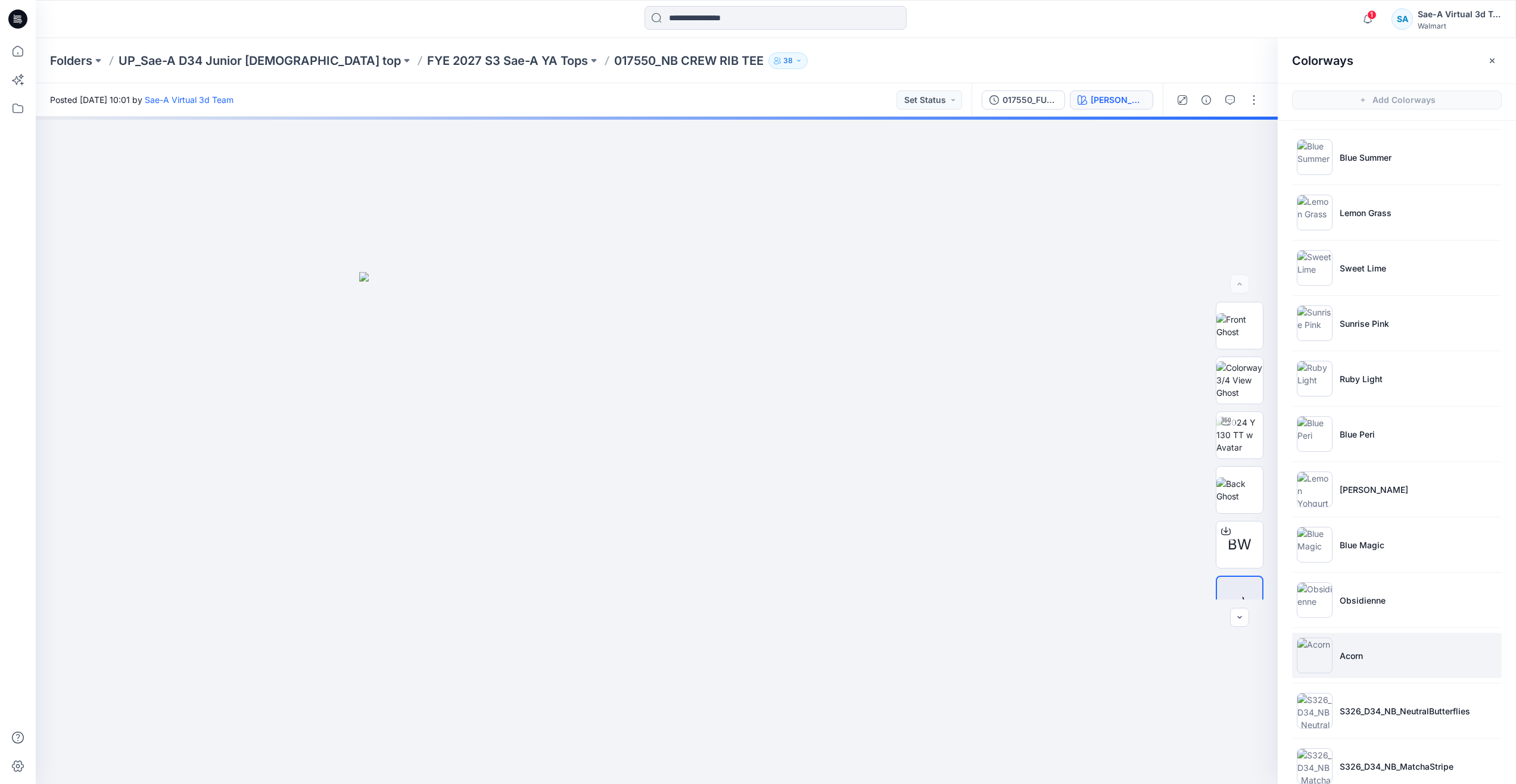
scroll to position [1295, 0]
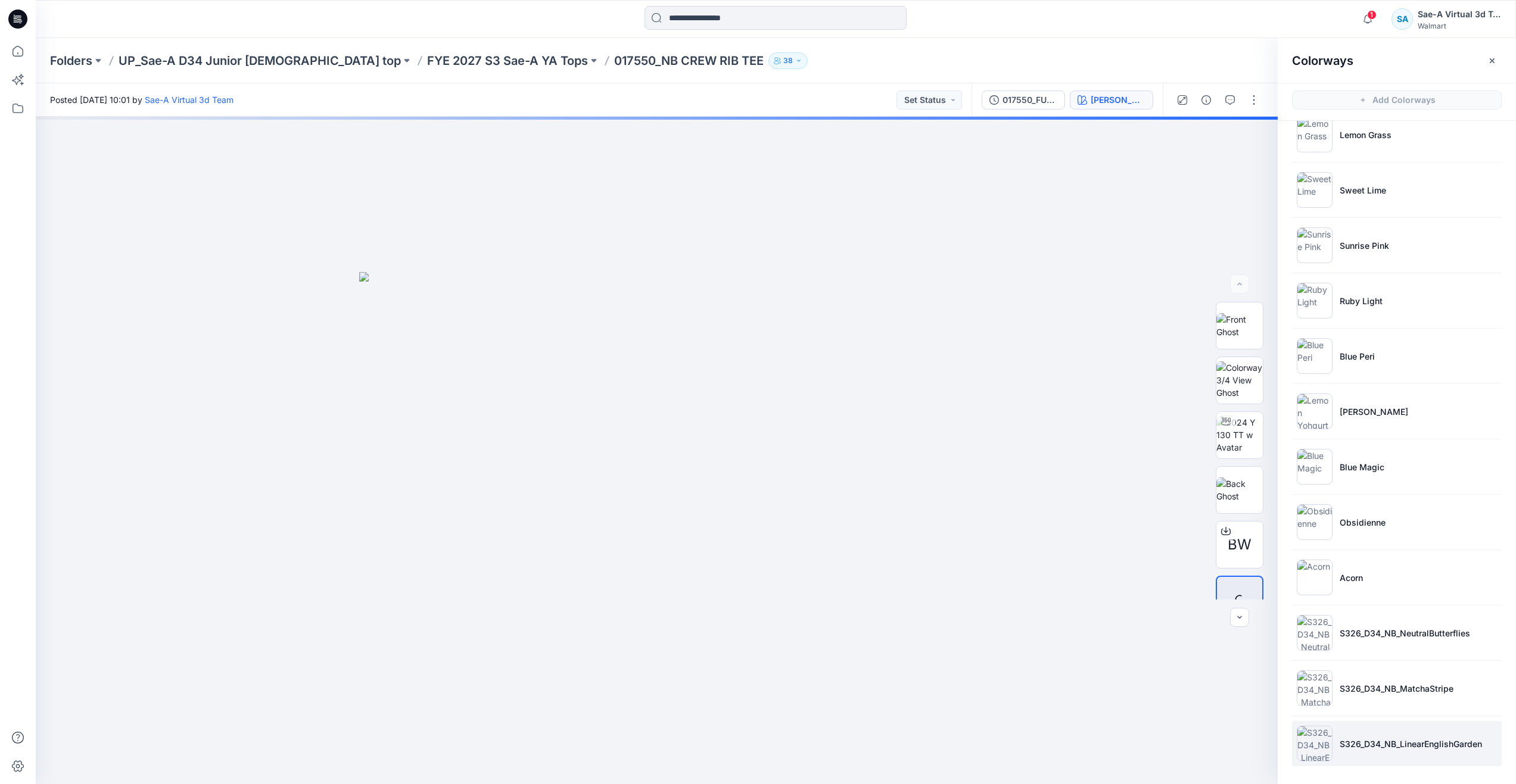
click at [1354, 739] on p "S326_D34_NB_LinearEnglishGarden" at bounding box center [1411, 745] width 142 height 13
click at [1225, 425] on div at bounding box center [1240, 435] width 47 height 47
click at [17, 54] on icon at bounding box center [17, 51] width 26 height 26
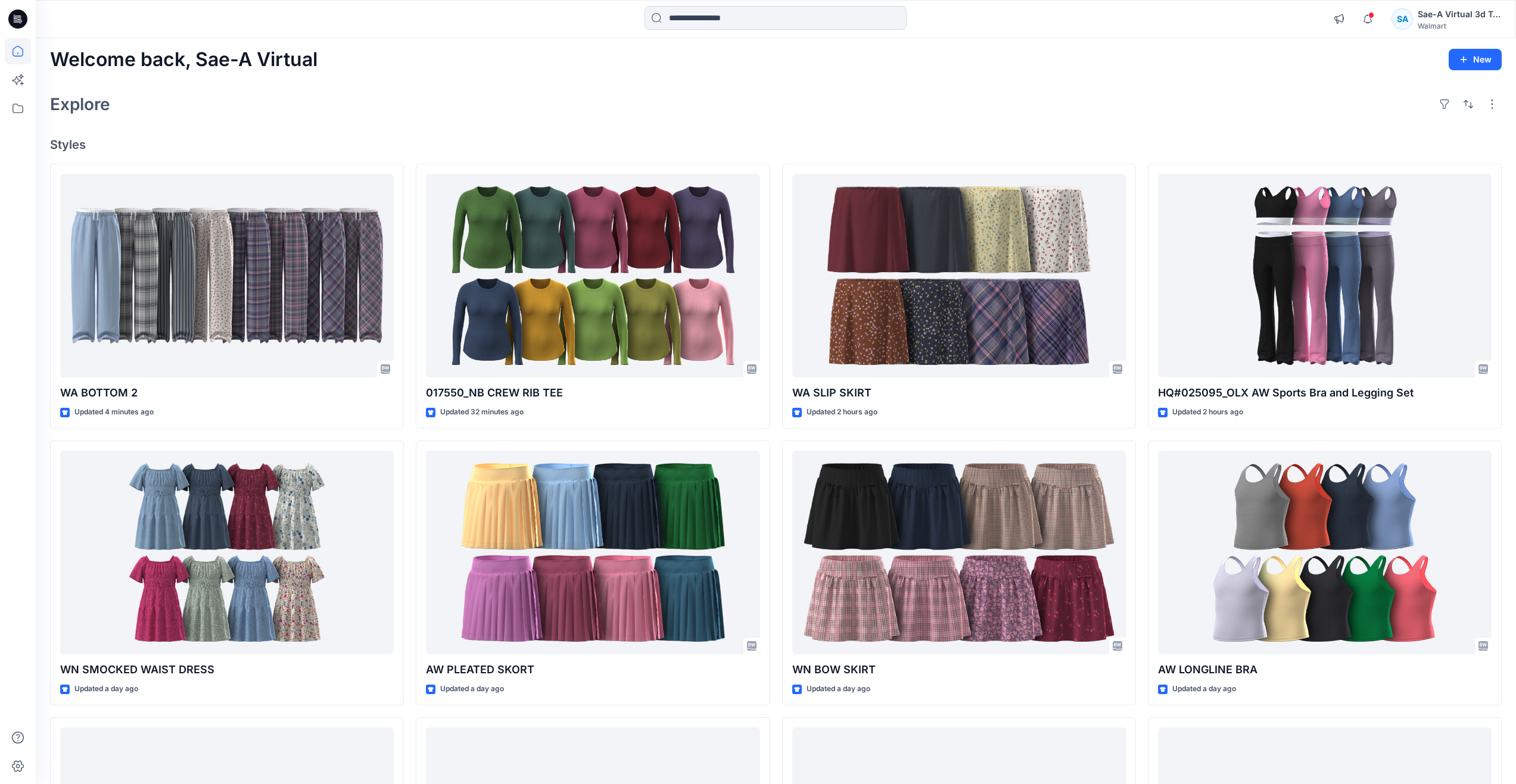
scroll to position [59, 0]
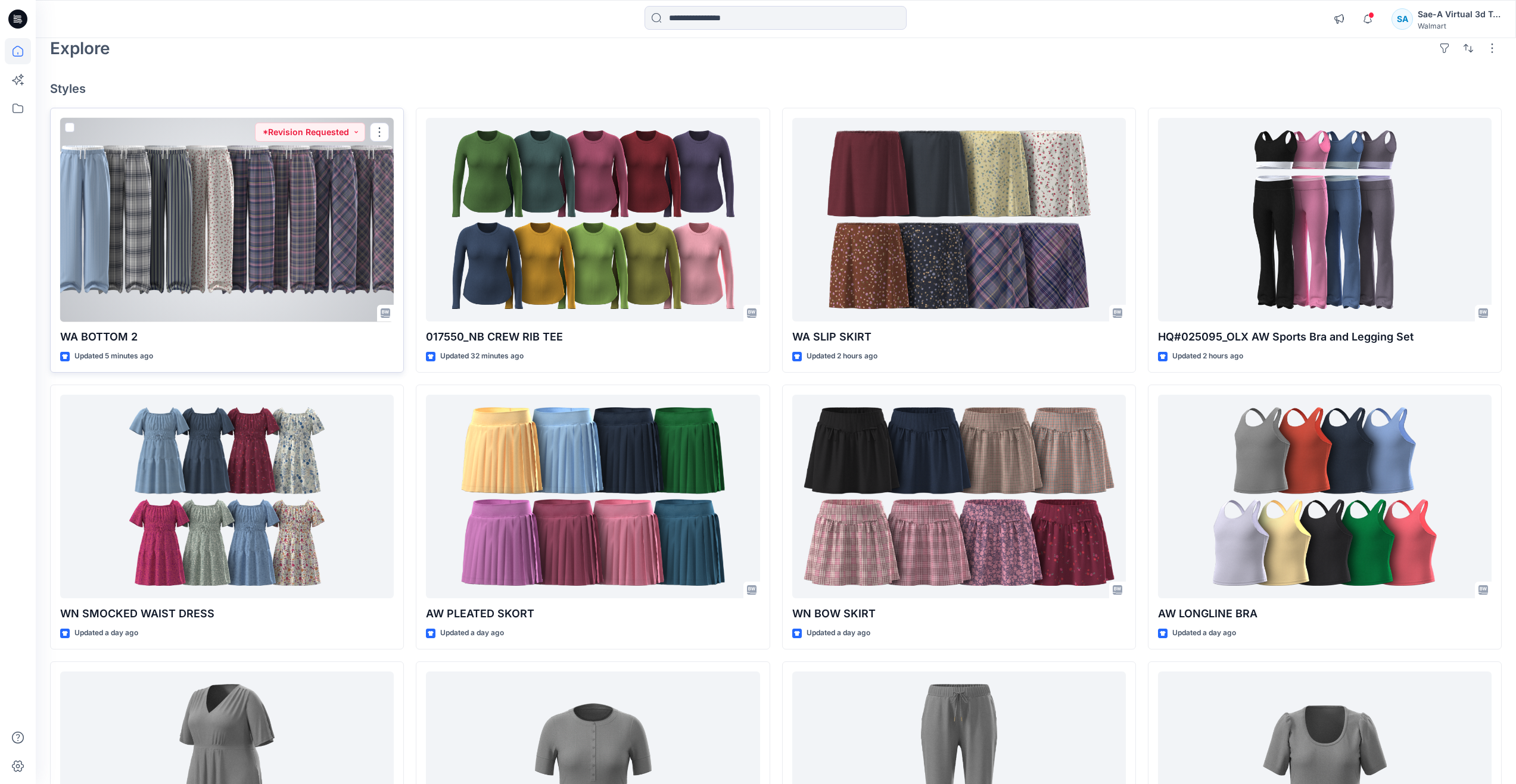
click at [178, 174] on div at bounding box center [227, 219] width 333 height 204
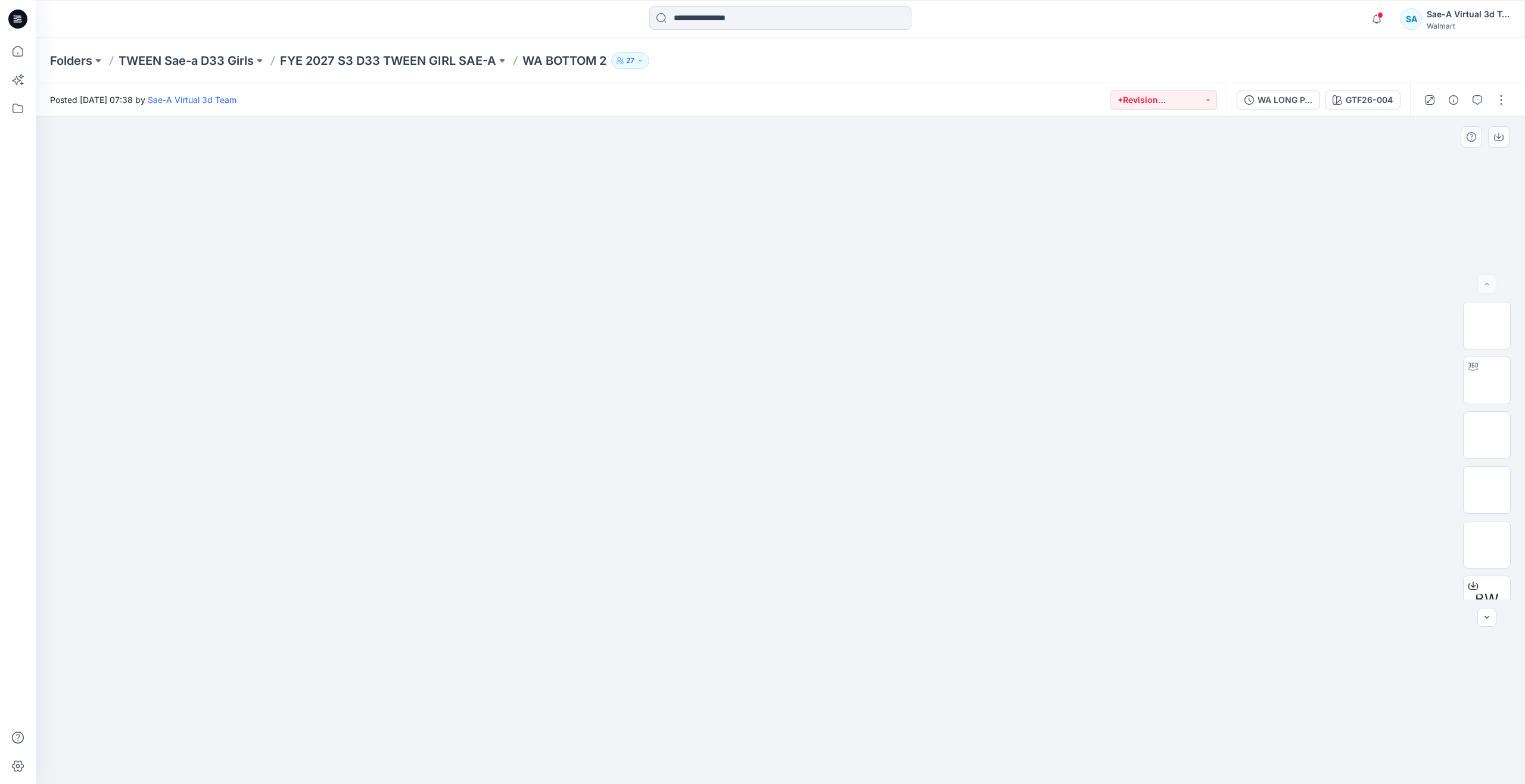
click at [258, 158] on div at bounding box center [780, 451] width 1489 height 668
click at [370, 227] on div at bounding box center [780, 451] width 1489 height 668
click at [1479, 372] on div at bounding box center [1473, 367] width 19 height 19
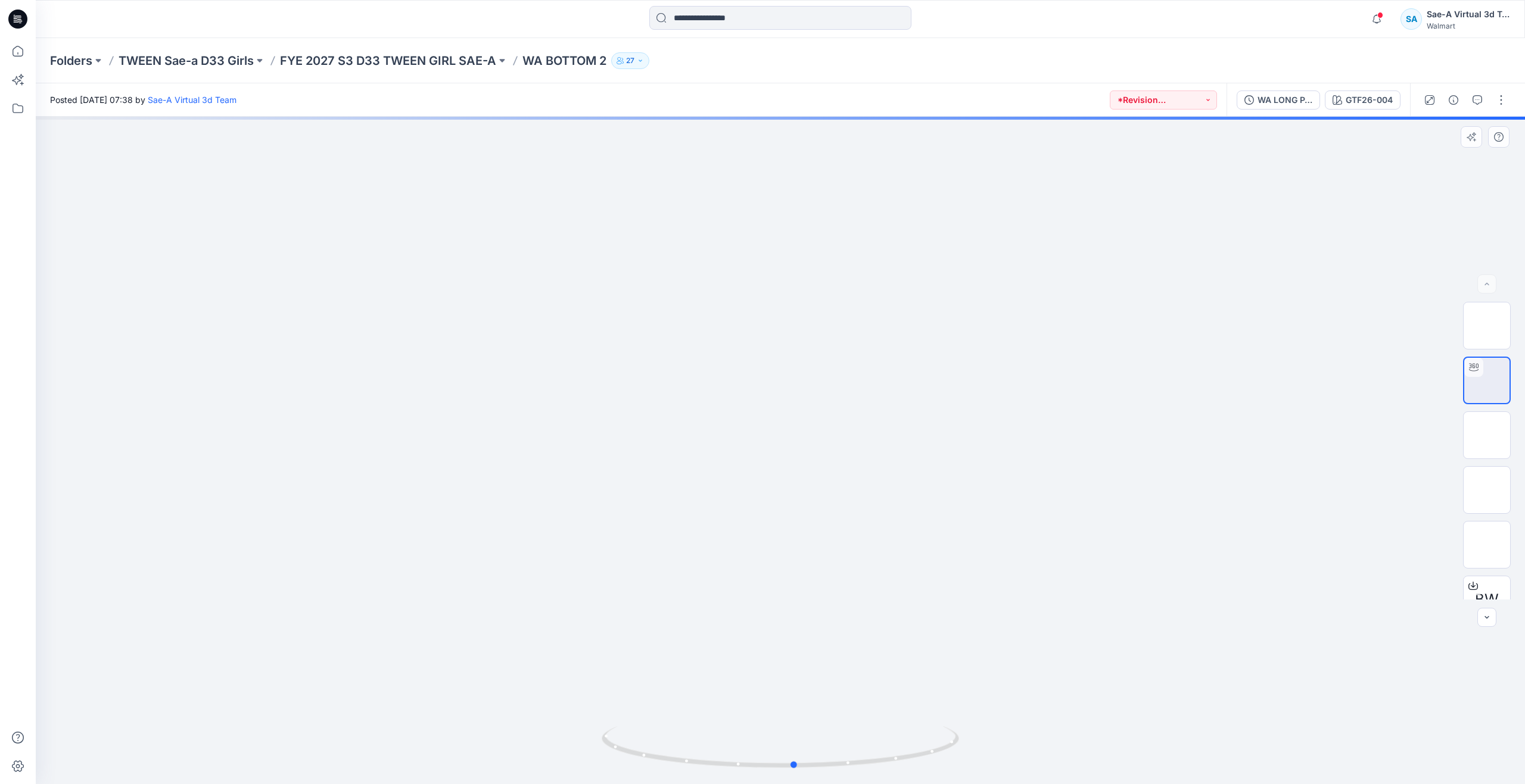
drag, startPoint x: 782, startPoint y: 767, endPoint x: 438, endPoint y: 664, distance: 359.1
click at [438, 664] on div at bounding box center [780, 451] width 1489 height 668
click at [1284, 102] on div "WA LONG PANTS_FULL COLORWAYS" at bounding box center [1284, 99] width 54 height 13
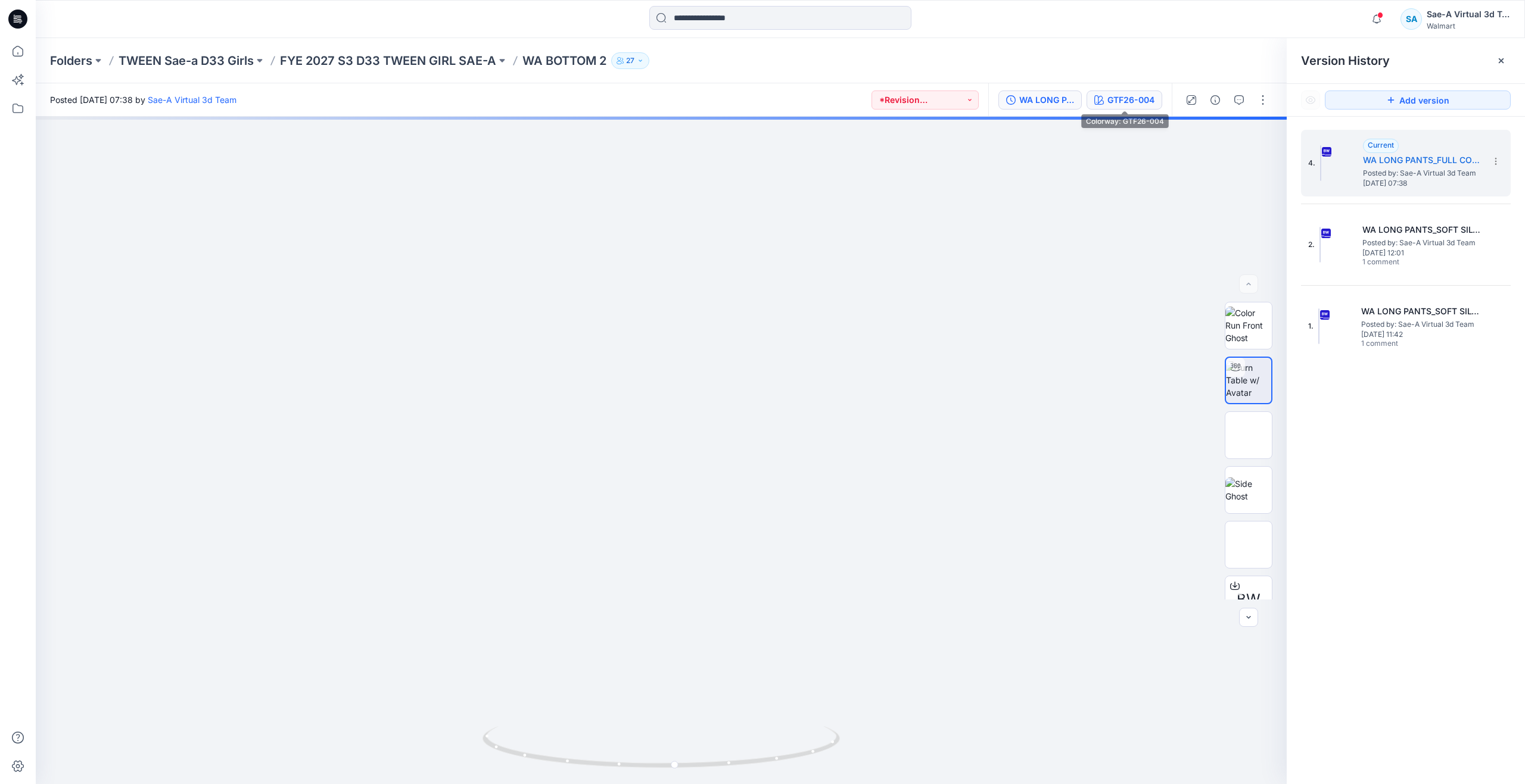
click at [1150, 99] on div "GTF26-004" at bounding box center [1131, 99] width 47 height 13
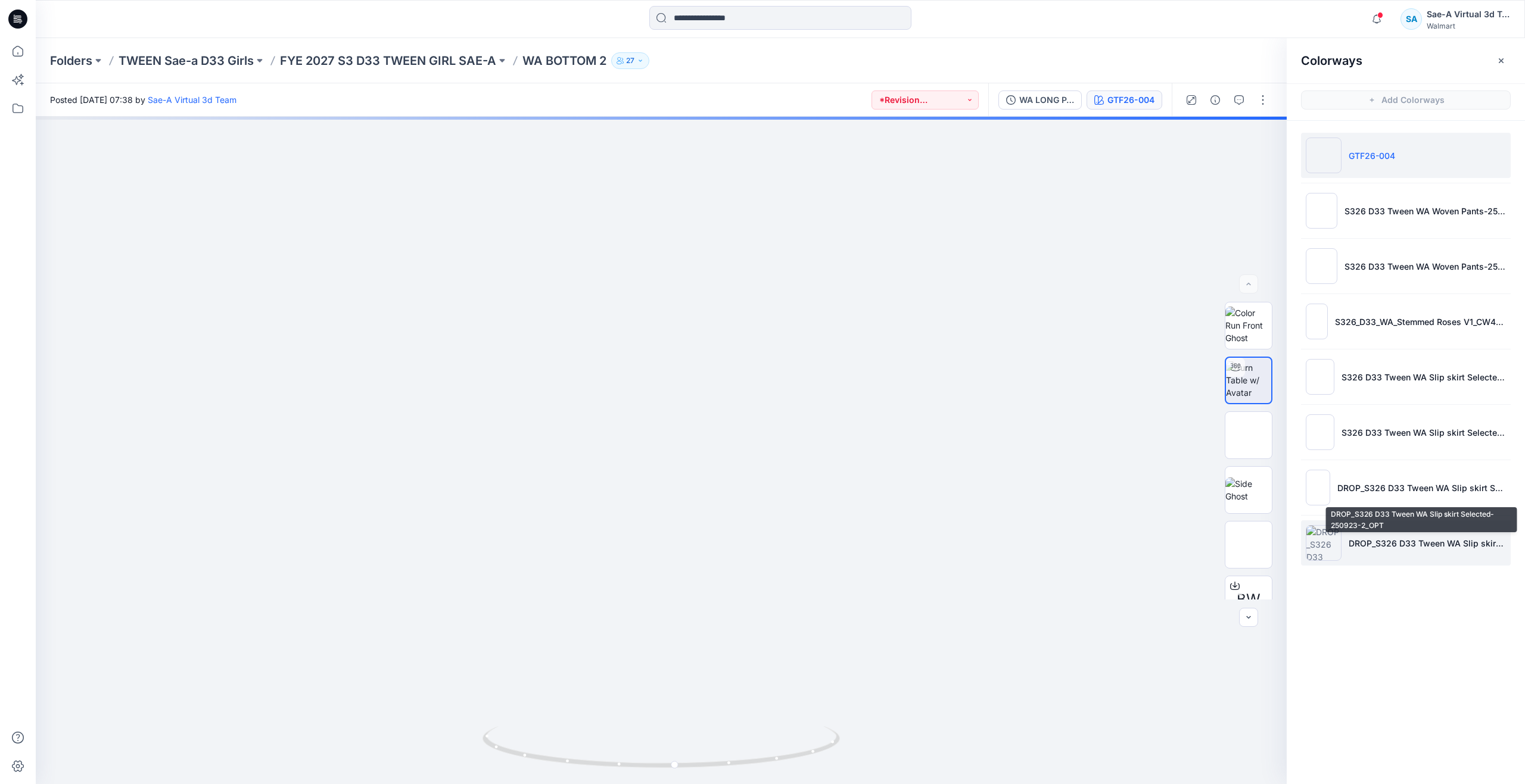
click at [1394, 537] on p "DROP_S326 D33 Tween WA Slip skirt Selected-250923-2_OPT" at bounding box center [1427, 543] width 157 height 13
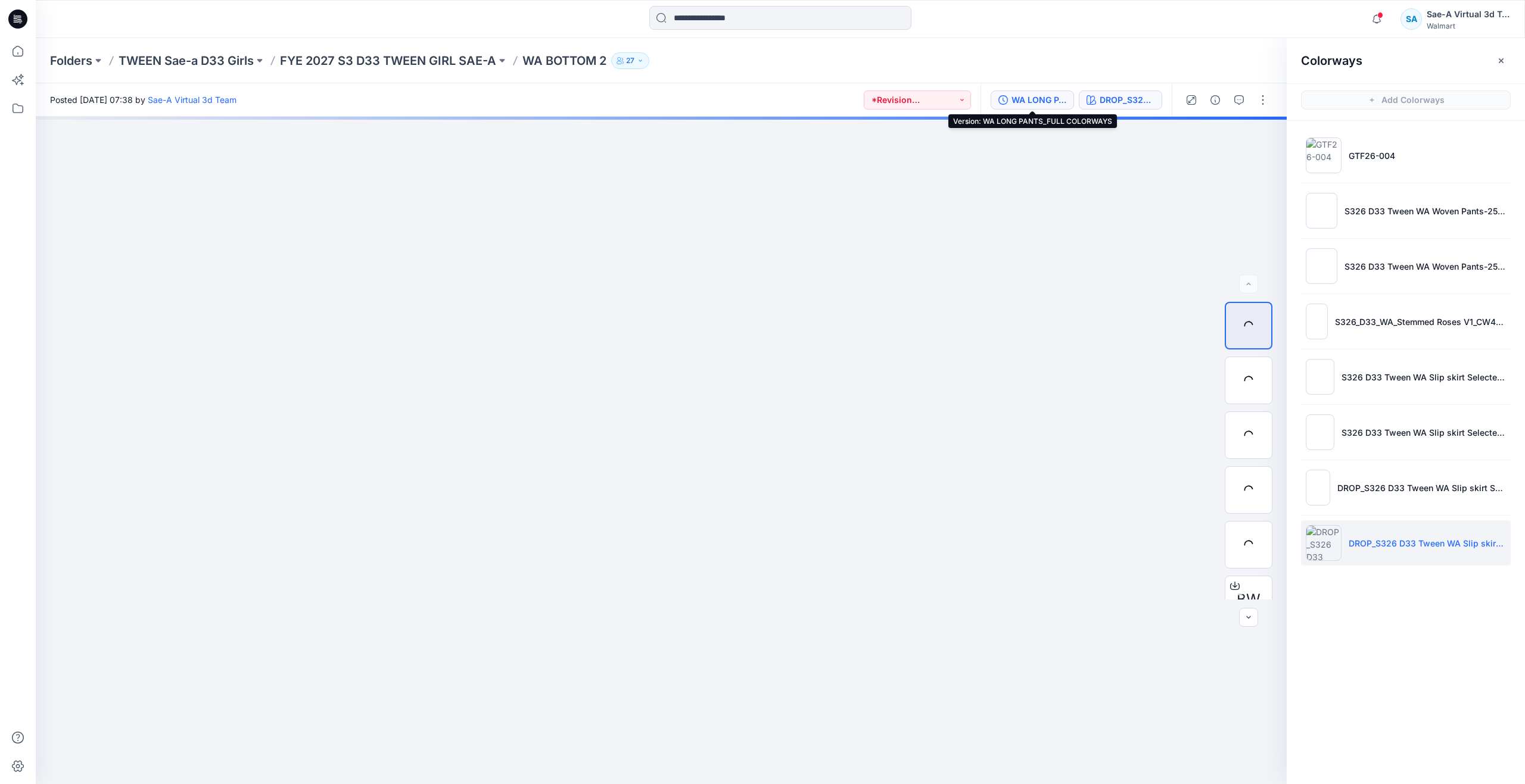
click at [1020, 96] on div "WA LONG PANTS_FULL COLORWAYS" at bounding box center [1039, 99] width 54 height 13
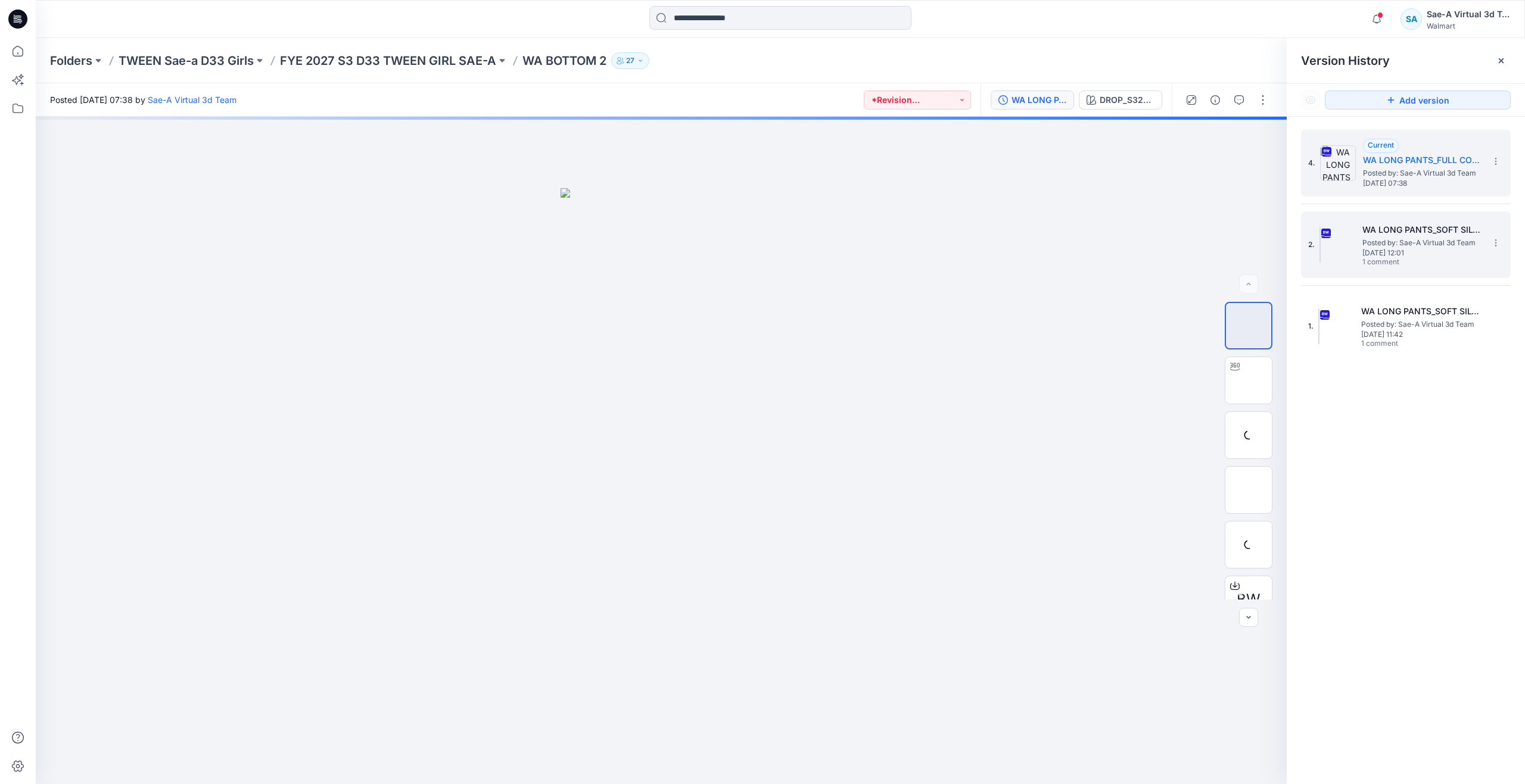
click at [1361, 236] on div "2. WA LONG PANTS_SOFT SILVER Posted by: Sae-A Virtual 3d Team Wednesday, Octobe…" at bounding box center [1398, 245] width 178 height 57
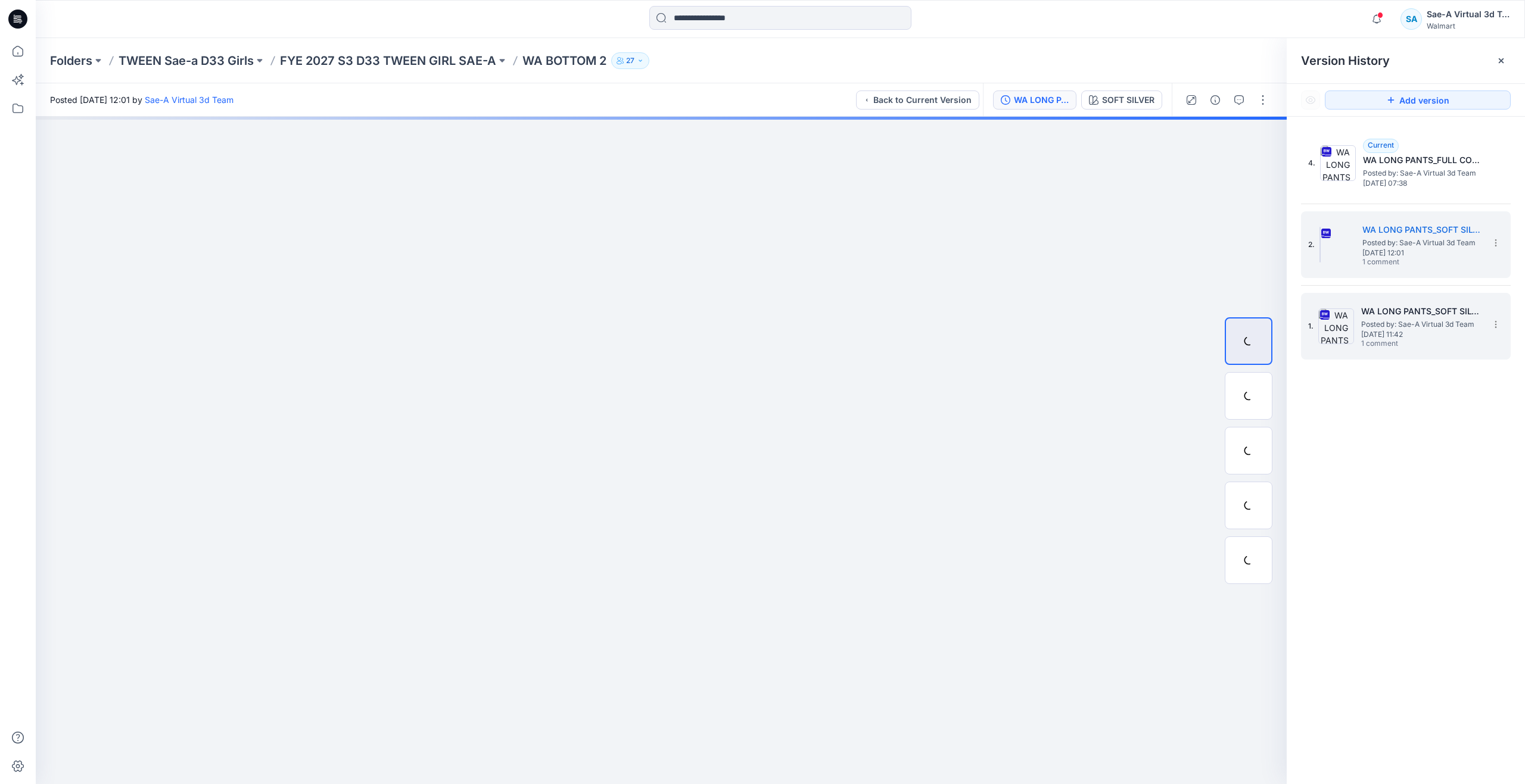
click at [1389, 333] on span "[DATE] 11:42" at bounding box center [1421, 335] width 119 height 9
click at [1388, 246] on span "Posted by: Sae-A Virtual 3d Team" at bounding box center [1422, 242] width 119 height 12
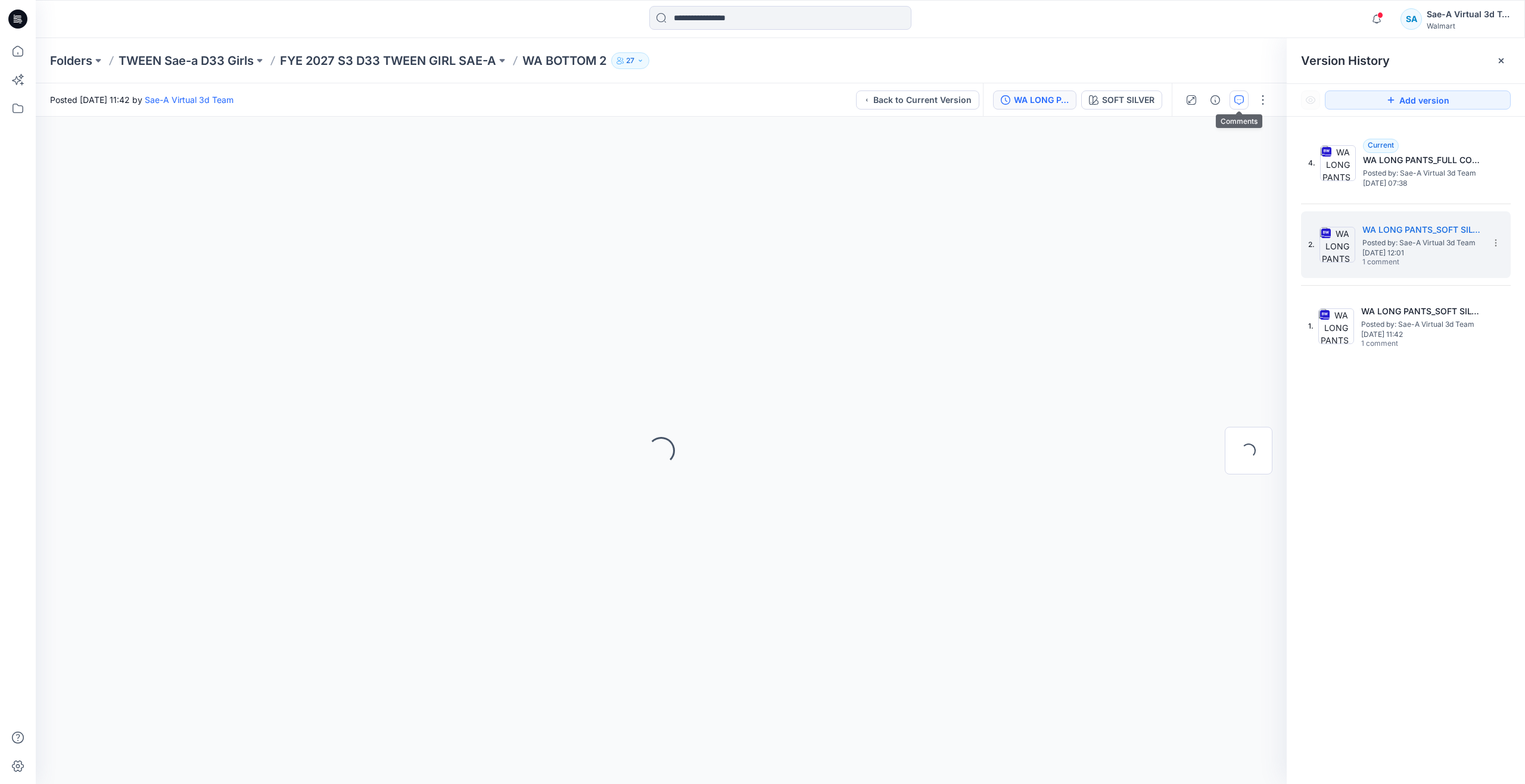
click at [1238, 103] on icon "button" at bounding box center [1239, 100] width 9 height 9
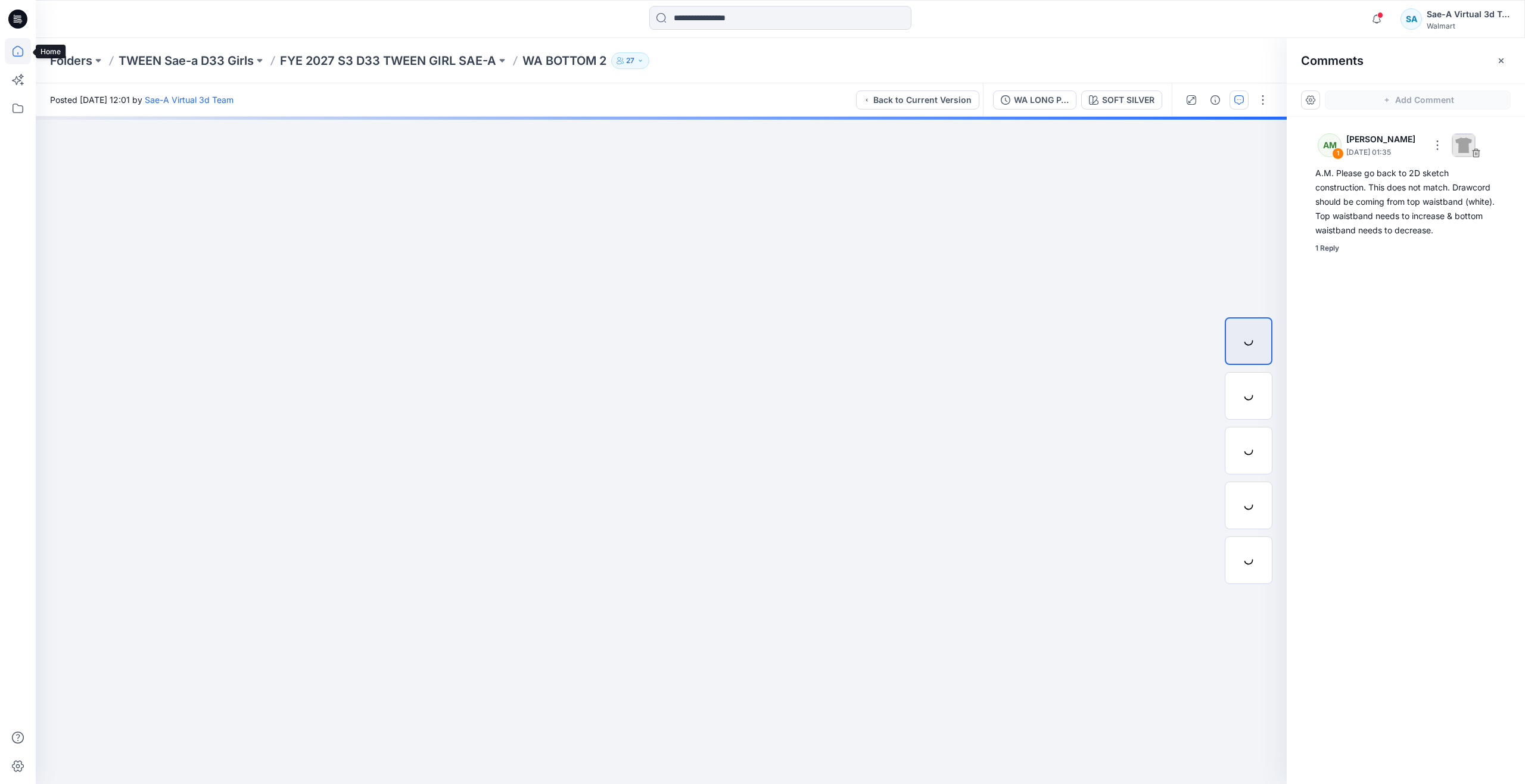
click at [18, 60] on icon at bounding box center [17, 51] width 26 height 26
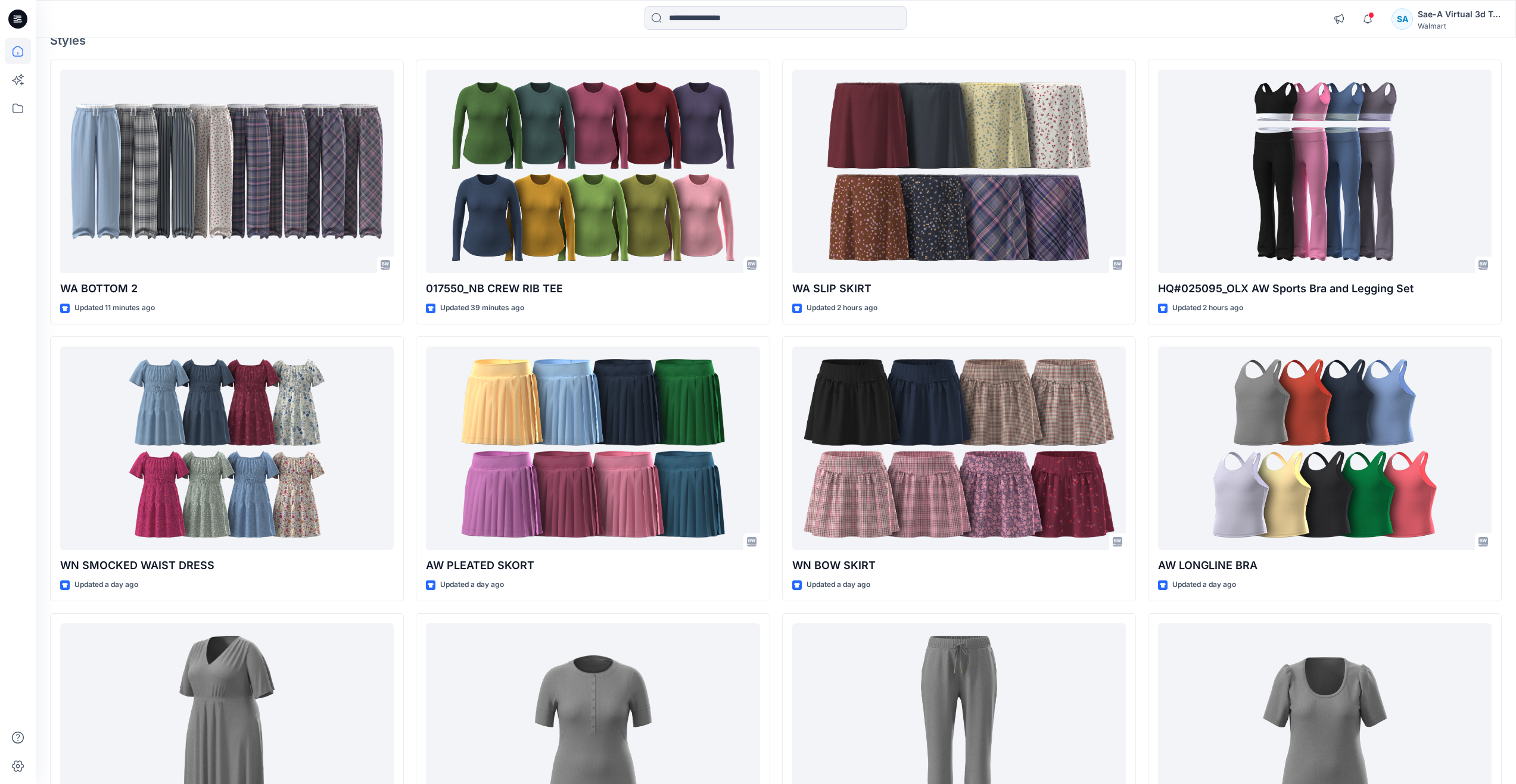
scroll to position [119, 0]
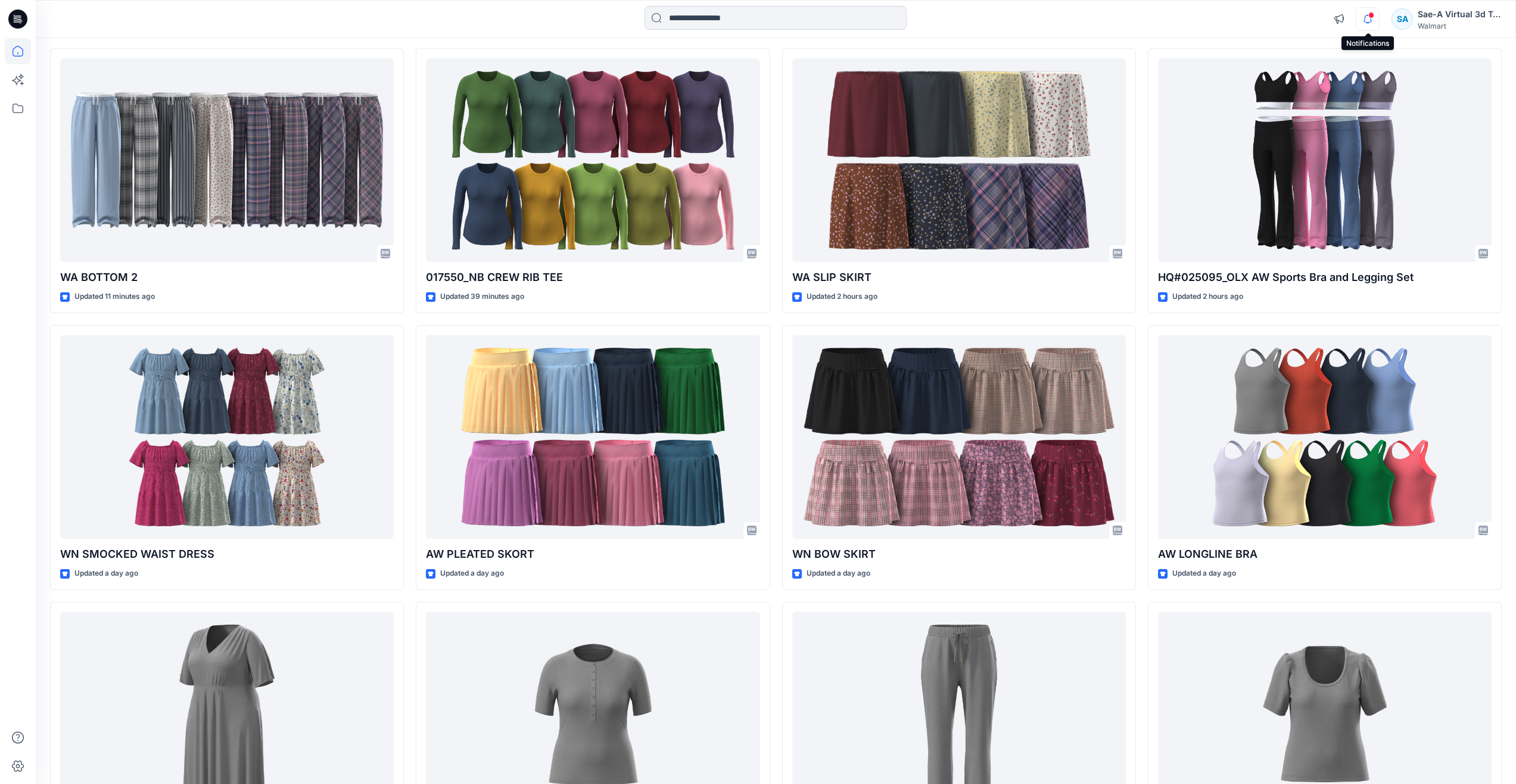
click at [1373, 20] on icon "button" at bounding box center [1368, 19] width 23 height 24
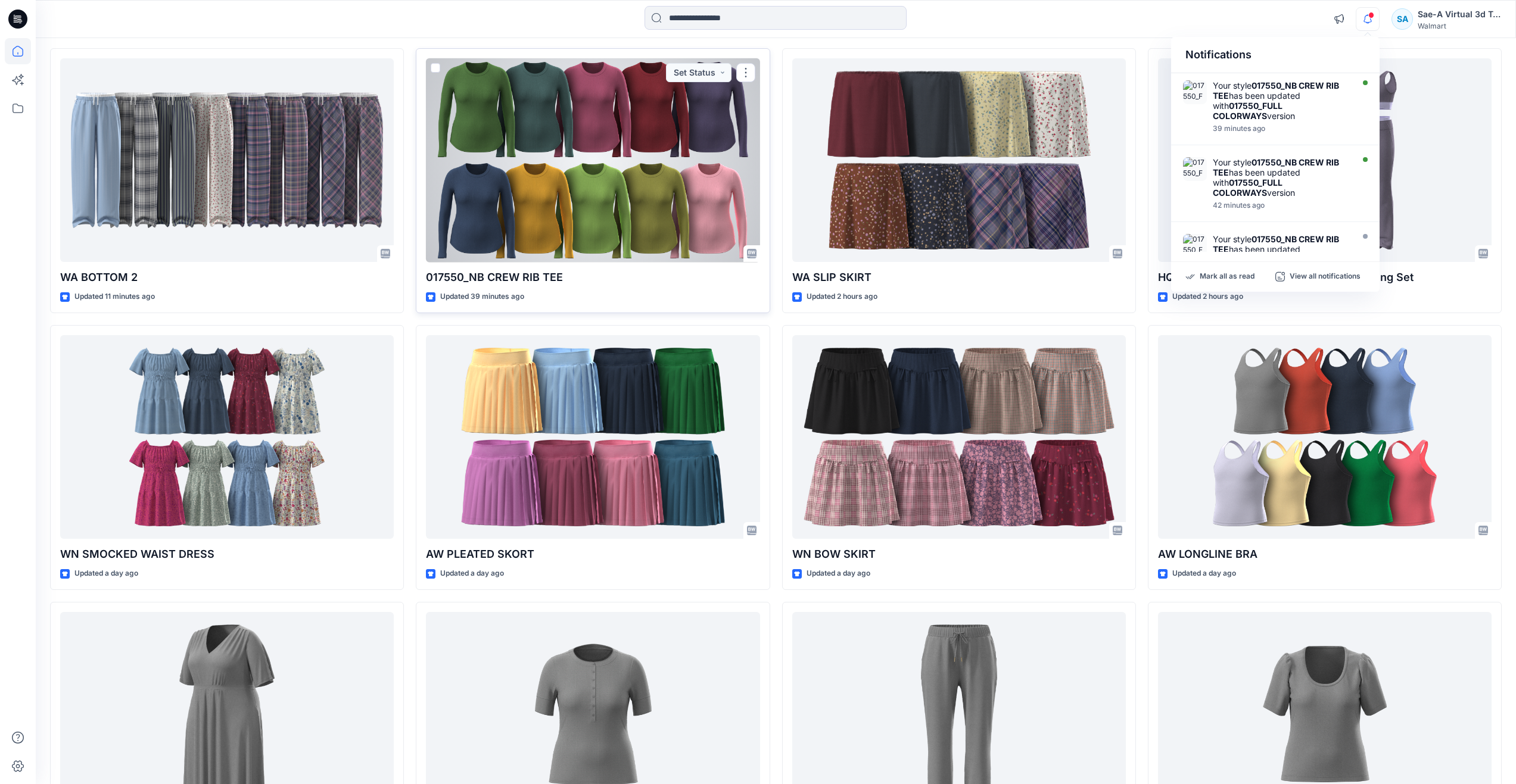
scroll to position [0, 0]
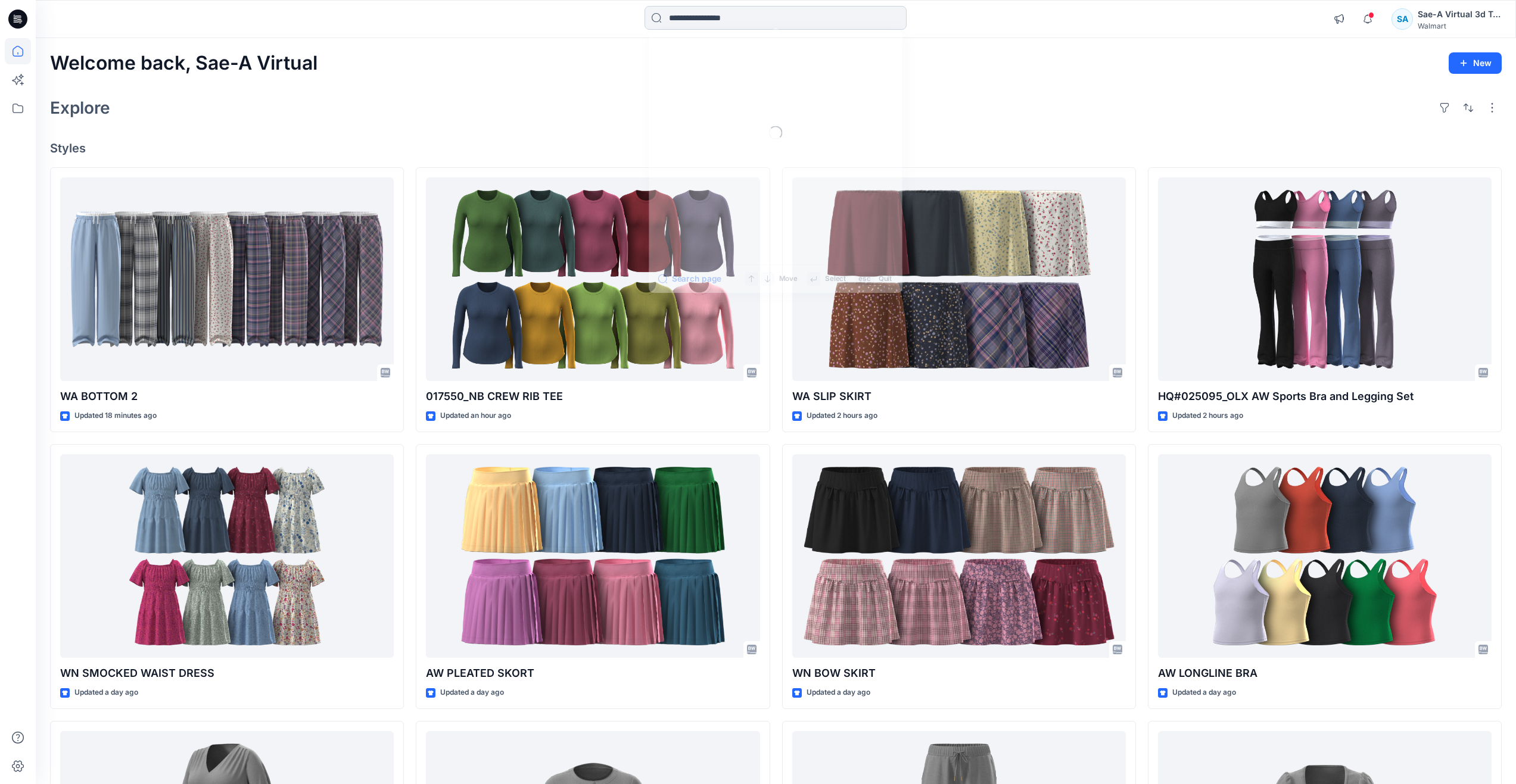
click at [698, 16] on input at bounding box center [775, 18] width 262 height 24
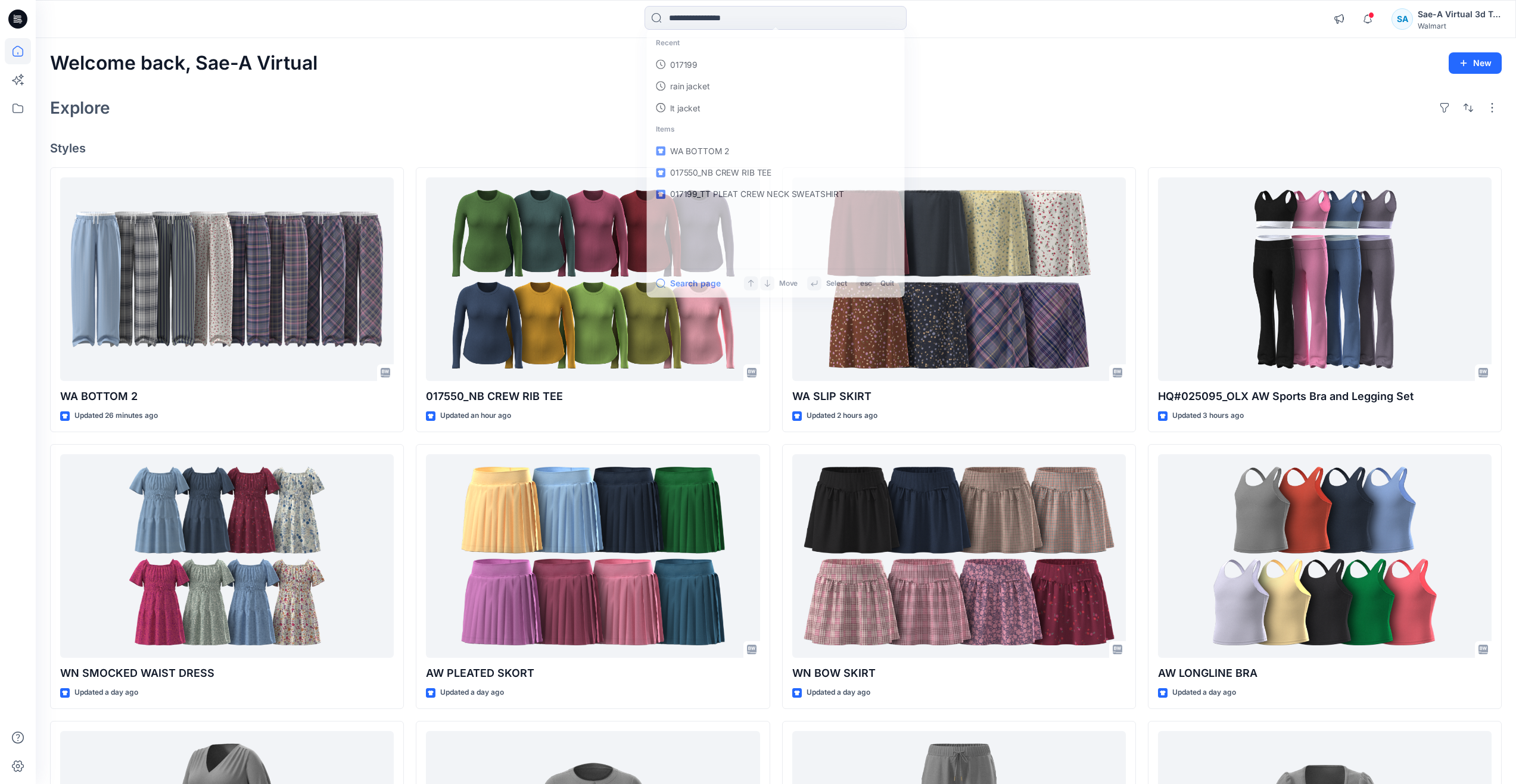
click at [511, 118] on div "Explore" at bounding box center [775, 107] width 1451 height 28
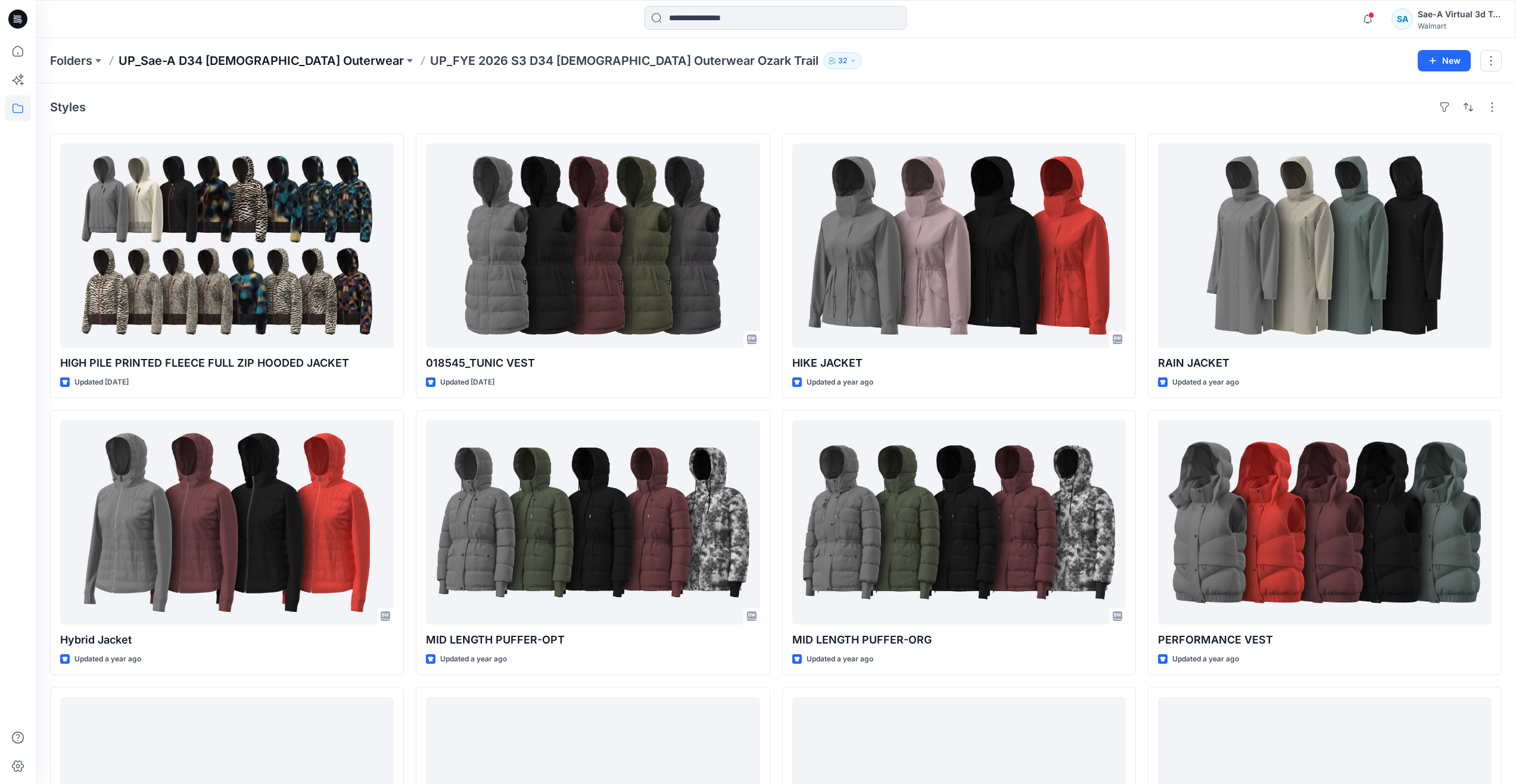
click at [261, 59] on p "UP_Sae-A D34 [DEMOGRAPHIC_DATA] Outerwear" at bounding box center [261, 60] width 285 height 17
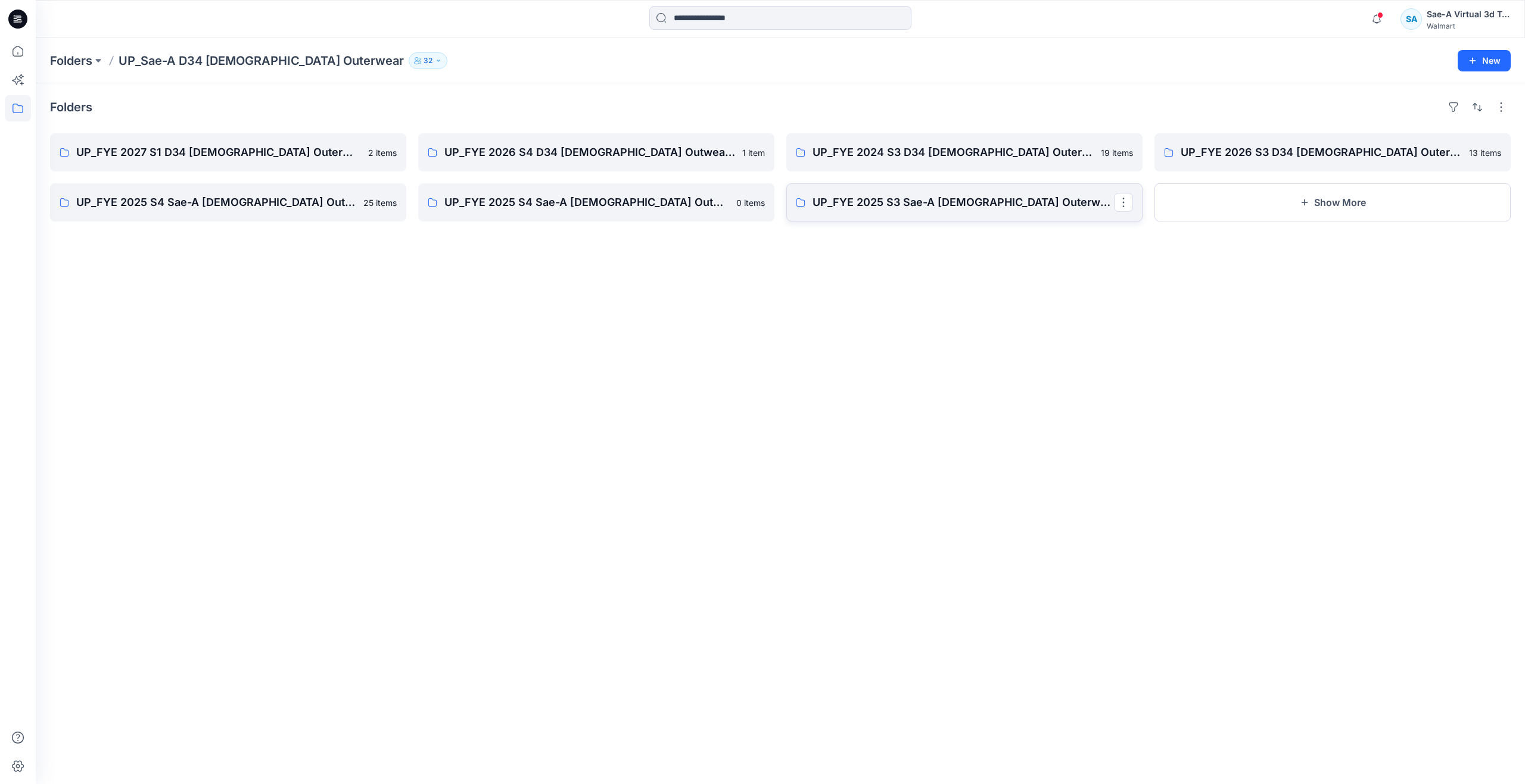
click at [997, 205] on p "UP_FYE 2025 S3 Sae-A [DEMOGRAPHIC_DATA] Outerwear Swiss Tech" at bounding box center [963, 202] width 302 height 17
click at [258, 208] on p "UP_FYE 2025 S4 Sae-A [DEMOGRAPHIC_DATA] Outerwear Ozark Trail" at bounding box center [227, 202] width 302 height 17
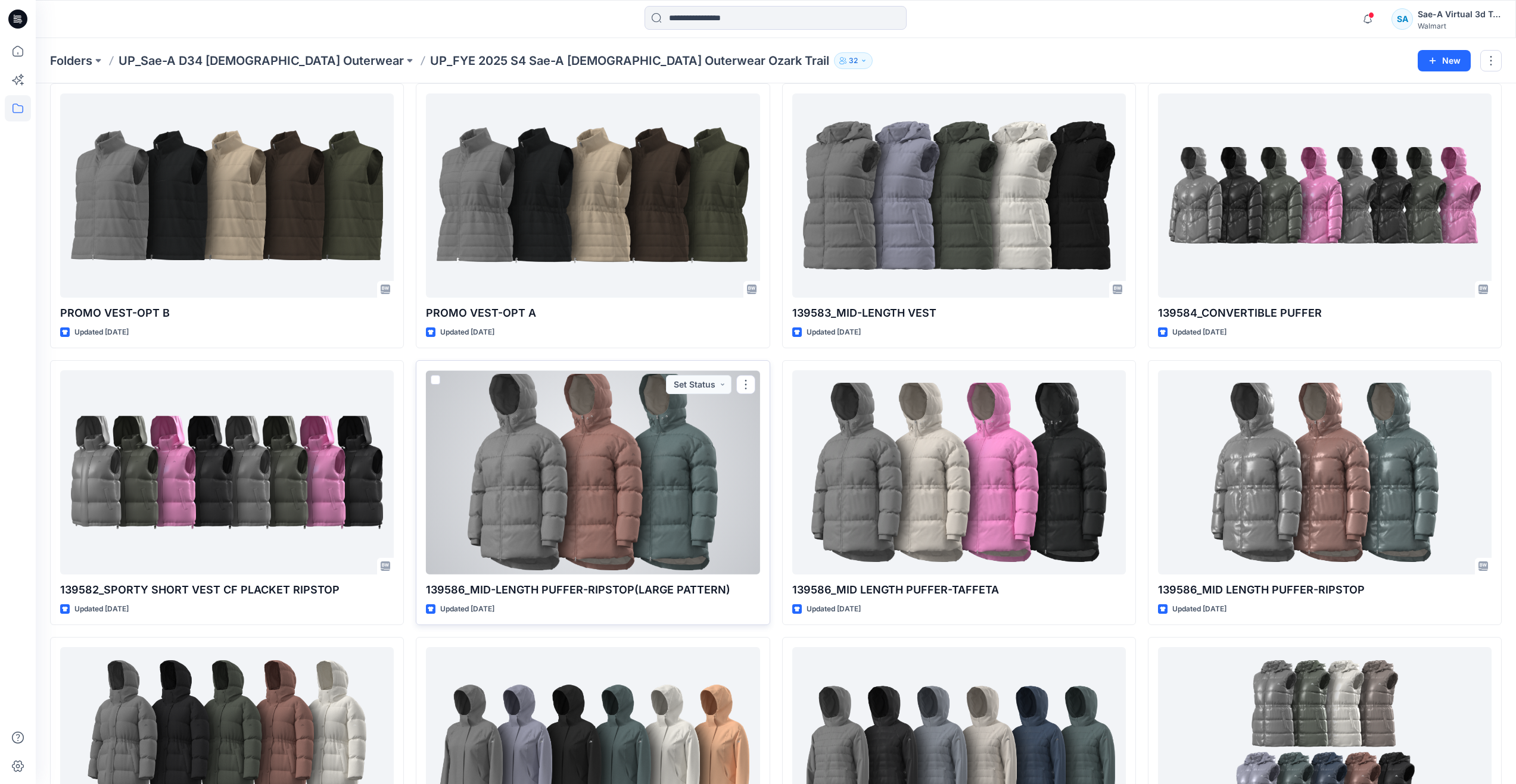
scroll to position [119, 0]
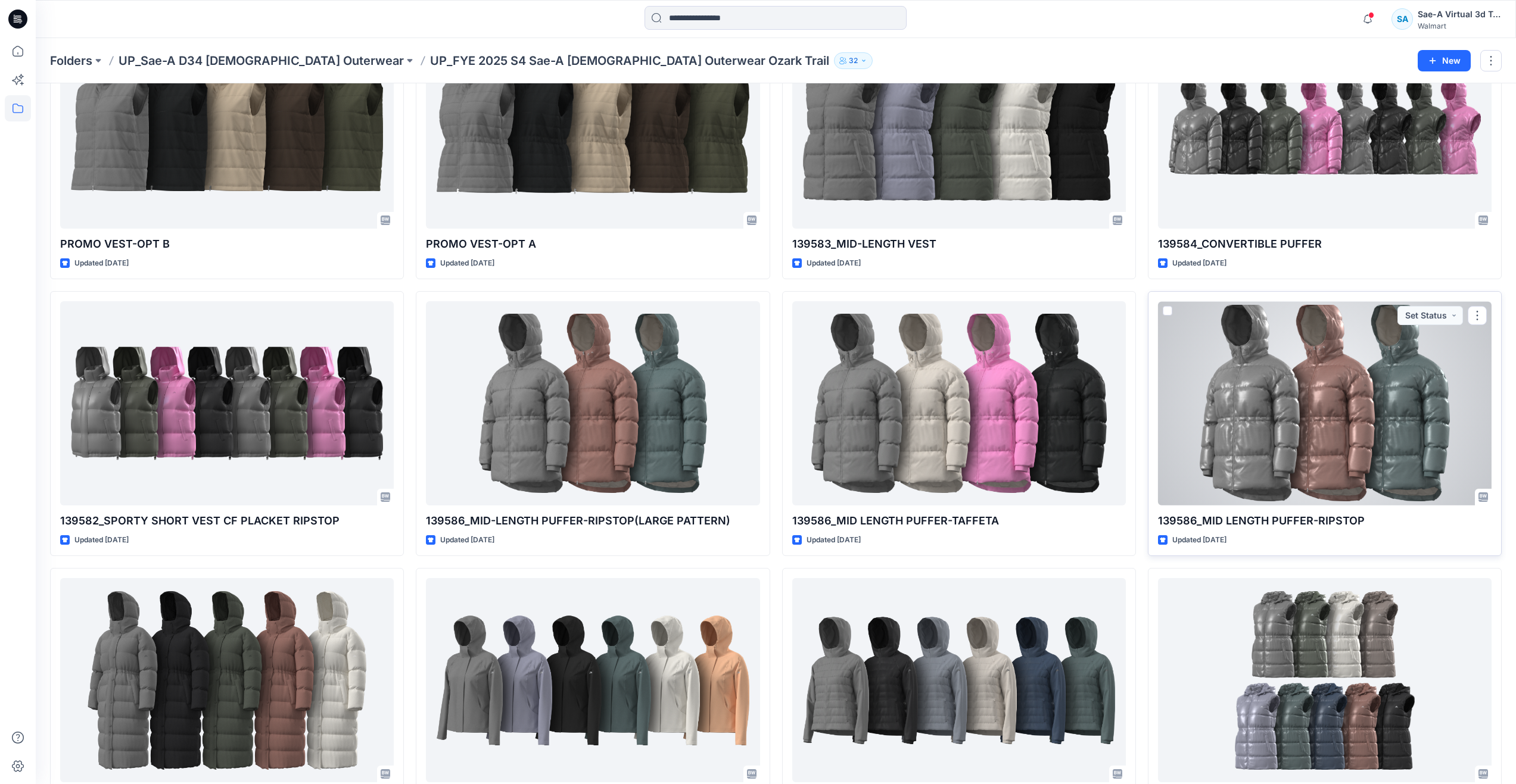
click at [1299, 460] on div at bounding box center [1324, 403] width 333 height 204
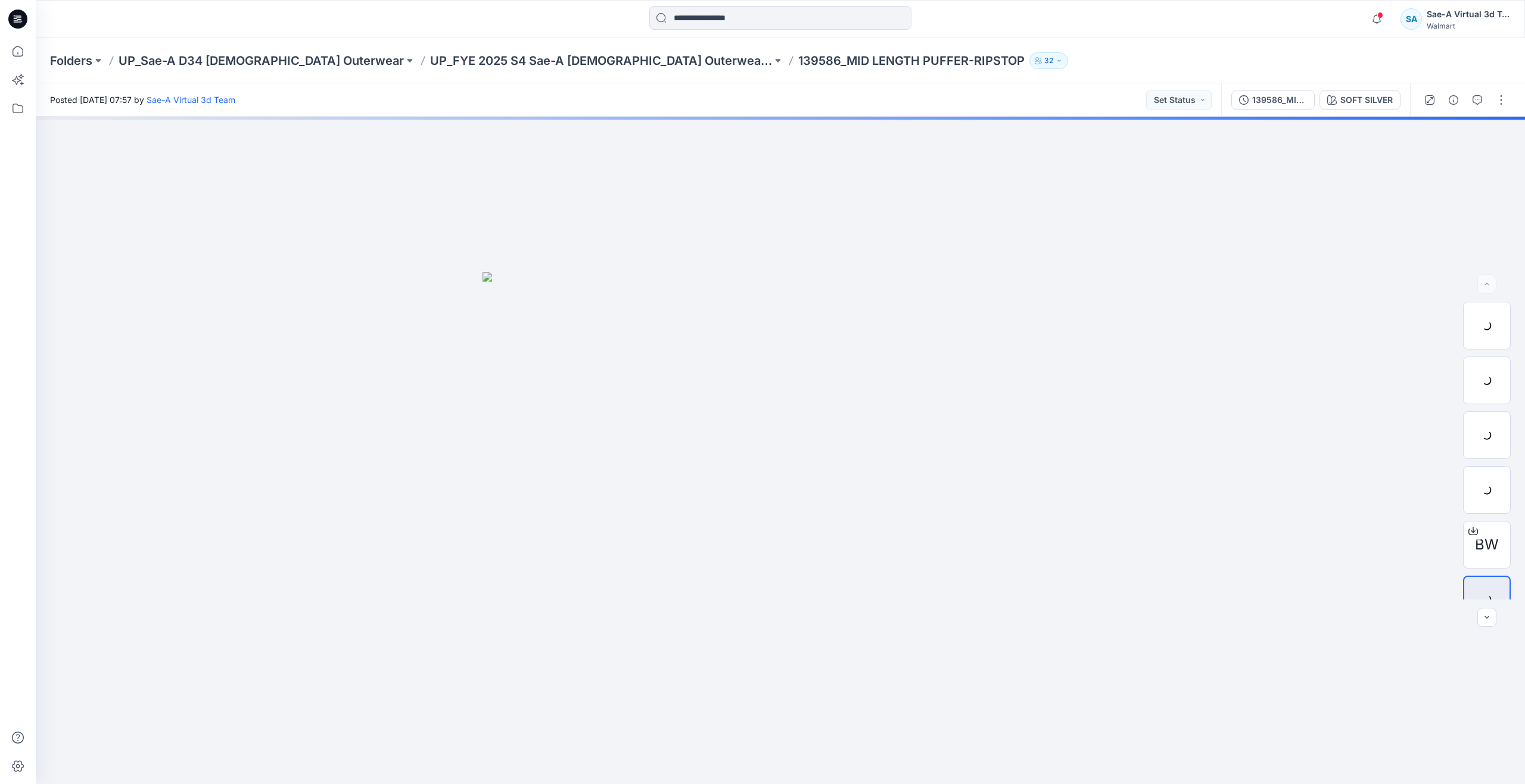
click at [1489, 106] on div at bounding box center [1466, 100] width 111 height 33
click at [1482, 101] on icon "button" at bounding box center [1478, 100] width 9 height 9
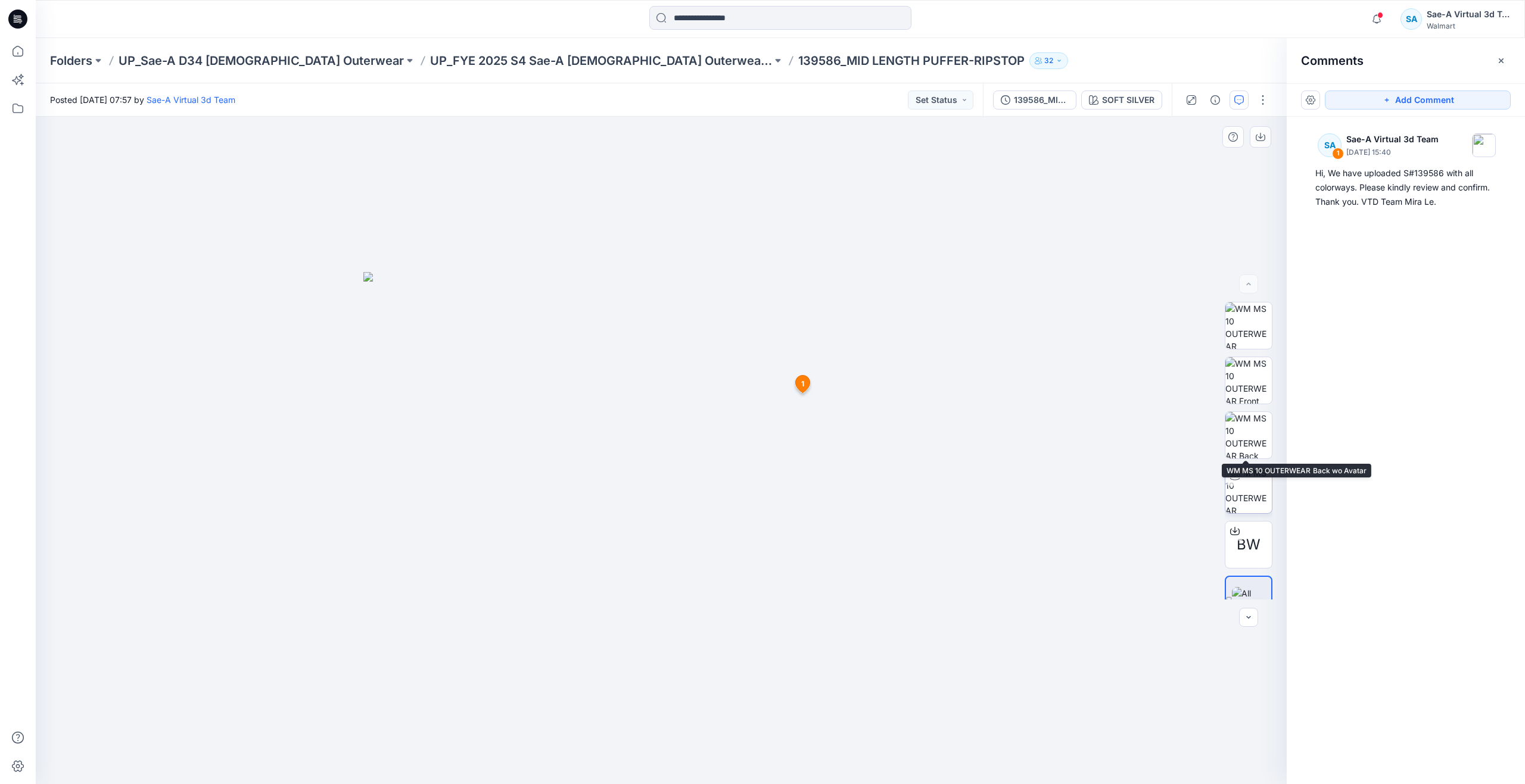
click at [1250, 493] on img at bounding box center [1249, 490] width 47 height 47
drag, startPoint x: 665, startPoint y: 770, endPoint x: 685, endPoint y: 726, distance: 48.3
click at [685, 726] on div at bounding box center [661, 754] width 358 height 59
drag, startPoint x: 709, startPoint y: 498, endPoint x: 704, endPoint y: 643, distance: 145.1
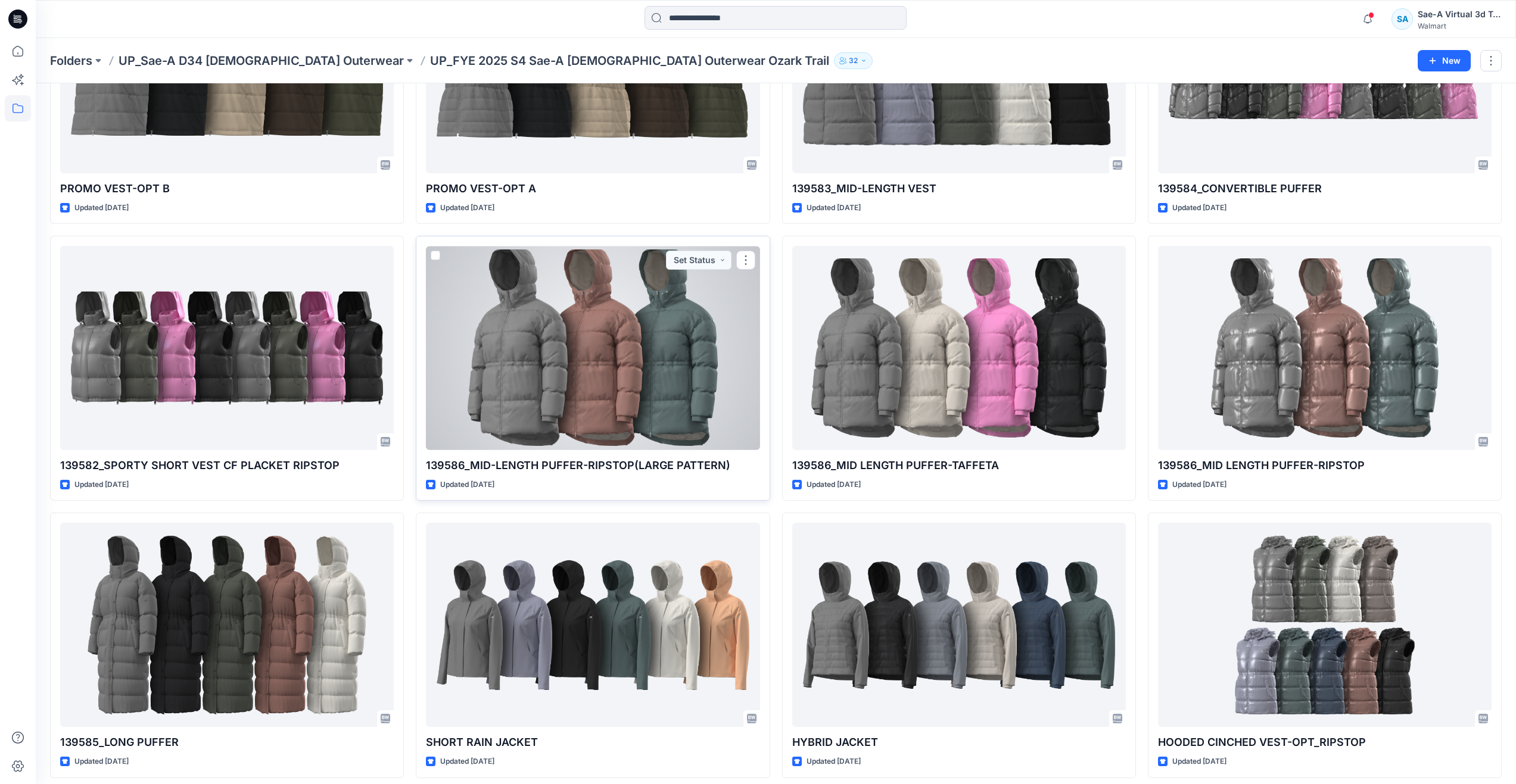
scroll to position [226, 0]
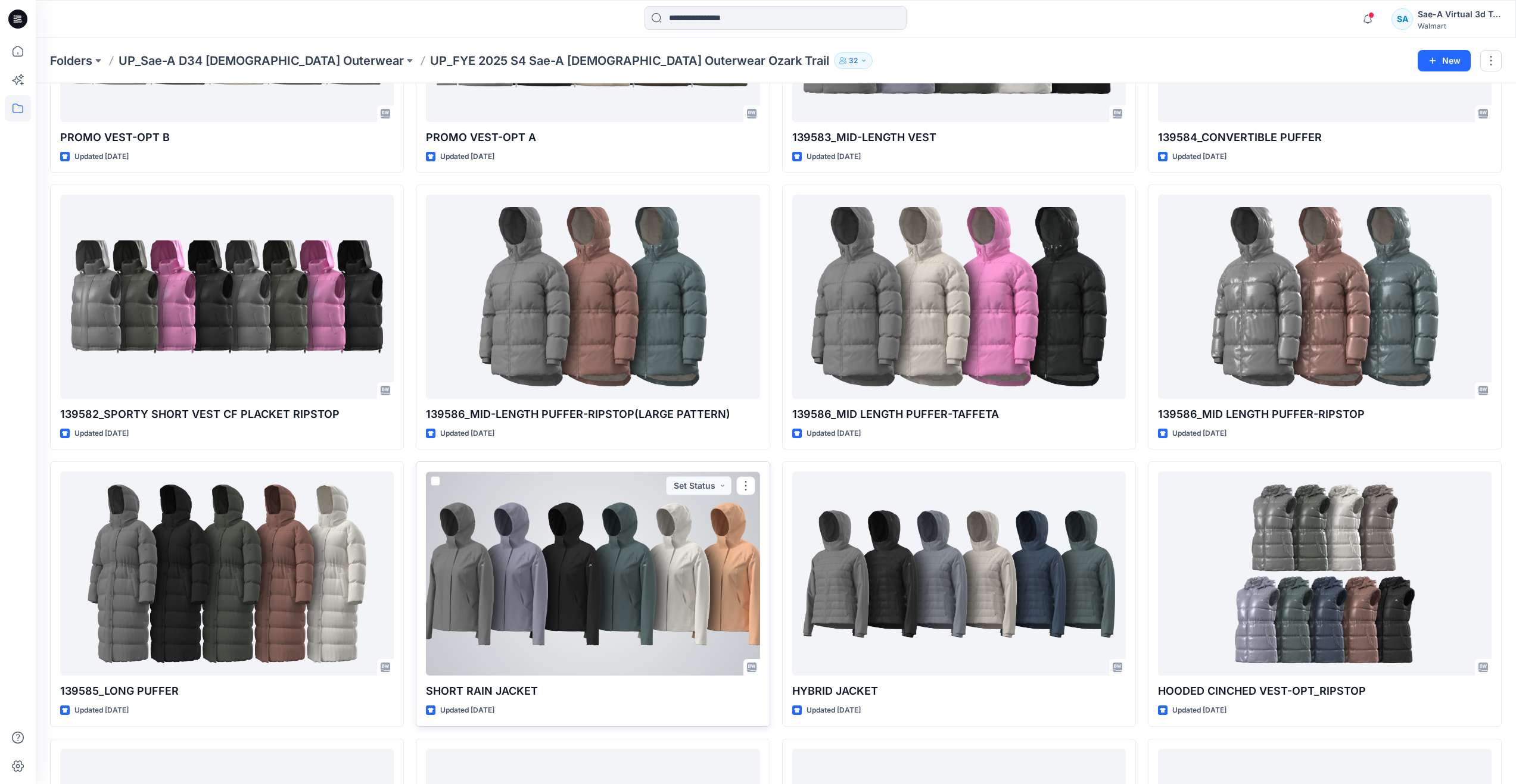
click at [554, 580] on div at bounding box center [592, 573] width 333 height 204
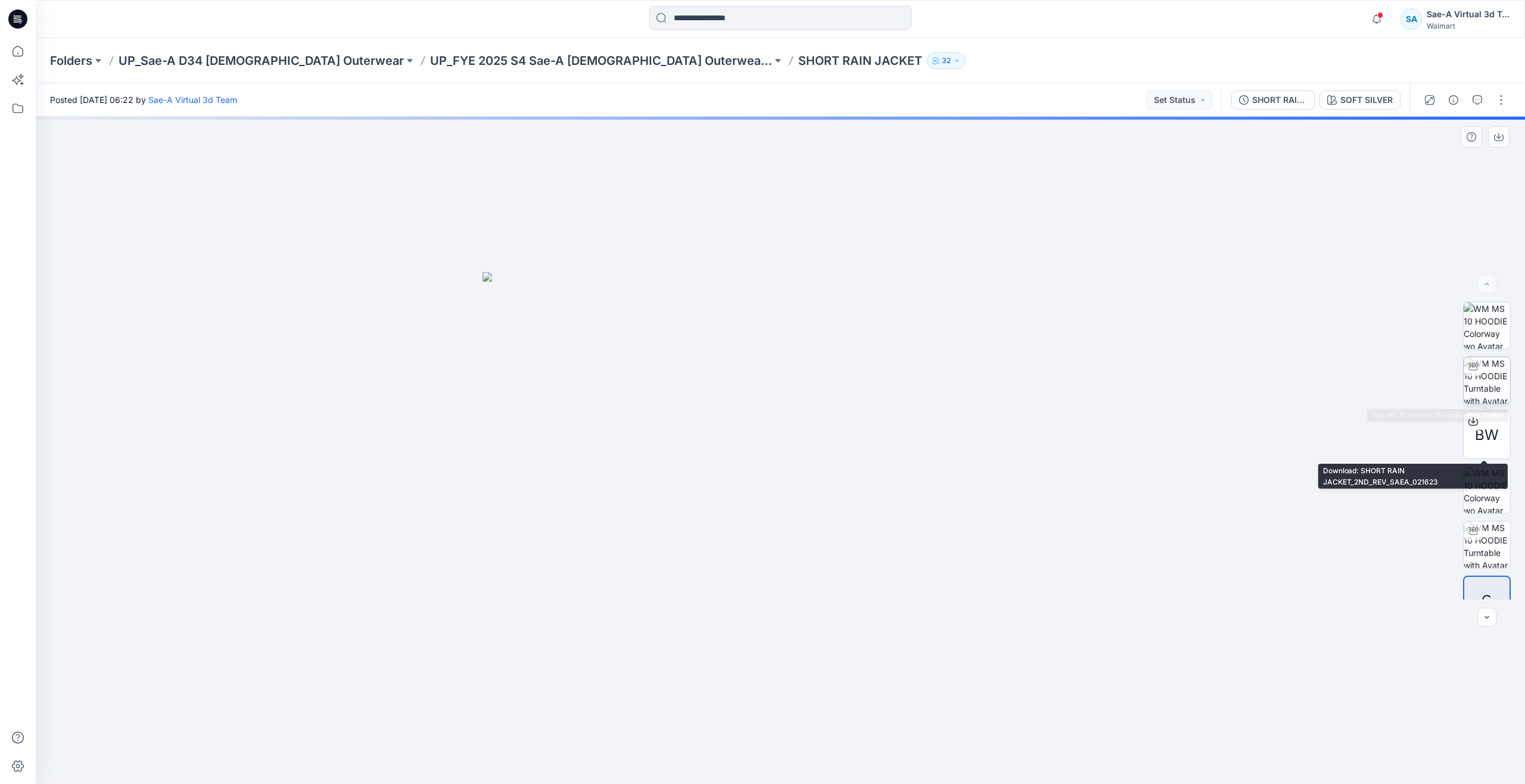
click at [1477, 373] on div at bounding box center [1473, 367] width 19 height 19
drag, startPoint x: 836, startPoint y: 517, endPoint x: 847, endPoint y: 644, distance: 127.5
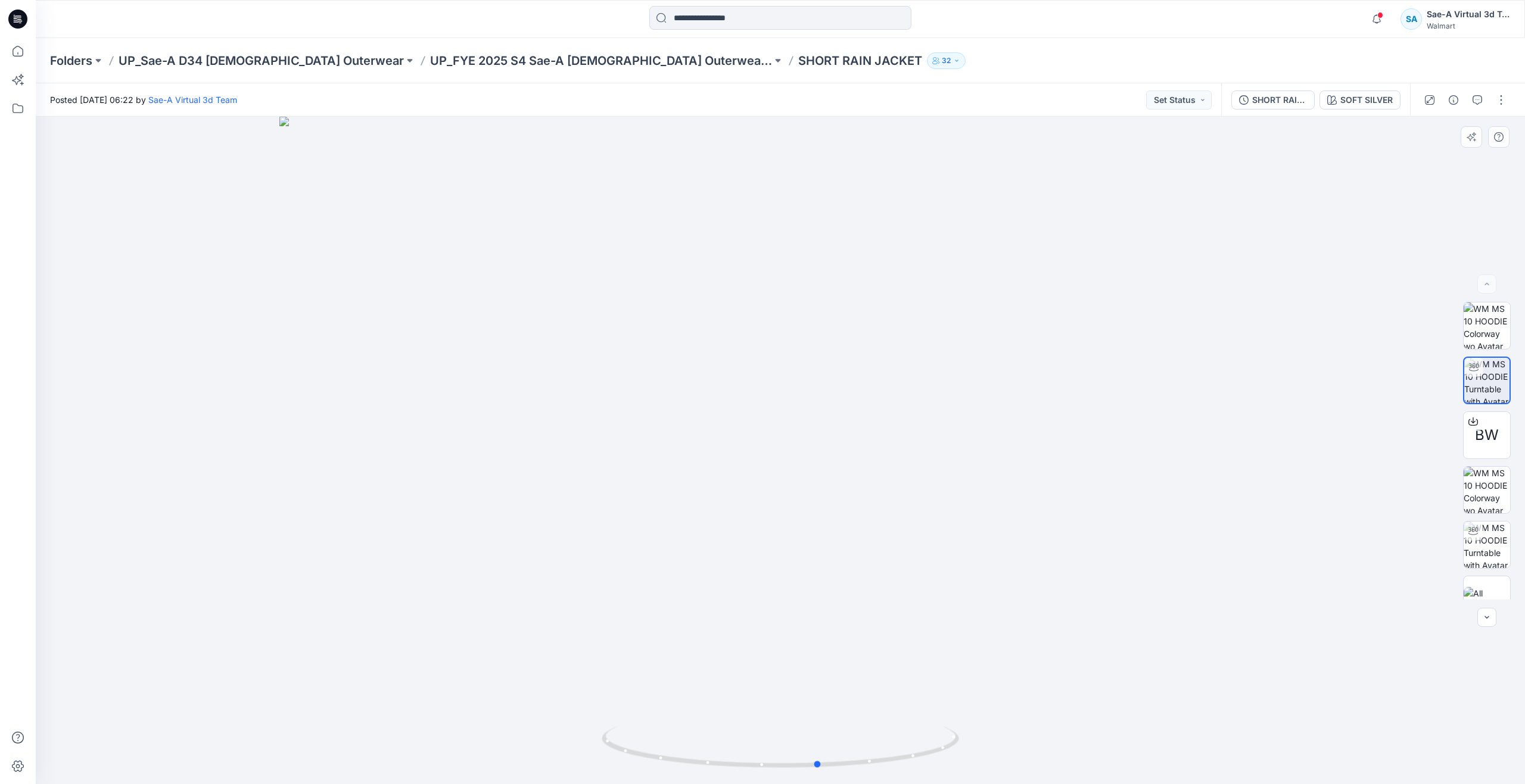
drag, startPoint x: 757, startPoint y: 762, endPoint x: 821, endPoint y: 663, distance: 117.9
click at [821, 663] on div at bounding box center [780, 451] width 1489 height 668
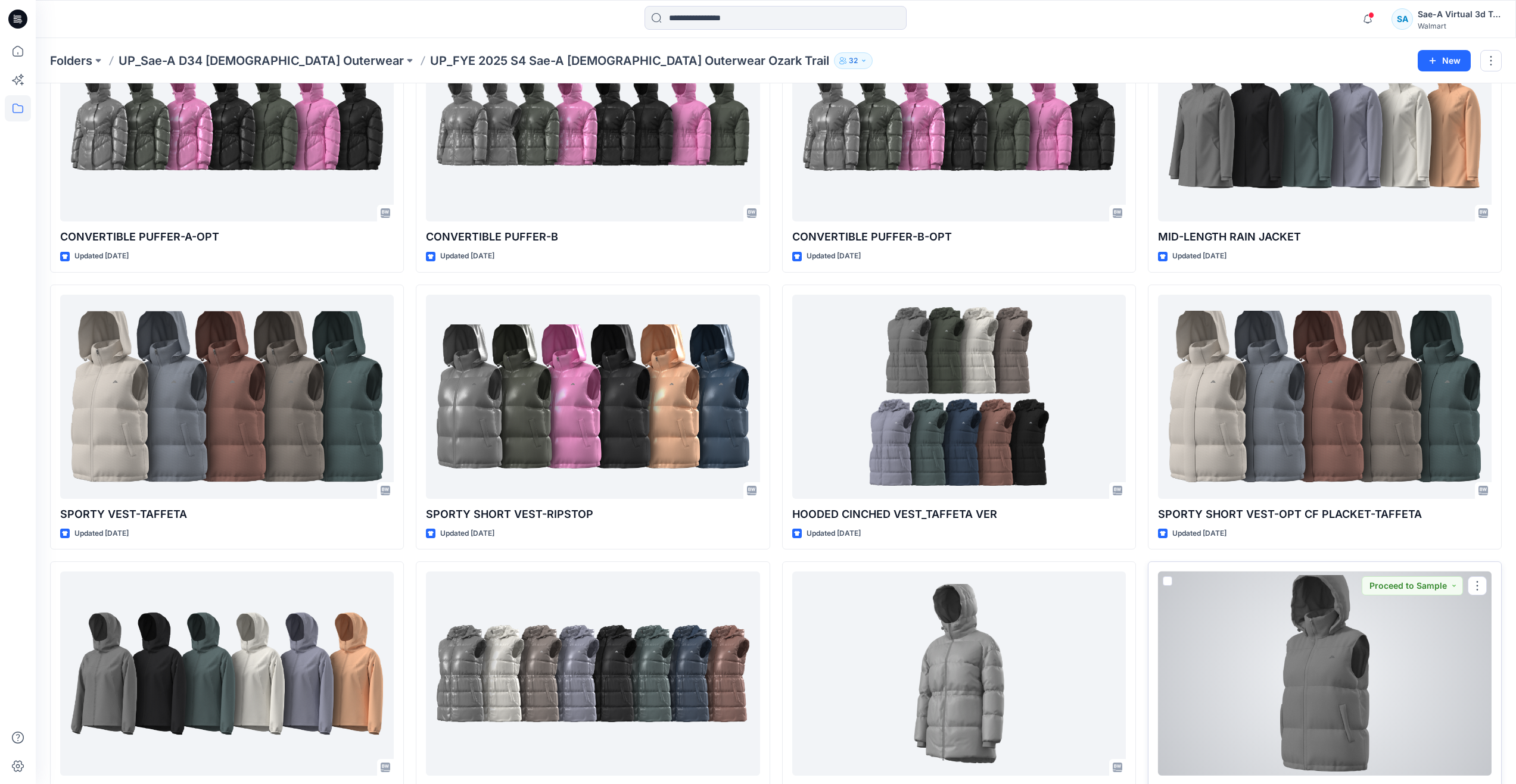
scroll to position [934, 0]
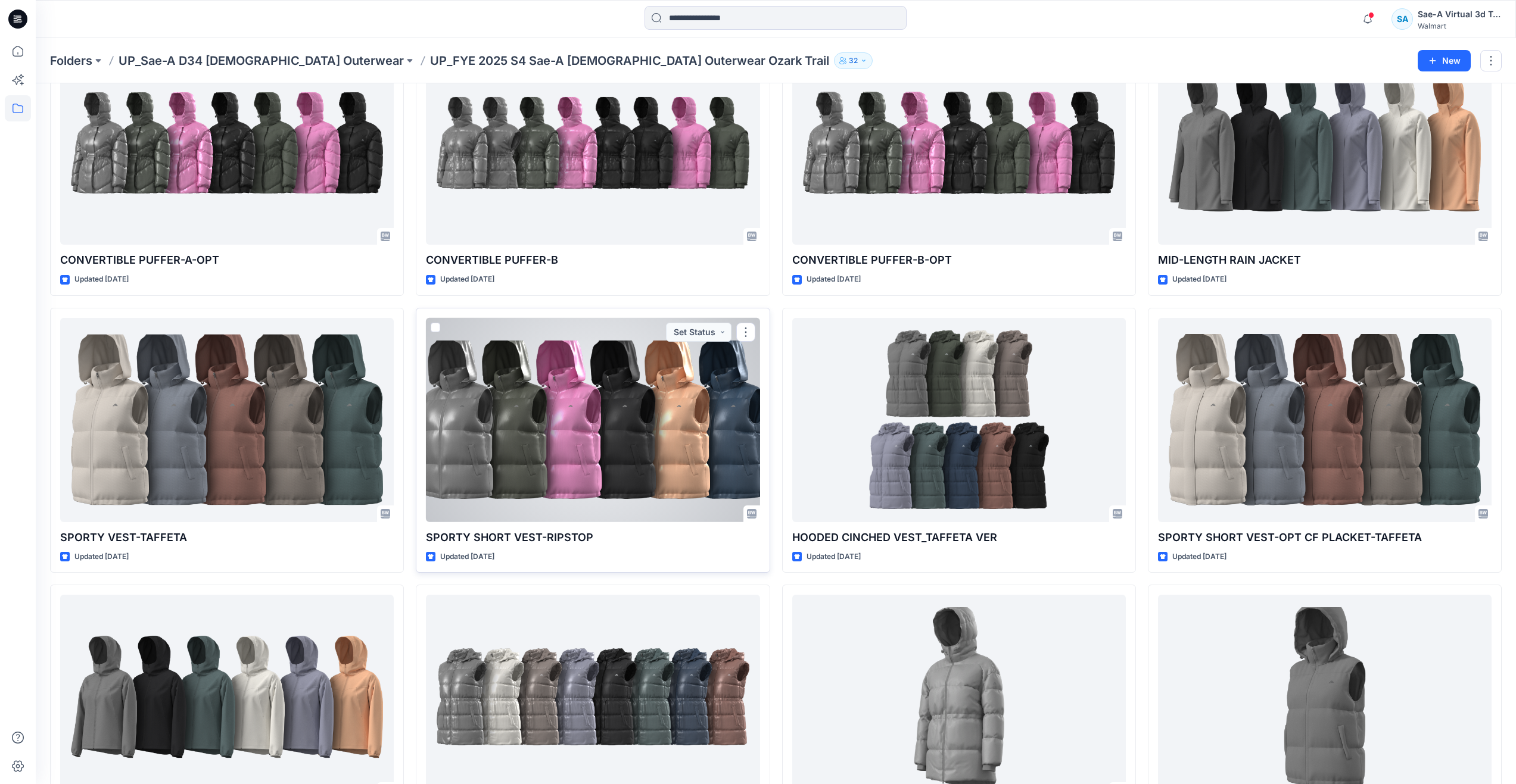
click at [623, 448] on div at bounding box center [592, 420] width 333 height 204
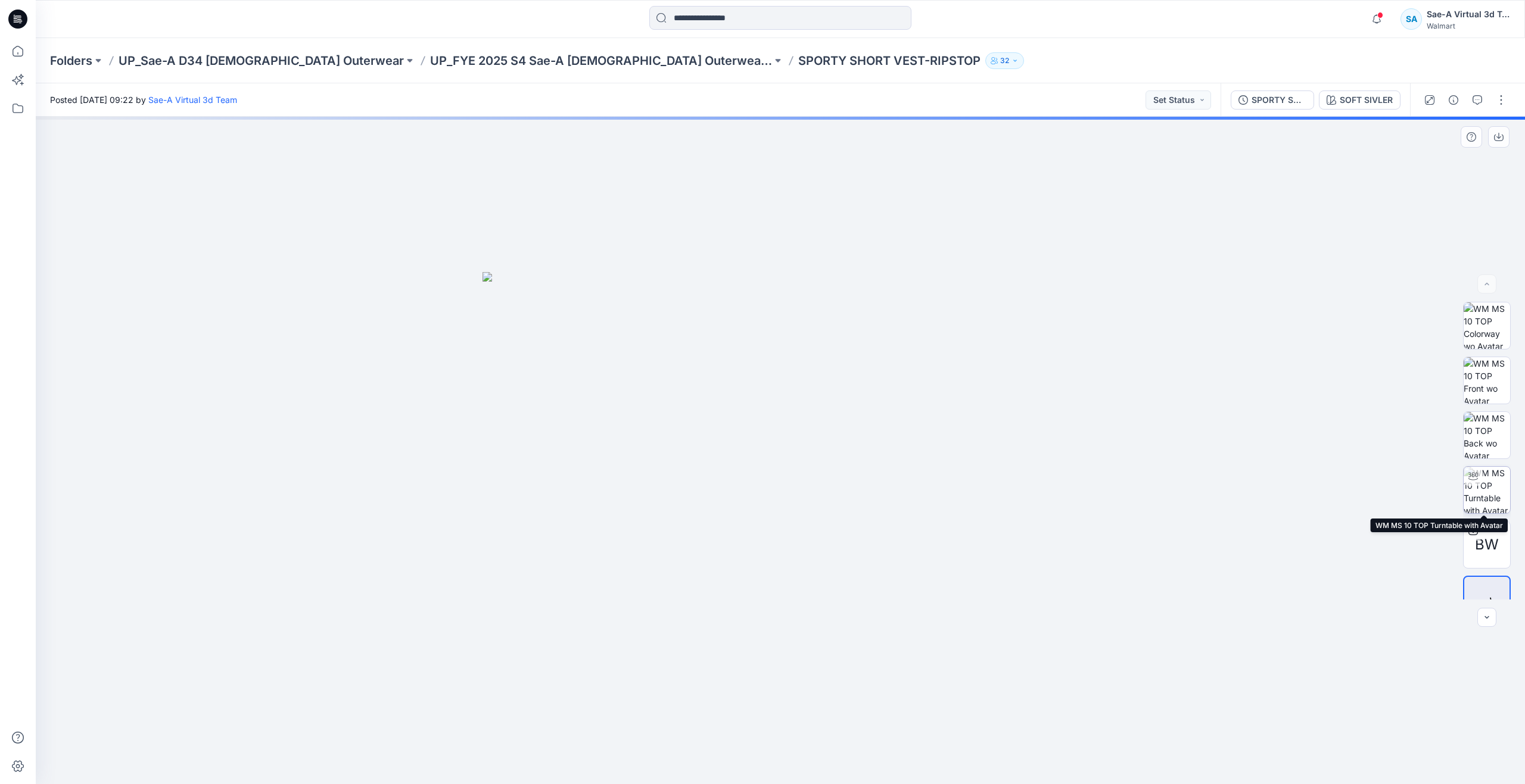
click at [1491, 493] on img at bounding box center [1486, 490] width 47 height 47
drag, startPoint x: 870, startPoint y: 580, endPoint x: 870, endPoint y: 690, distance: 110.0
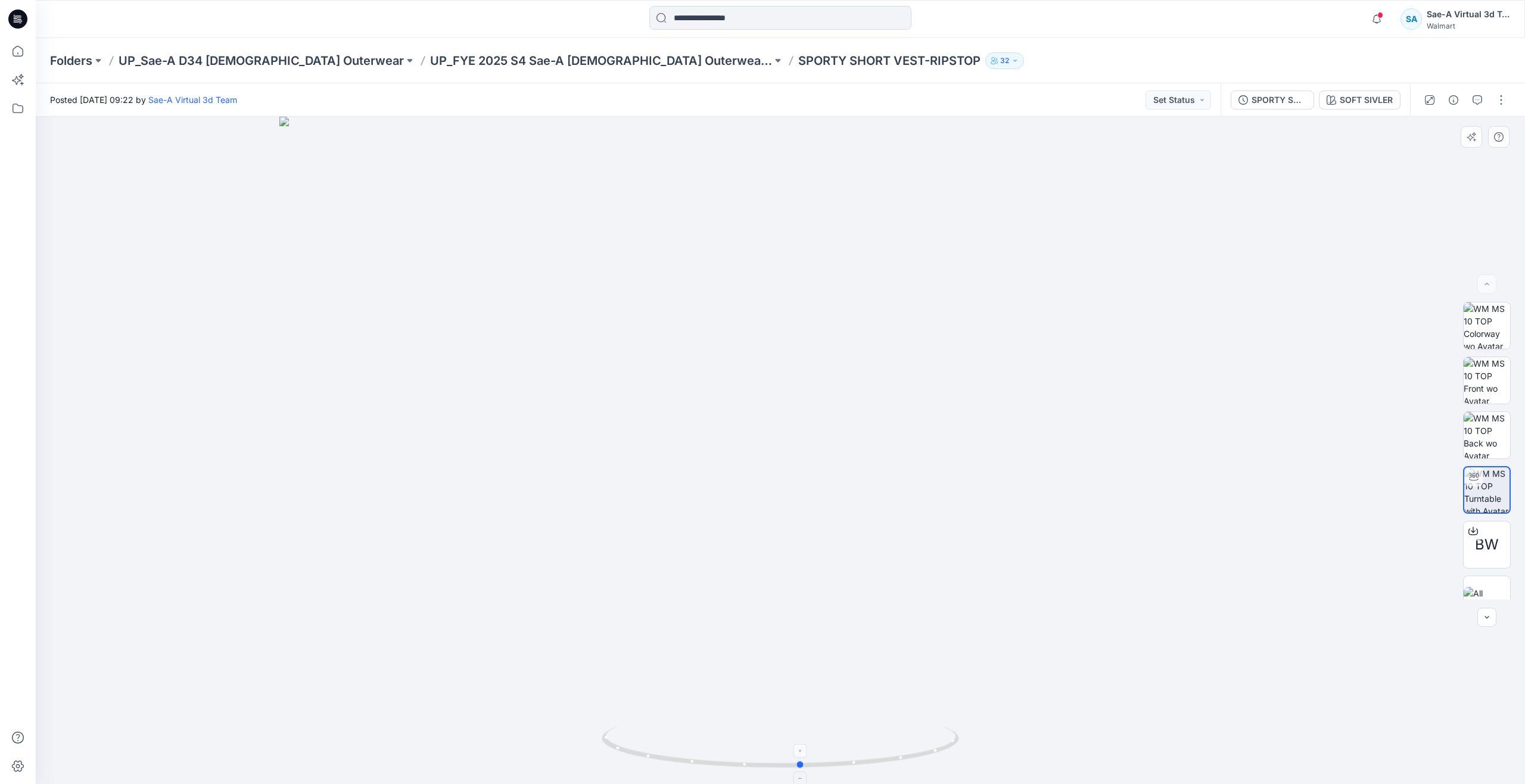
drag, startPoint x: 781, startPoint y: 767, endPoint x: 802, endPoint y: 726, distance: 46.1
click at [802, 726] on icon at bounding box center [782, 748] width 360 height 45
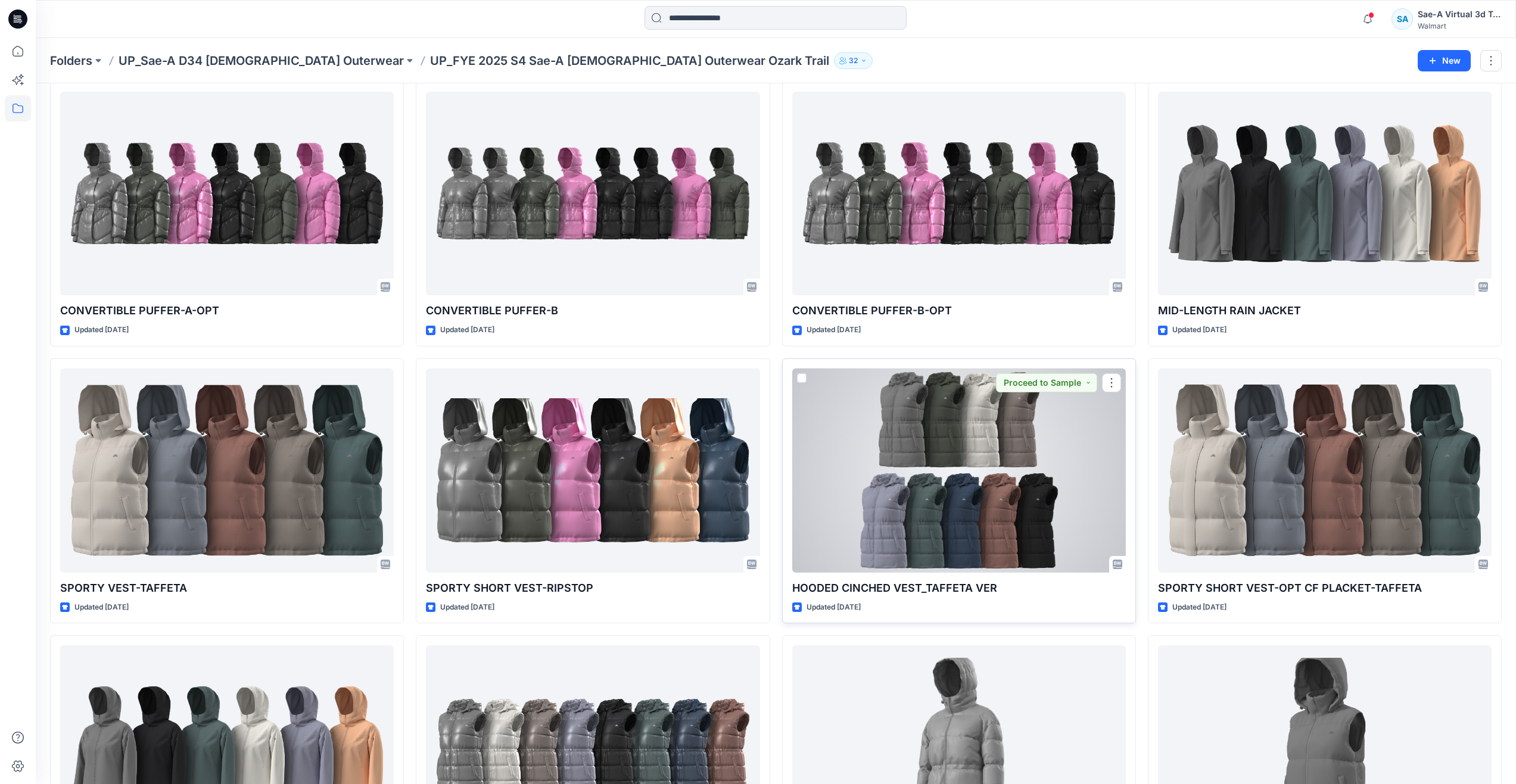
scroll to position [874, 0]
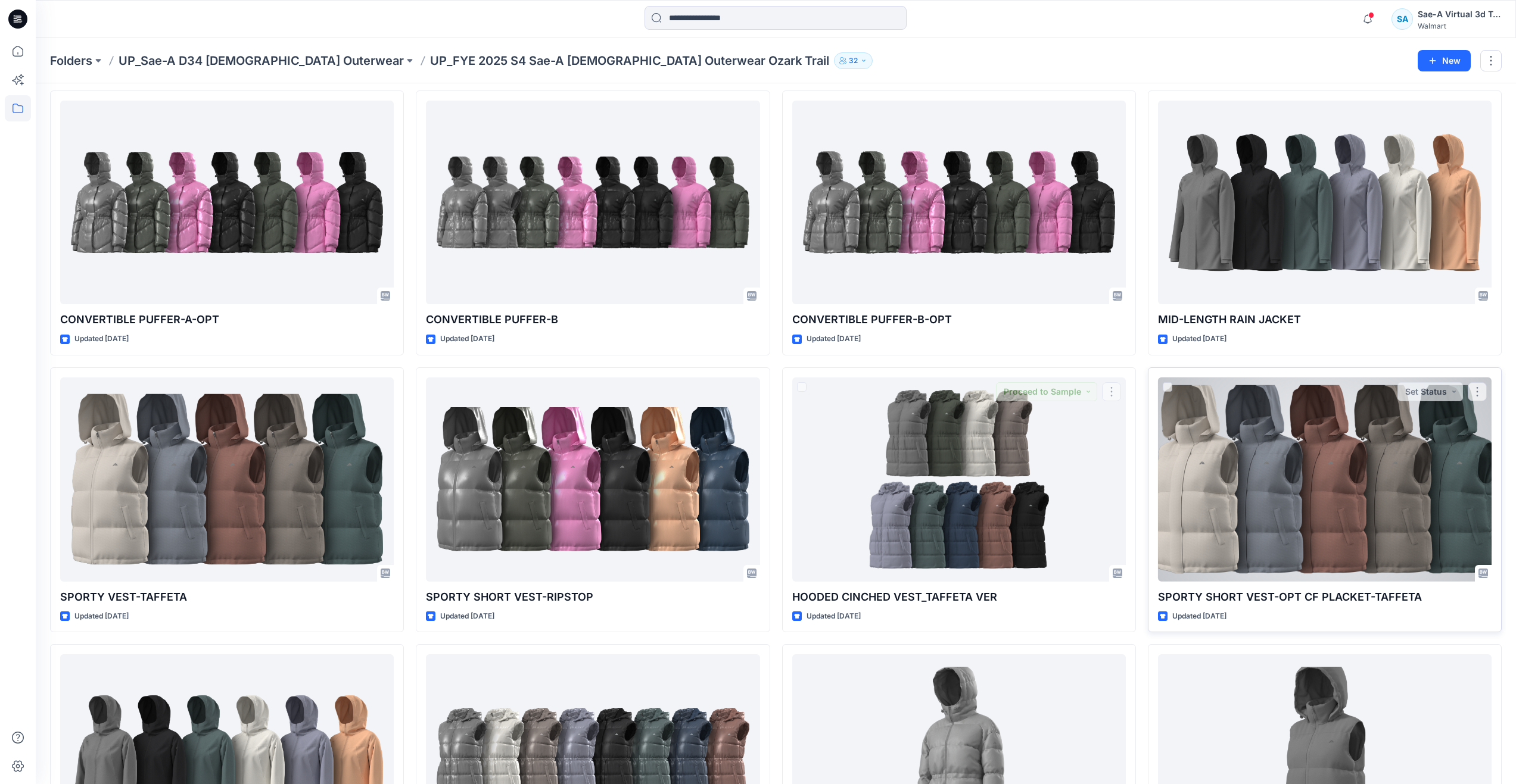
click at [1369, 473] on div at bounding box center [1324, 479] width 333 height 204
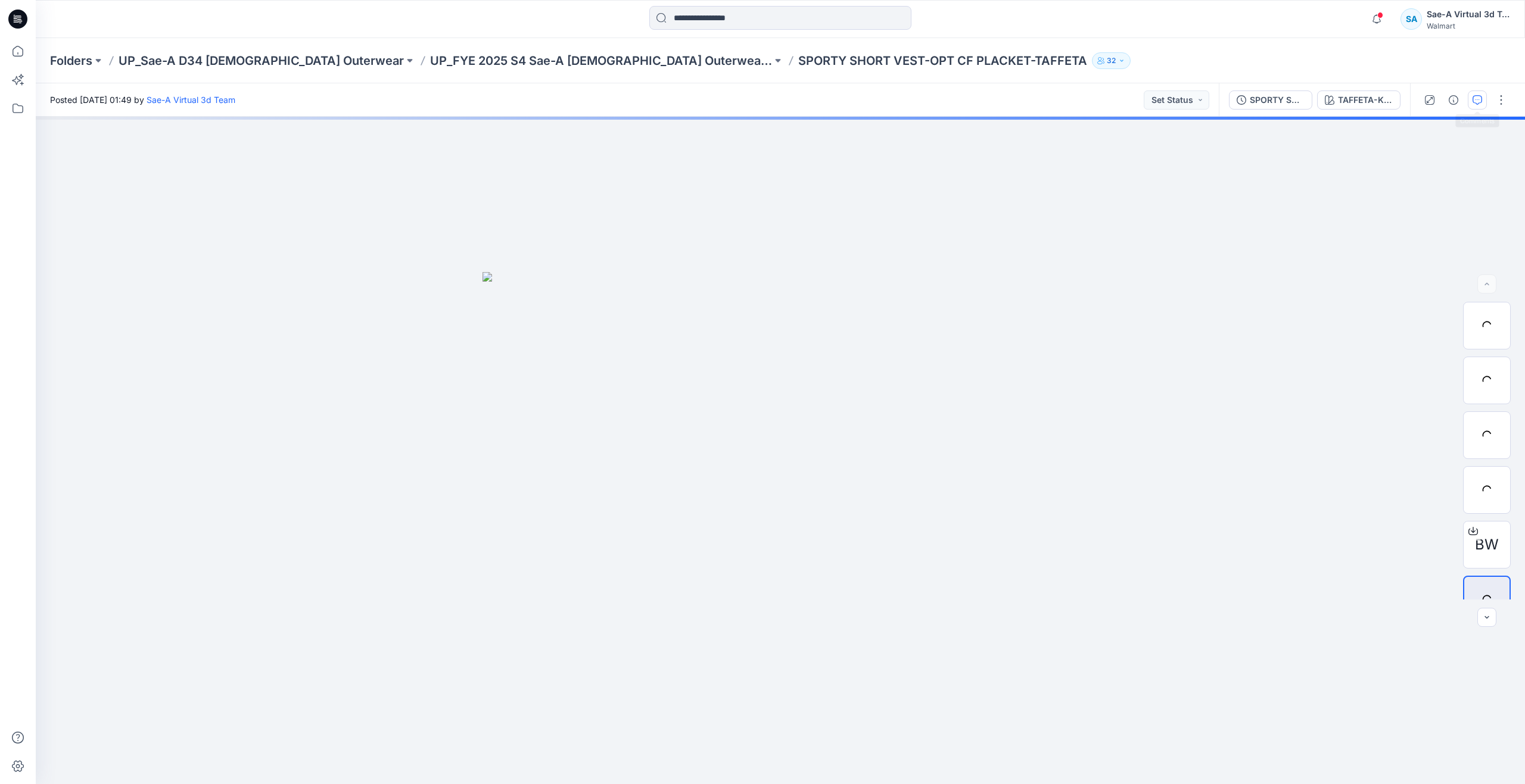
click at [1476, 98] on icon "button" at bounding box center [1478, 100] width 9 height 9
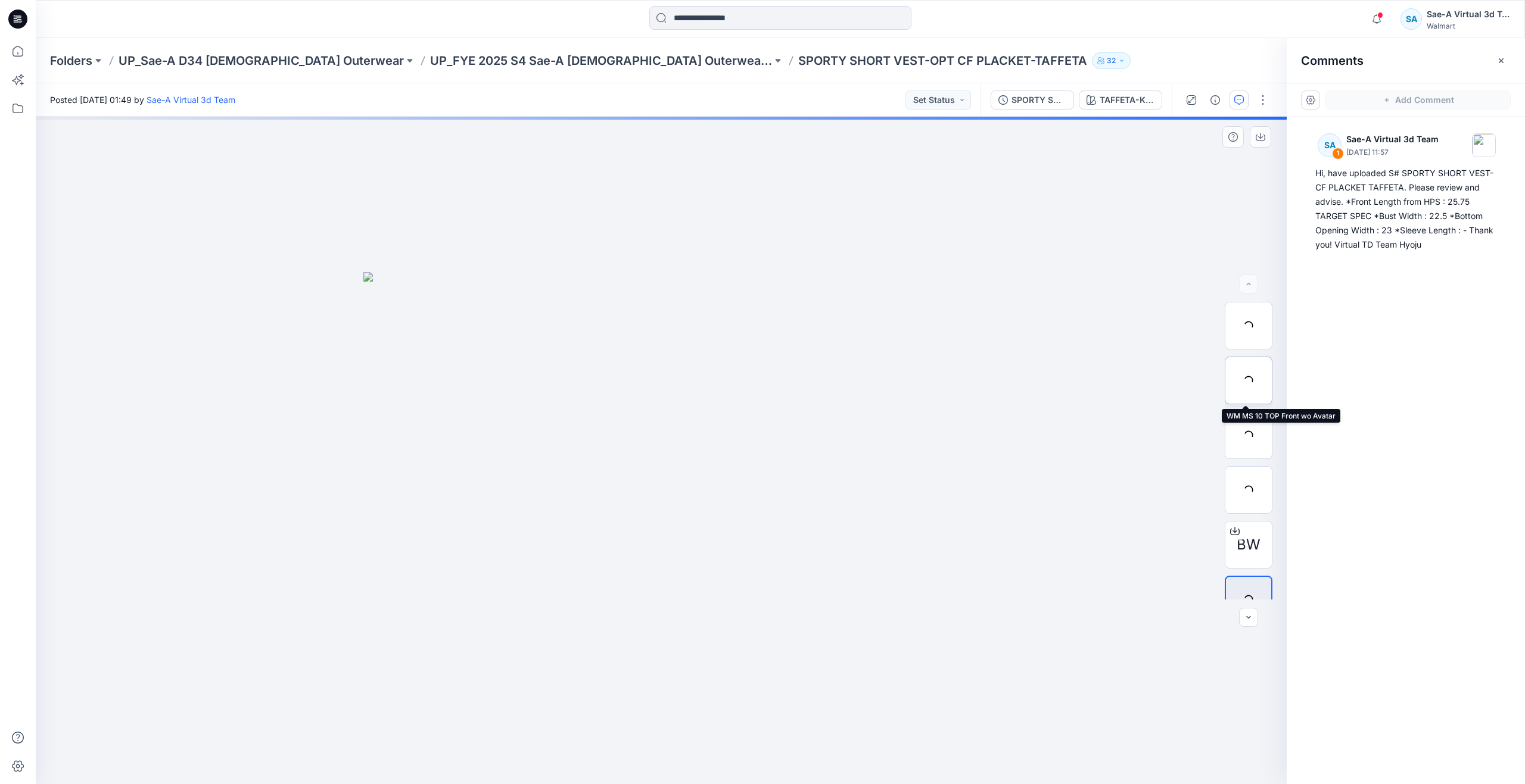
click at [1253, 376] on div at bounding box center [1249, 381] width 47 height 47
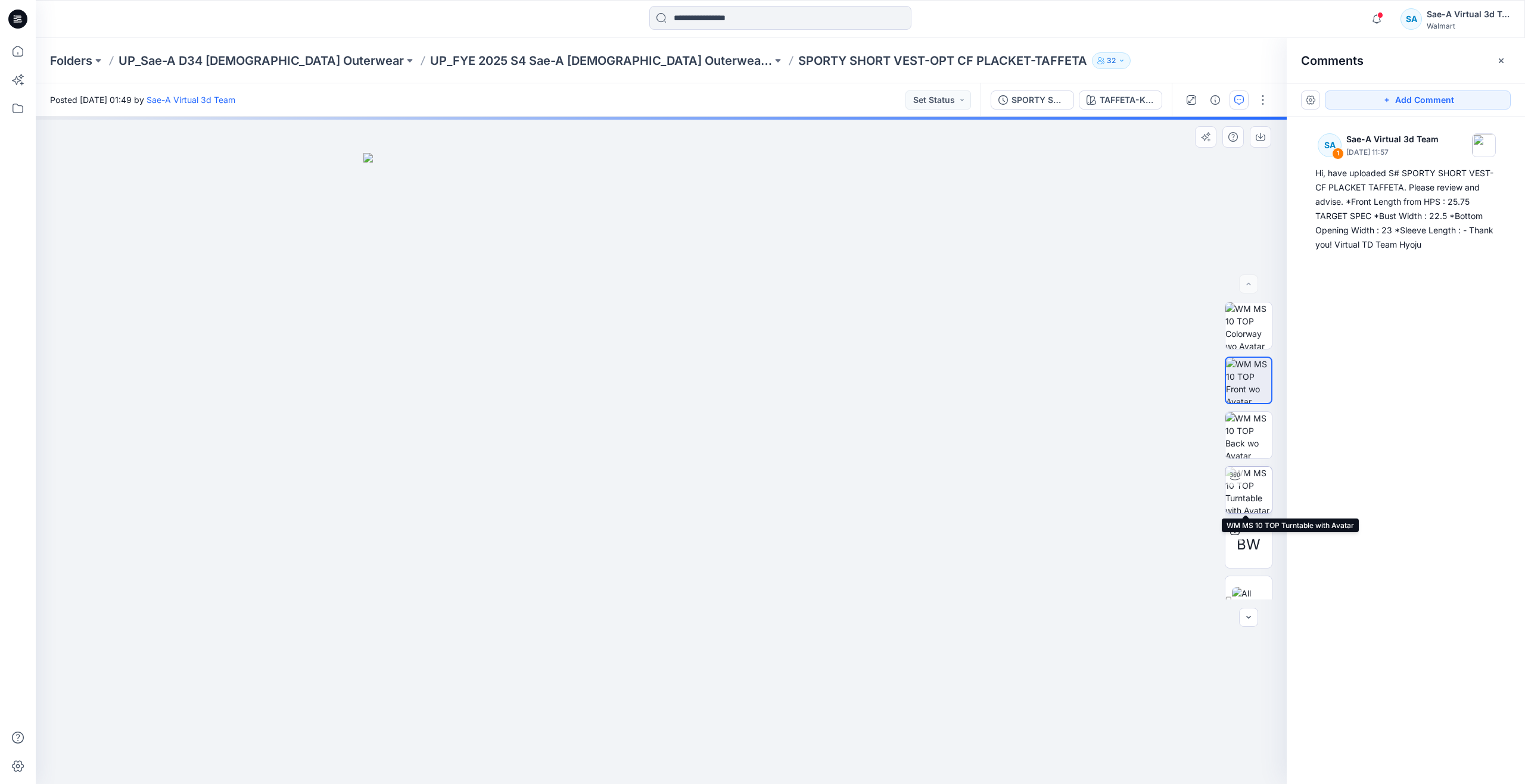
click at [1254, 506] on img at bounding box center [1249, 490] width 47 height 47
drag, startPoint x: 661, startPoint y: 767, endPoint x: 331, endPoint y: 699, distance: 336.9
click at [331, 699] on div at bounding box center [661, 451] width 1251 height 668
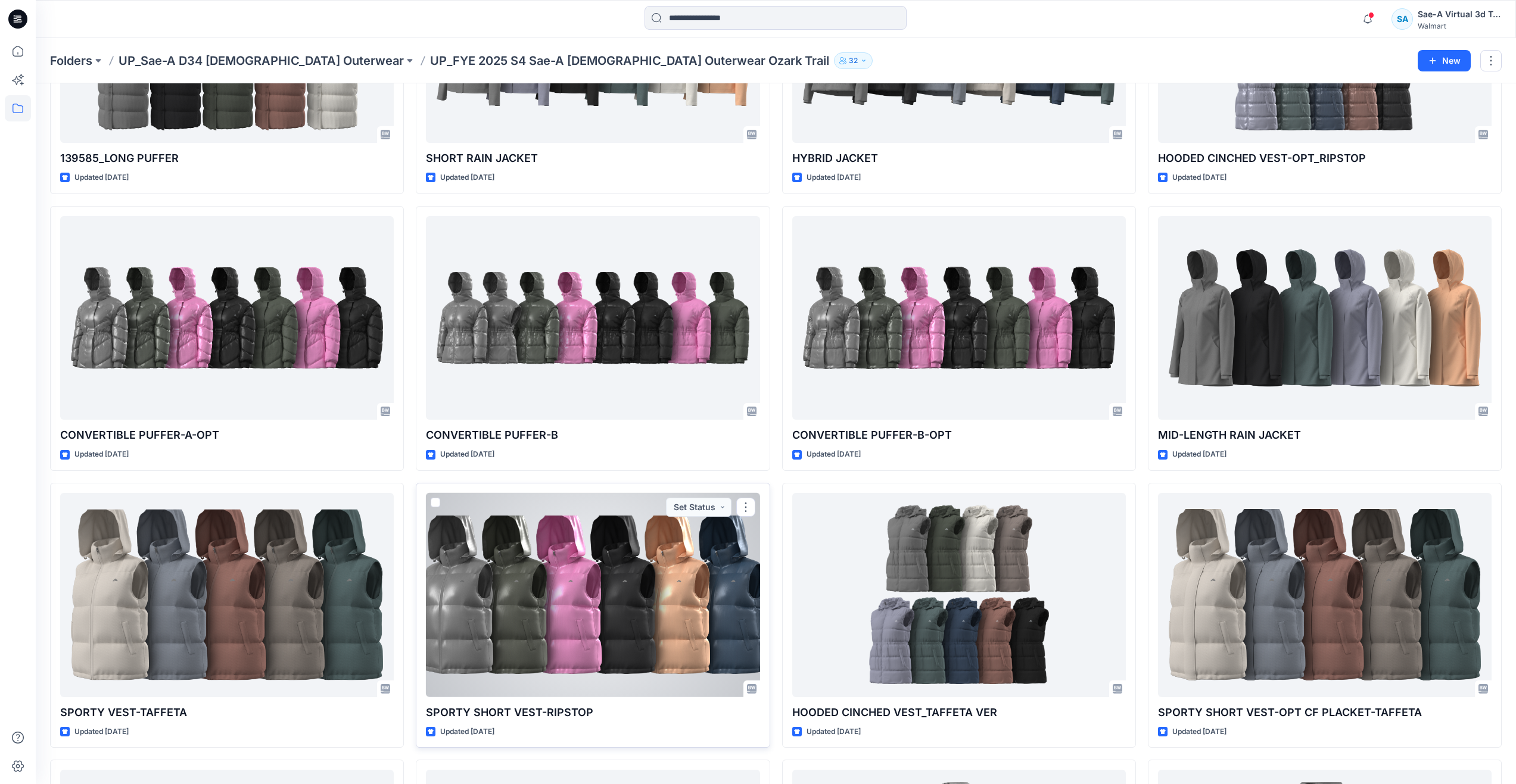
scroll to position [756, 0]
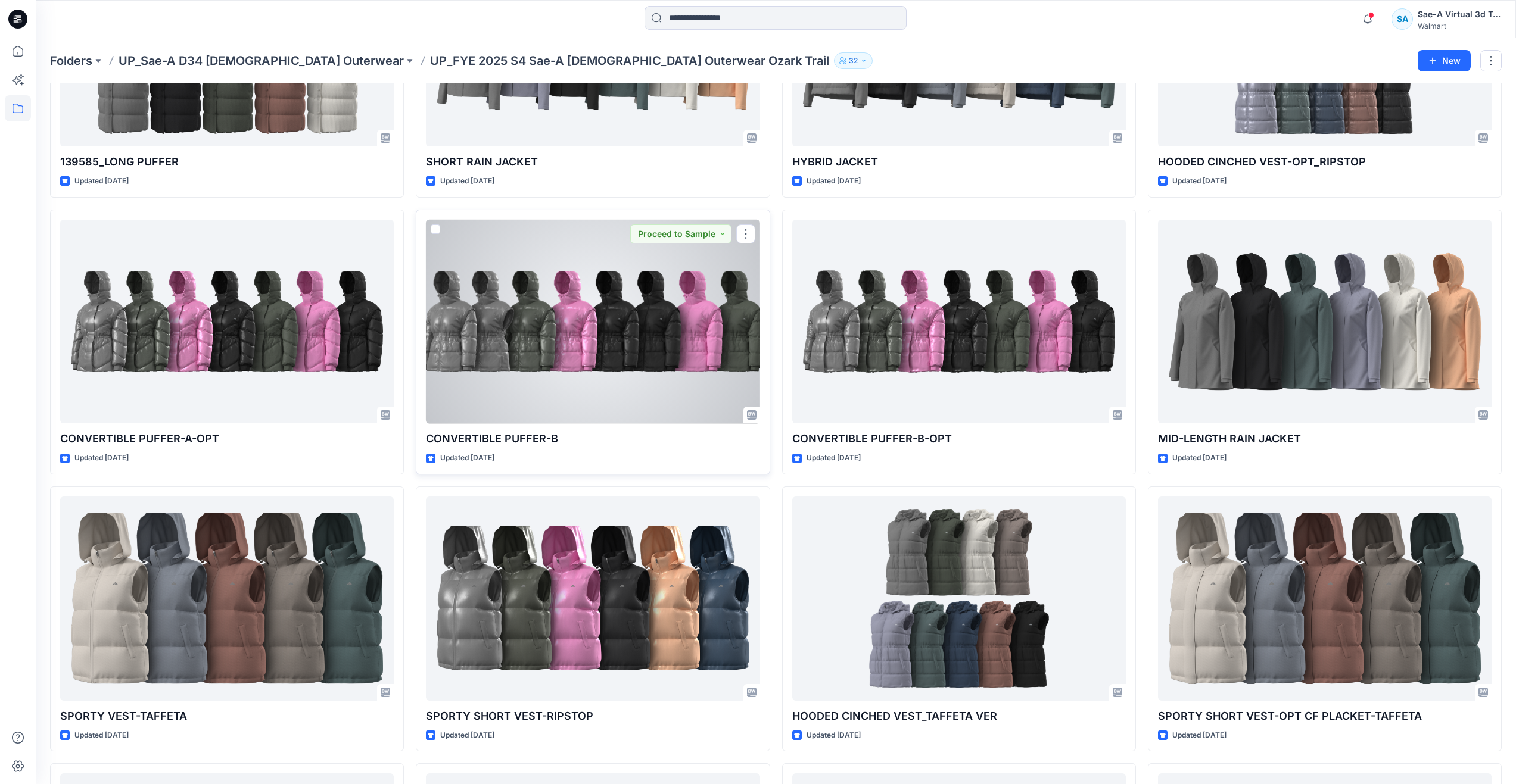
click at [512, 332] on div at bounding box center [592, 321] width 333 height 204
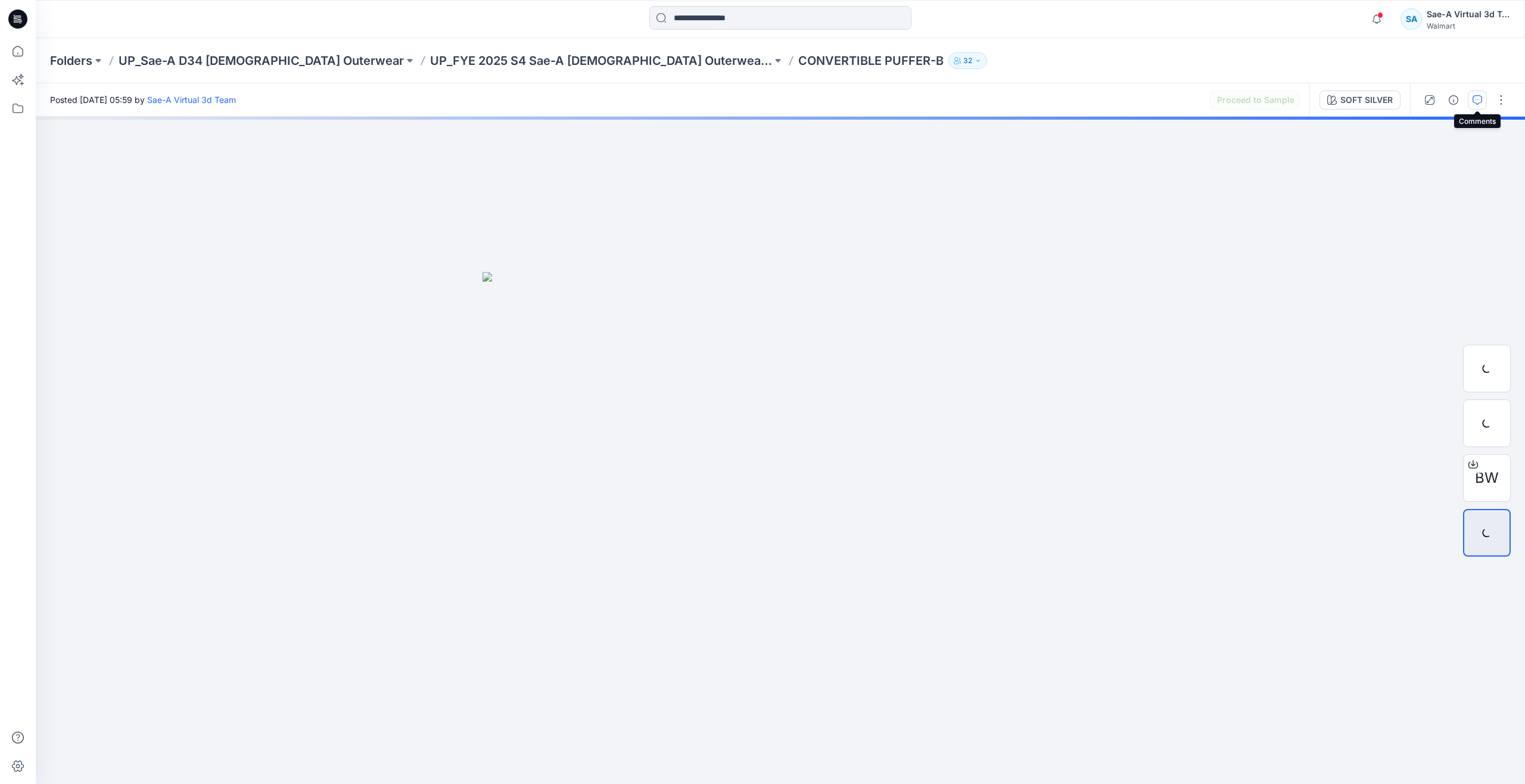
click at [1474, 100] on icon "button" at bounding box center [1478, 100] width 9 height 9
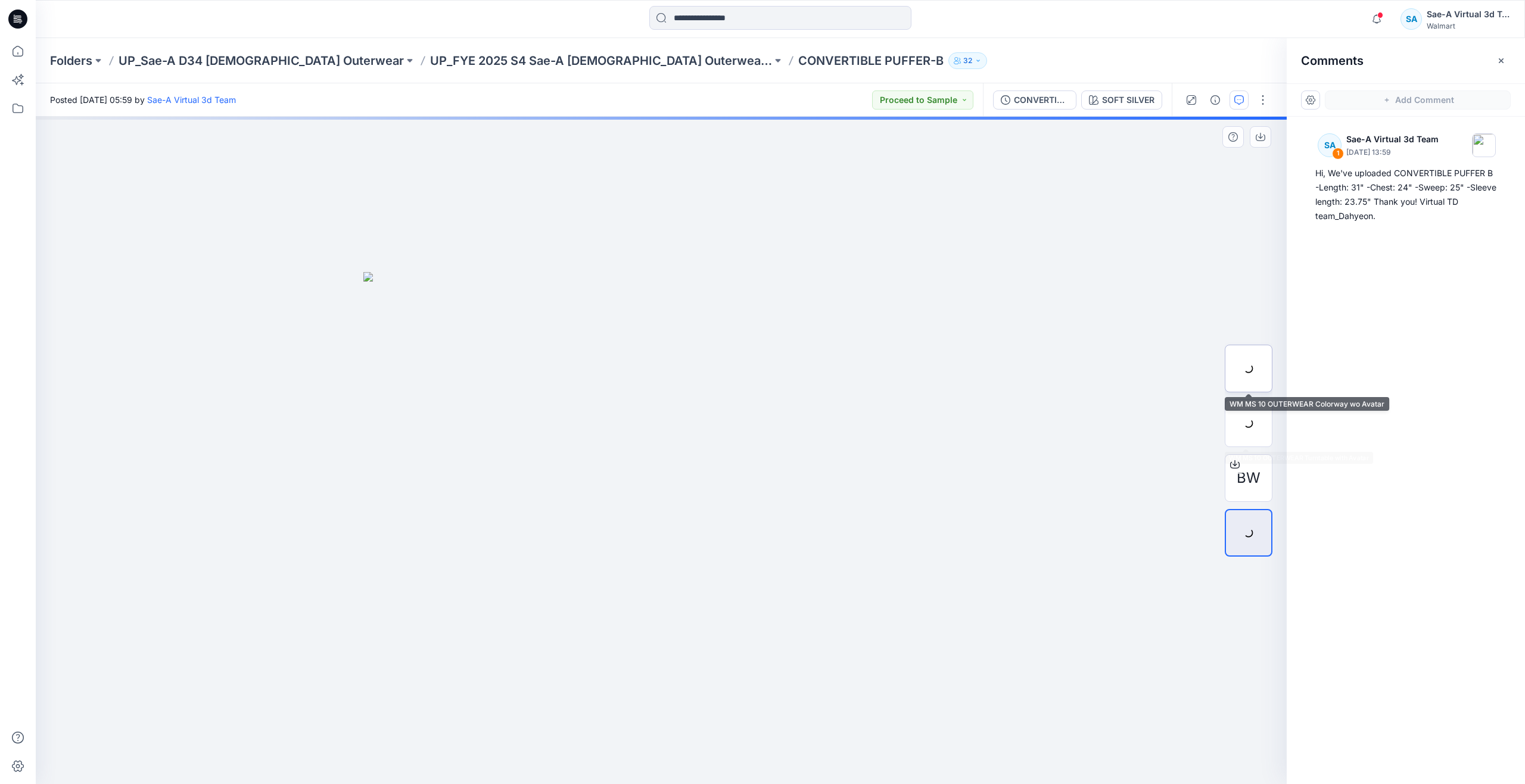
click at [1244, 377] on div at bounding box center [1249, 369] width 47 height 47
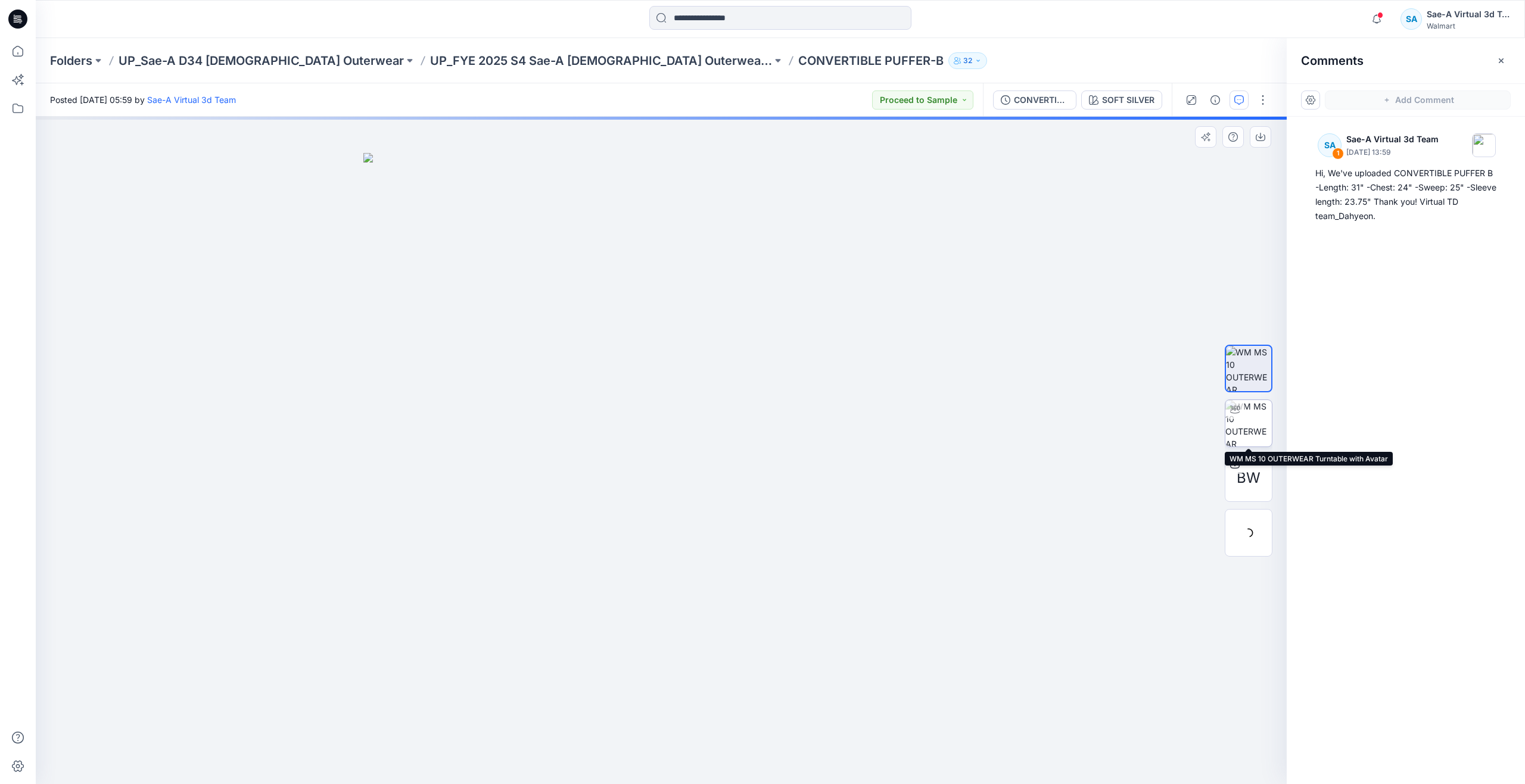
click at [1257, 421] on img at bounding box center [1249, 423] width 47 height 47
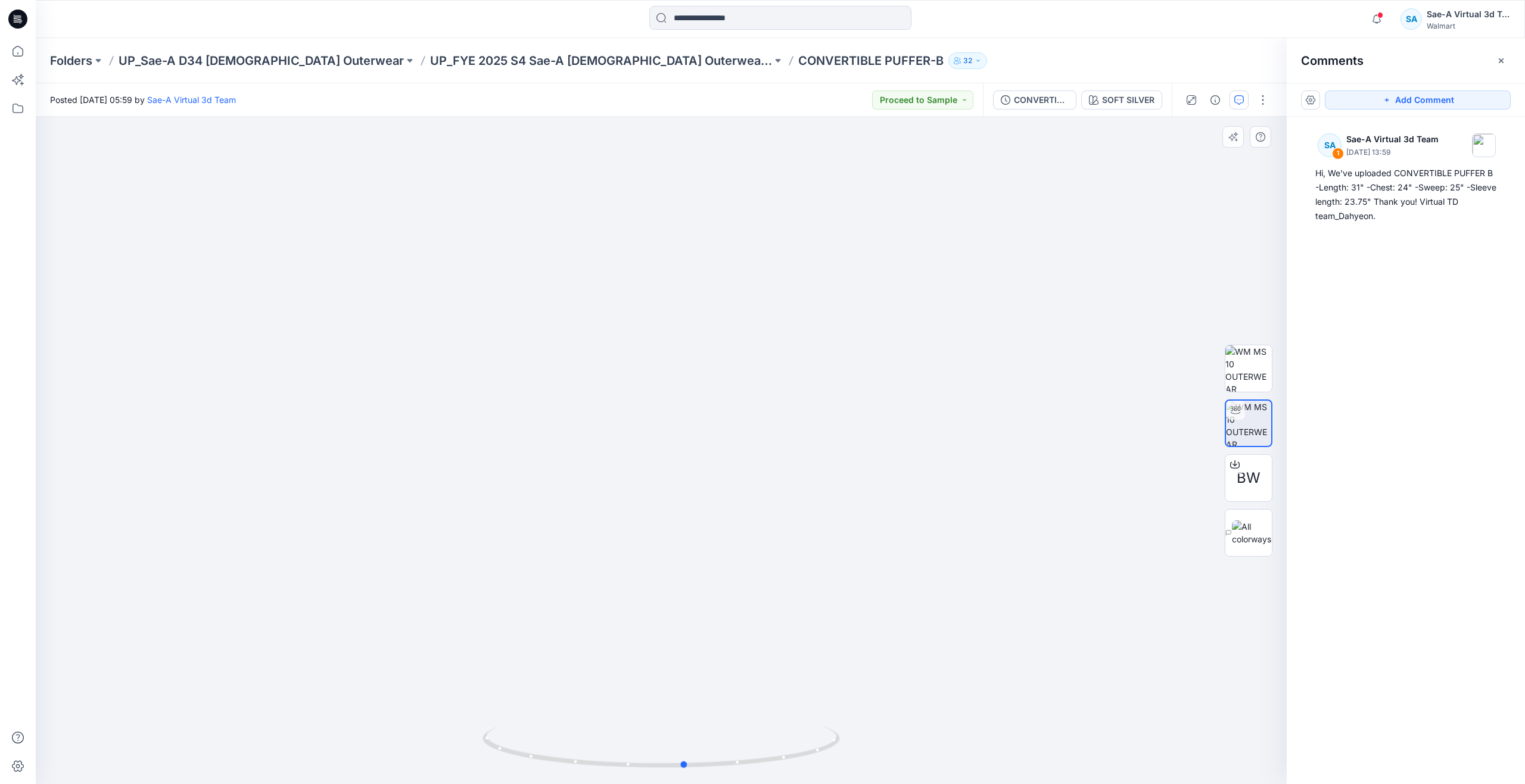
drag, startPoint x: 664, startPoint y: 763, endPoint x: 688, endPoint y: 702, distance: 65.6
click at [688, 702] on div at bounding box center [661, 451] width 1251 height 668
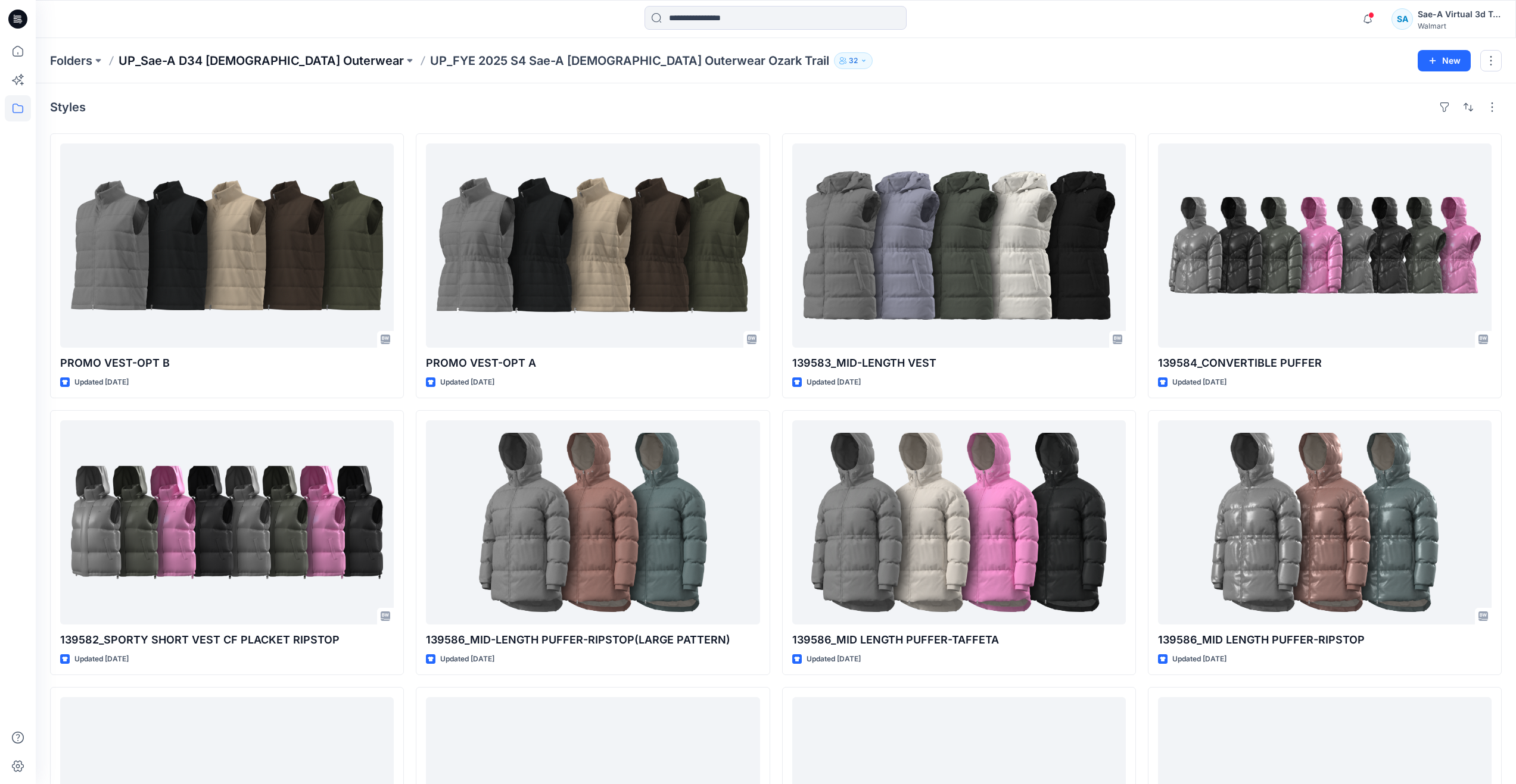
click at [265, 56] on p "UP_Sae-A D34 [DEMOGRAPHIC_DATA] Outerwear" at bounding box center [261, 60] width 285 height 17
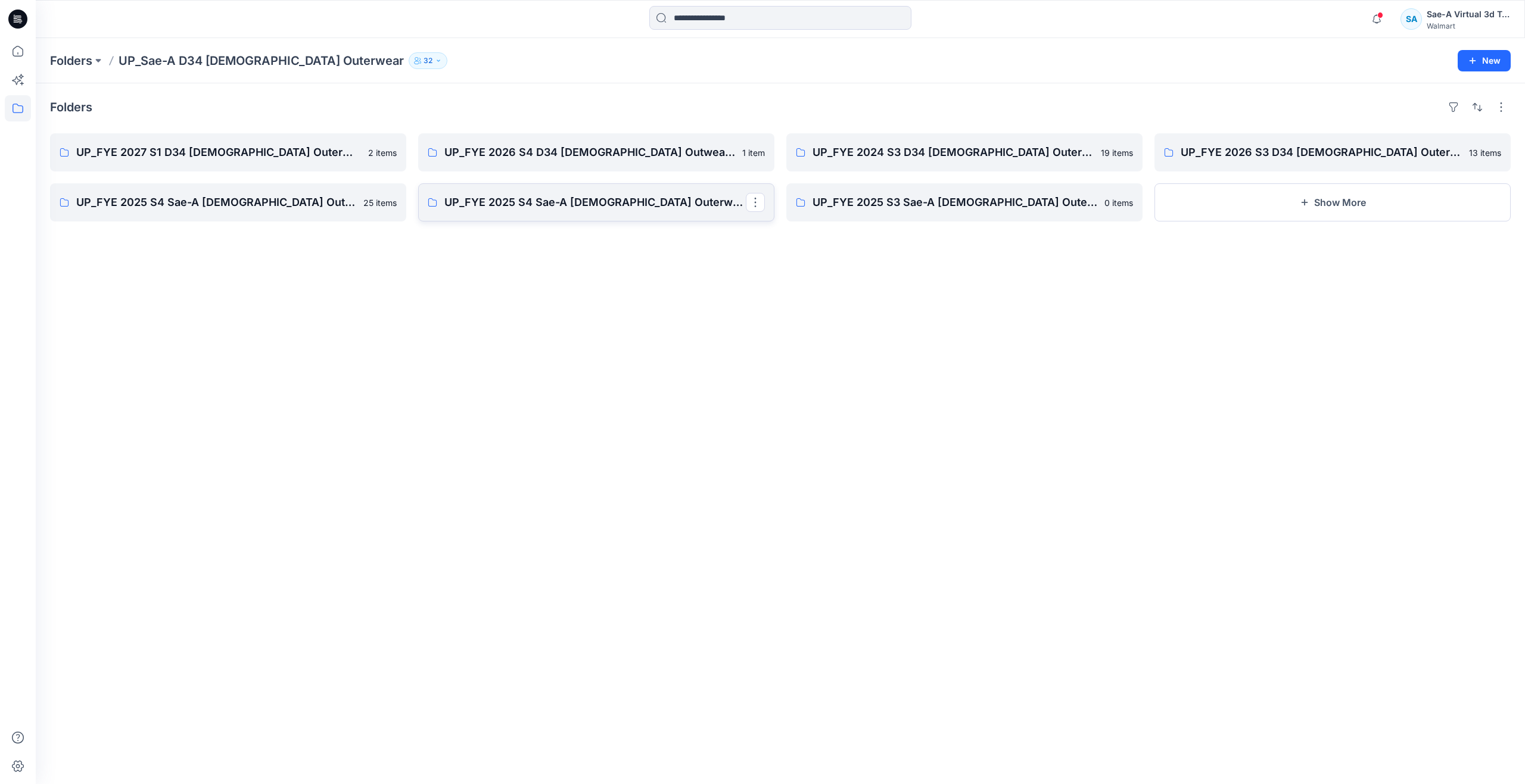
click at [509, 197] on p "UP_FYE 2025 S4 Sae-A [DEMOGRAPHIC_DATA] Outerwear Swiss Tech" at bounding box center [595, 202] width 302 height 17
click at [907, 195] on p "UP_FYE 2025 S3 Sae-A [DEMOGRAPHIC_DATA] Outerwear Swiss Tech" at bounding box center [963, 202] width 302 height 17
click at [1235, 204] on button "Show More" at bounding box center [1332, 202] width 356 height 38
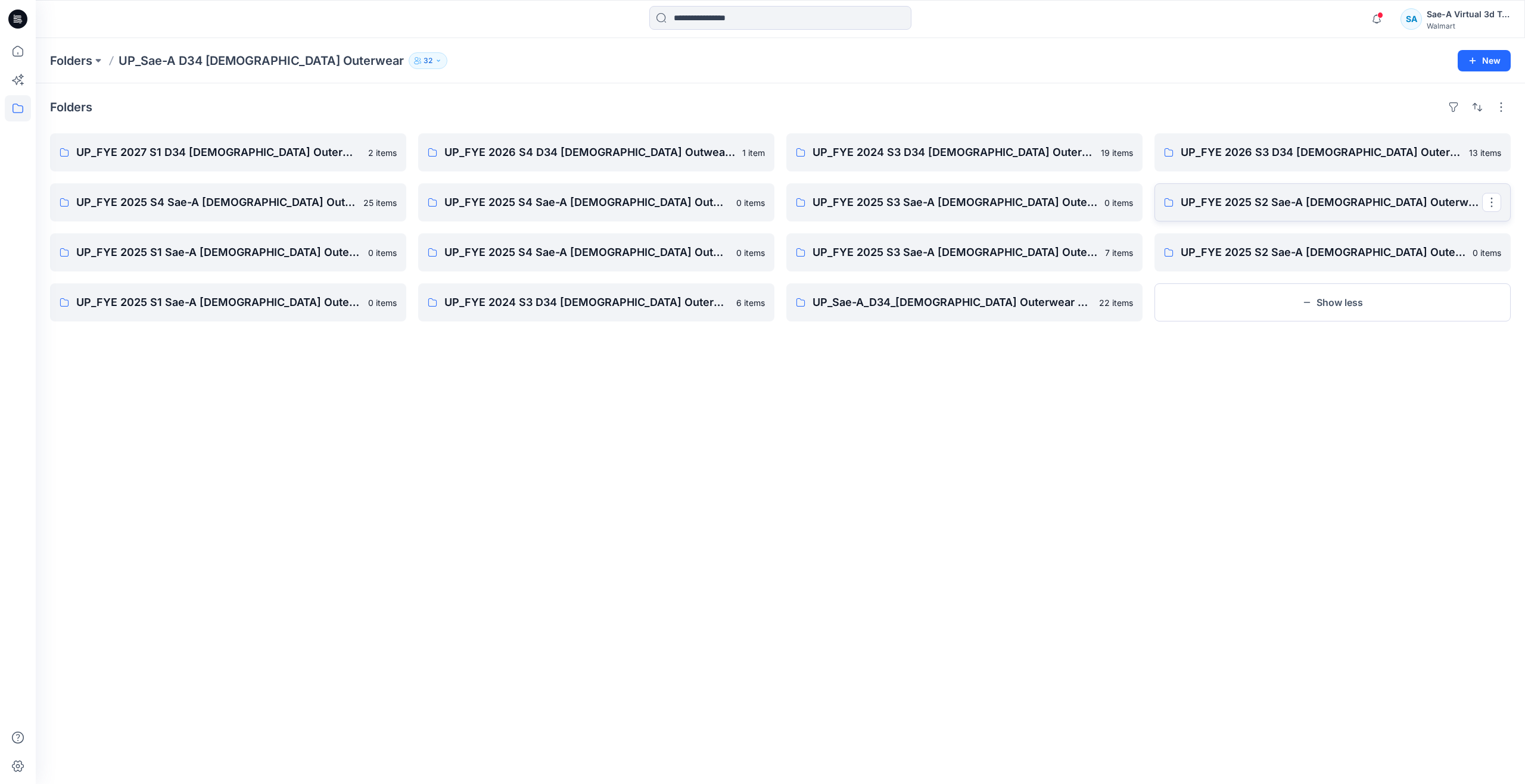
click at [1235, 204] on p "UP_FYE 2025 S2 Sae-A [DEMOGRAPHIC_DATA] Outerwear Swiss Tech" at bounding box center [1332, 202] width 302 height 17
click at [324, 316] on link "UP_FYE 2025 S1 Sae-A [DEMOGRAPHIC_DATA] Outerwear Time & Tru" at bounding box center [227, 302] width 356 height 38
click at [265, 212] on link "UP_FYE 2025 S4 Sae-A [DEMOGRAPHIC_DATA] Outerwear Ozark Trail" at bounding box center [227, 202] width 356 height 38
click at [1298, 164] on link "UP_FYE 2026 S3 D34 [DEMOGRAPHIC_DATA] Outerwear Ozark Trail" at bounding box center [1332, 152] width 356 height 38
click at [954, 158] on p "UP_FYE 2024 S3 D34 [DEMOGRAPHIC_DATA] Outerwear Swiss Tech Sae-A" at bounding box center [963, 152] width 302 height 17
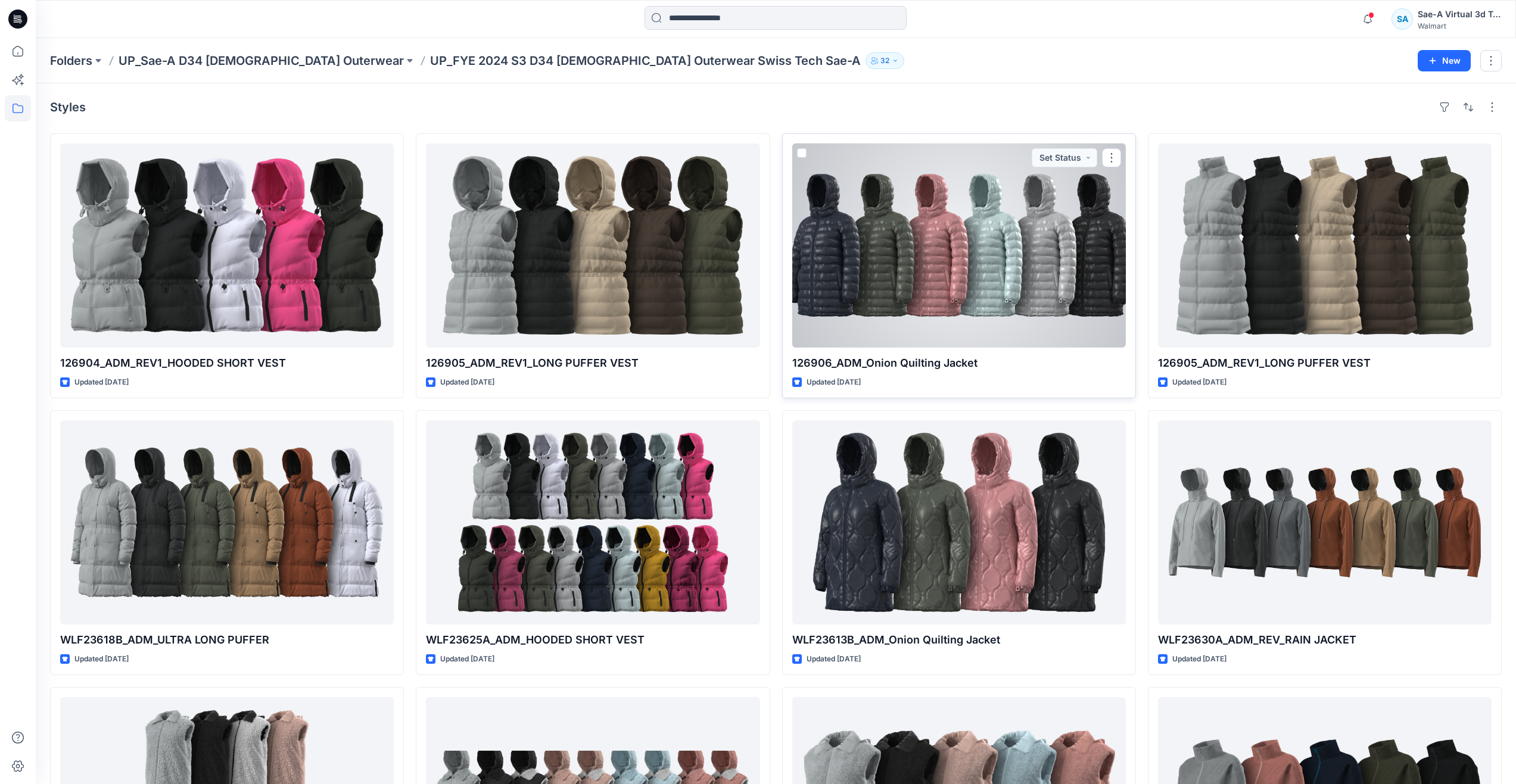
click at [945, 281] on div at bounding box center [959, 246] width 333 height 204
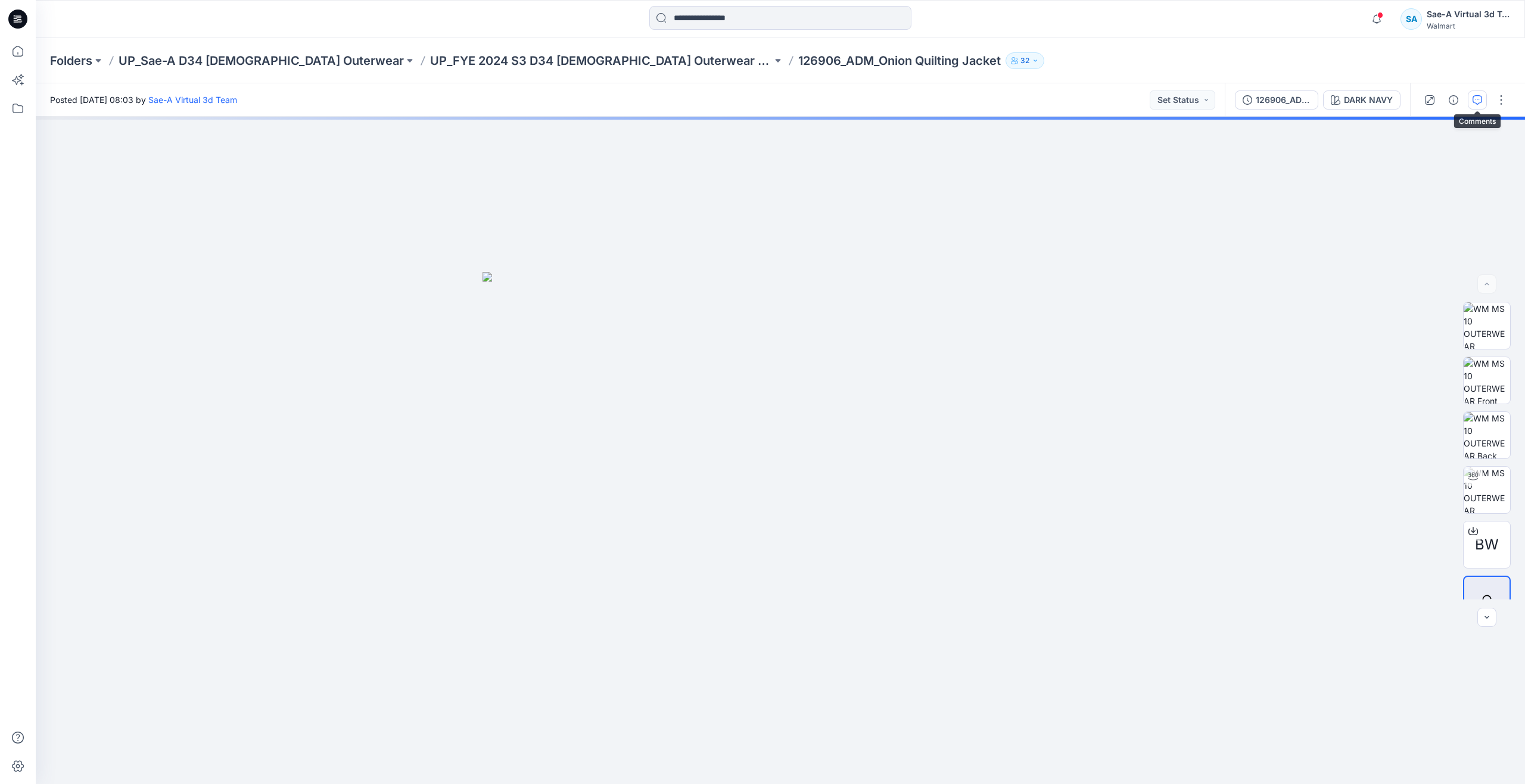
click at [1479, 109] on button "button" at bounding box center [1478, 100] width 19 height 19
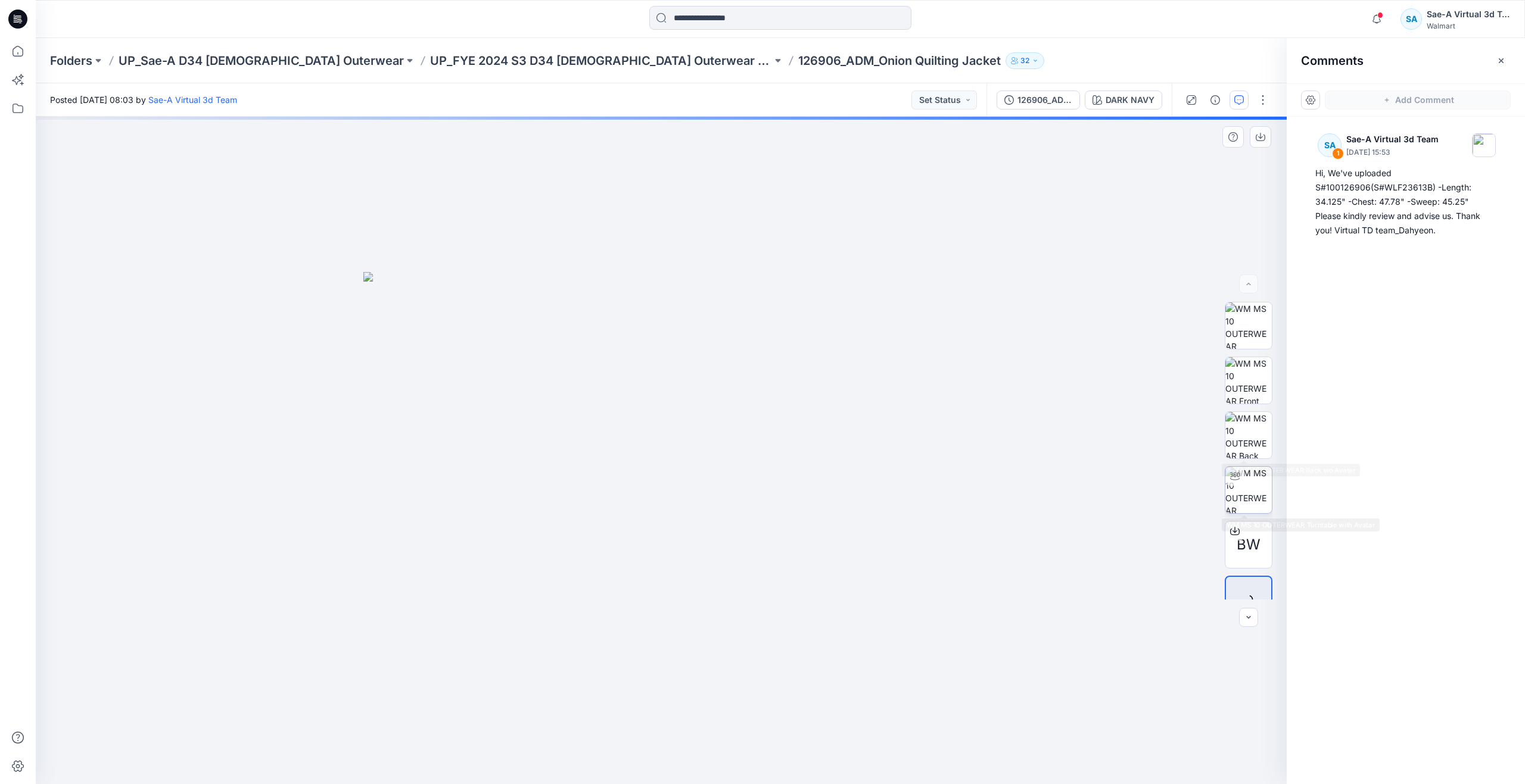
click at [1248, 482] on img at bounding box center [1249, 490] width 47 height 47
drag, startPoint x: 659, startPoint y: 765, endPoint x: 682, endPoint y: 678, distance: 90.0
click at [682, 678] on div at bounding box center [661, 451] width 1251 height 668
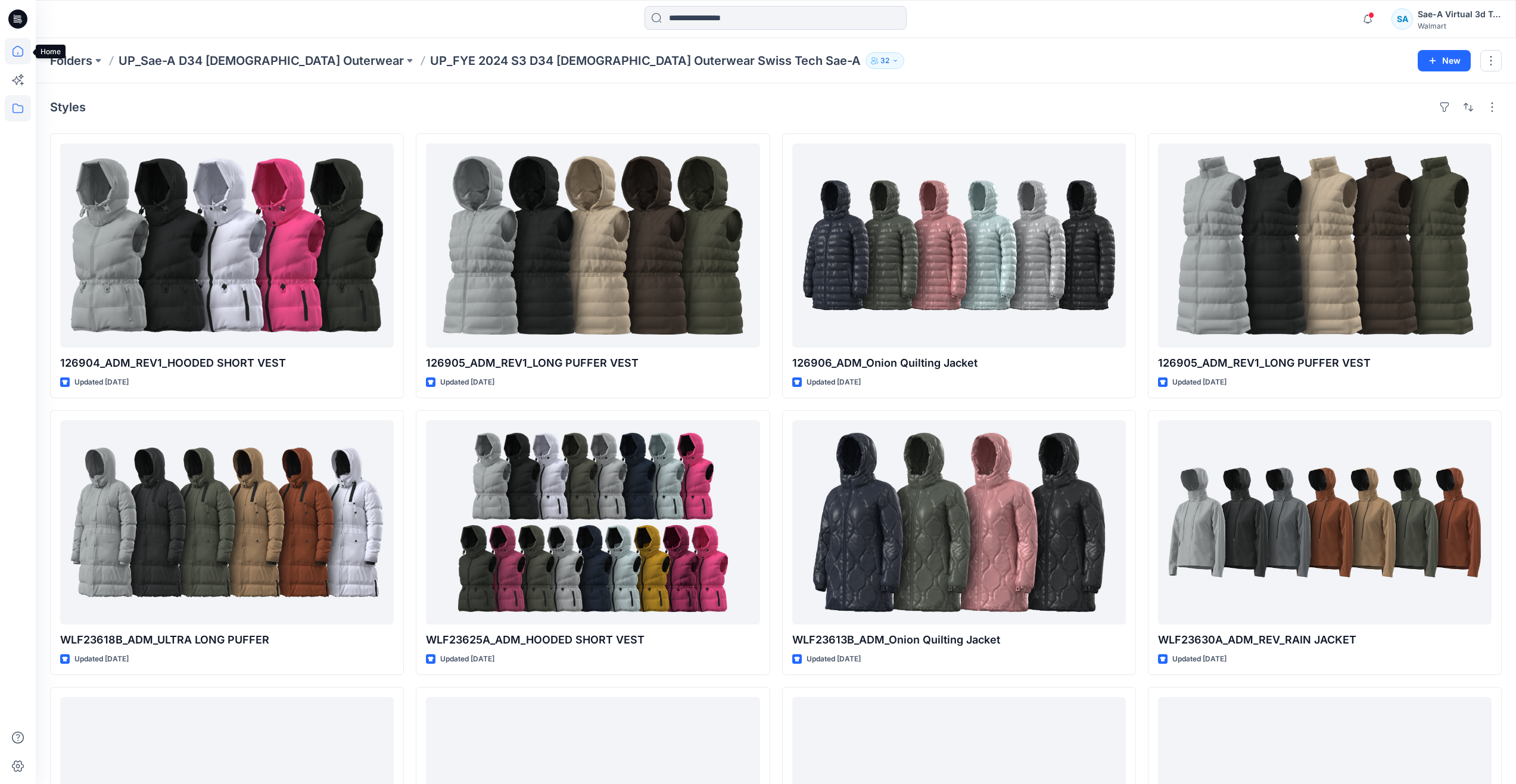
click at [14, 50] on icon at bounding box center [17, 51] width 26 height 26
